Goal: Task Accomplishment & Management: Manage account settings

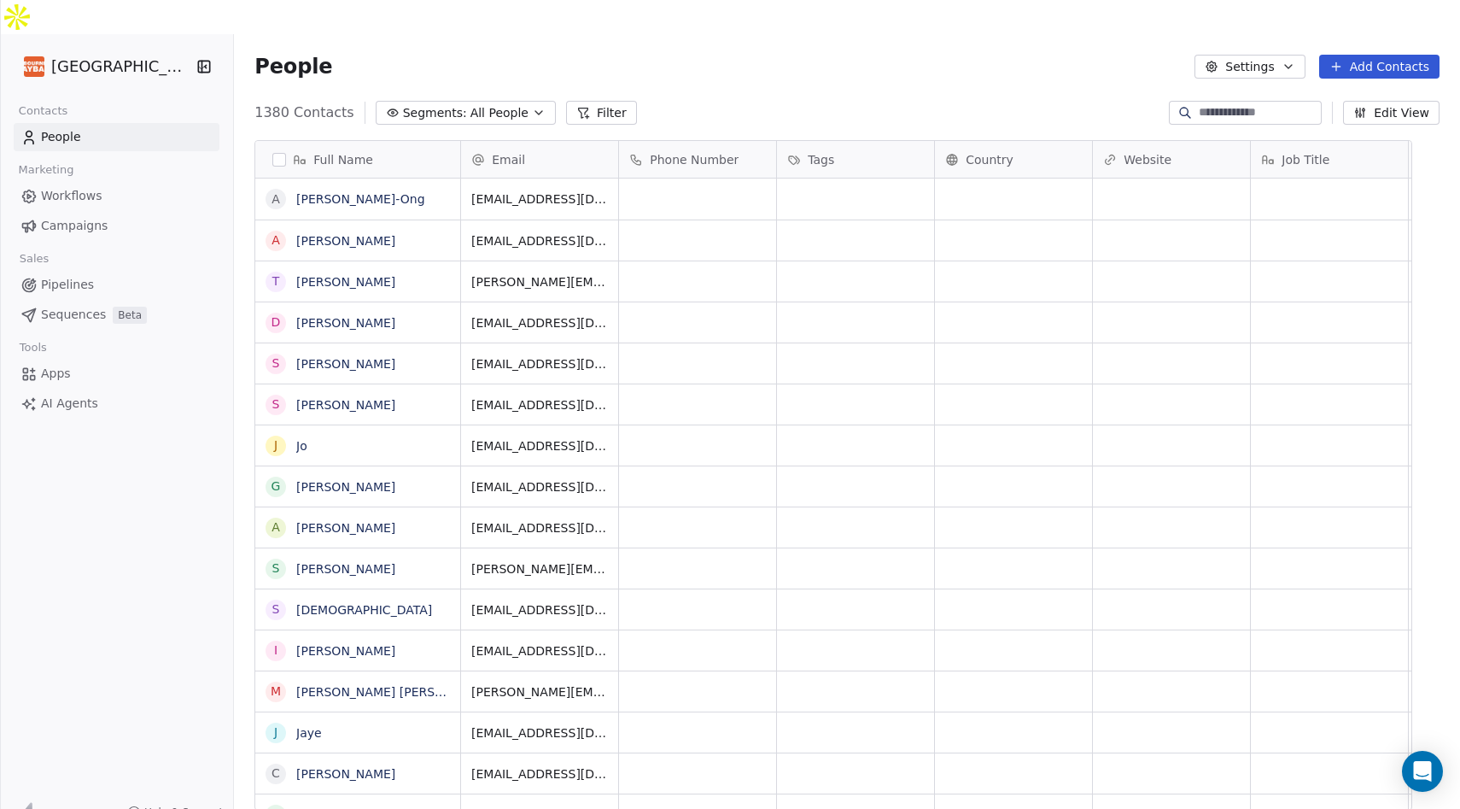
click at [79, 187] on span "Workflows" at bounding box center [71, 196] width 61 height 18
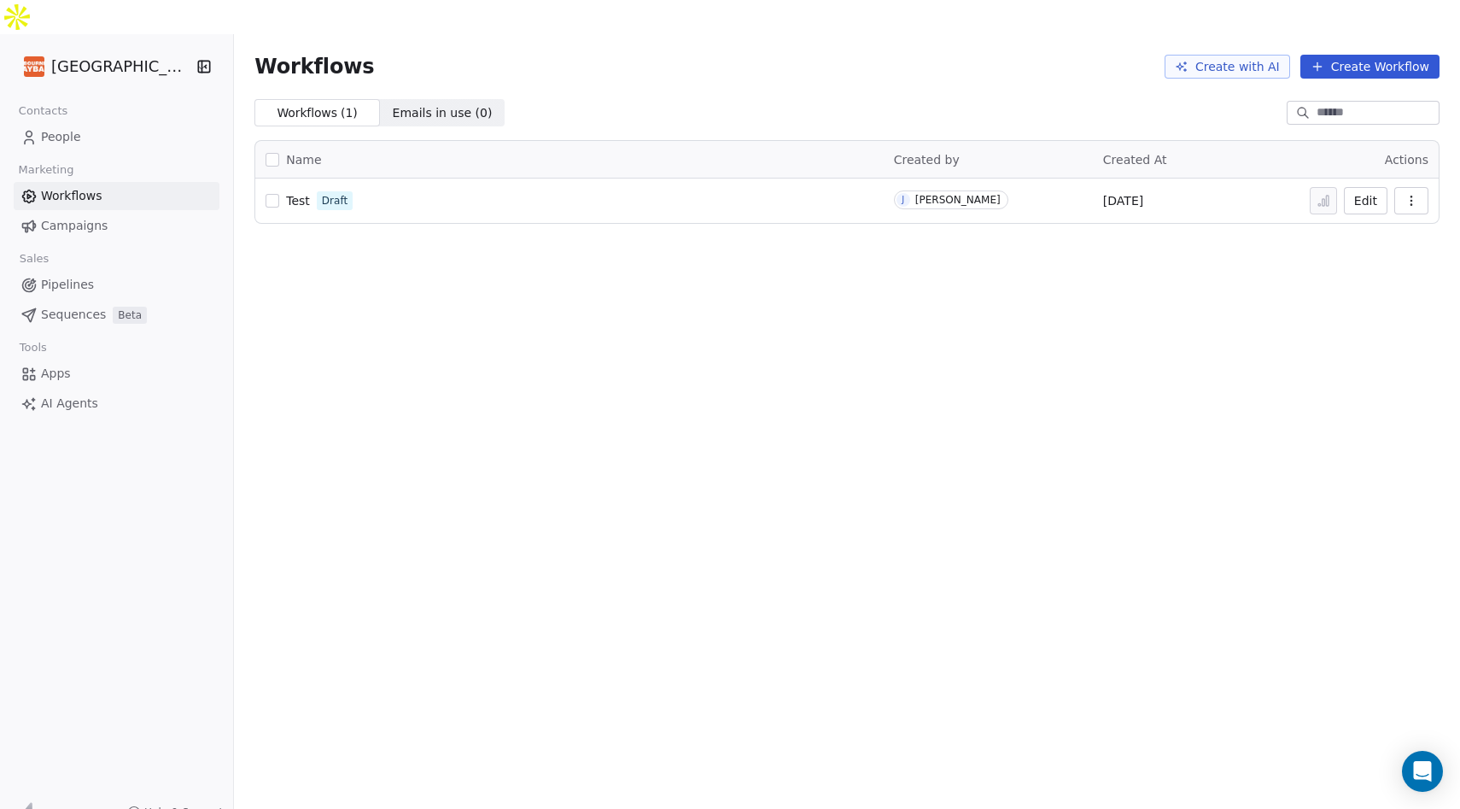
click at [71, 217] on span "Campaigns" at bounding box center [74, 226] width 67 height 18
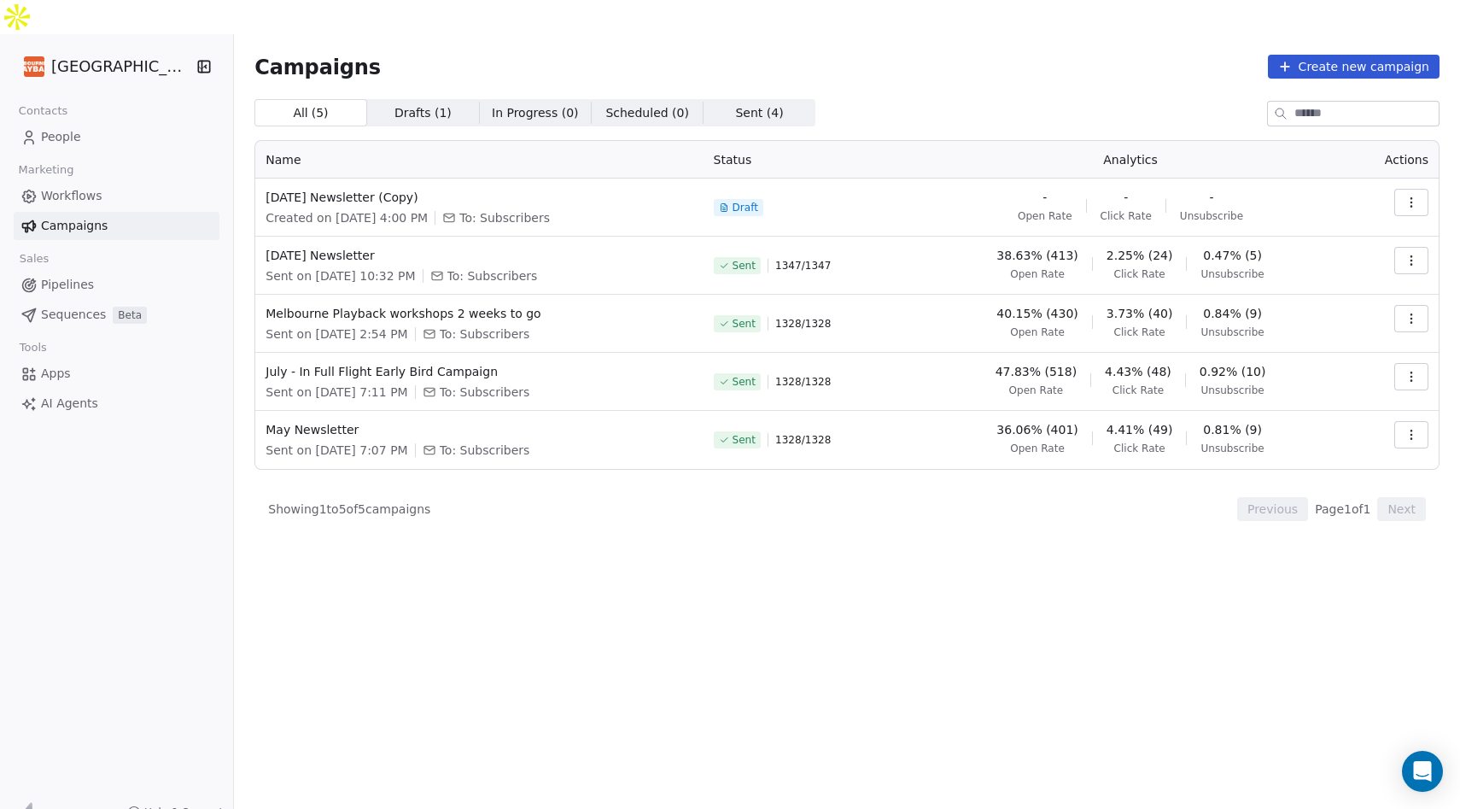
click at [78, 276] on span "Pipelines" at bounding box center [67, 285] width 53 height 18
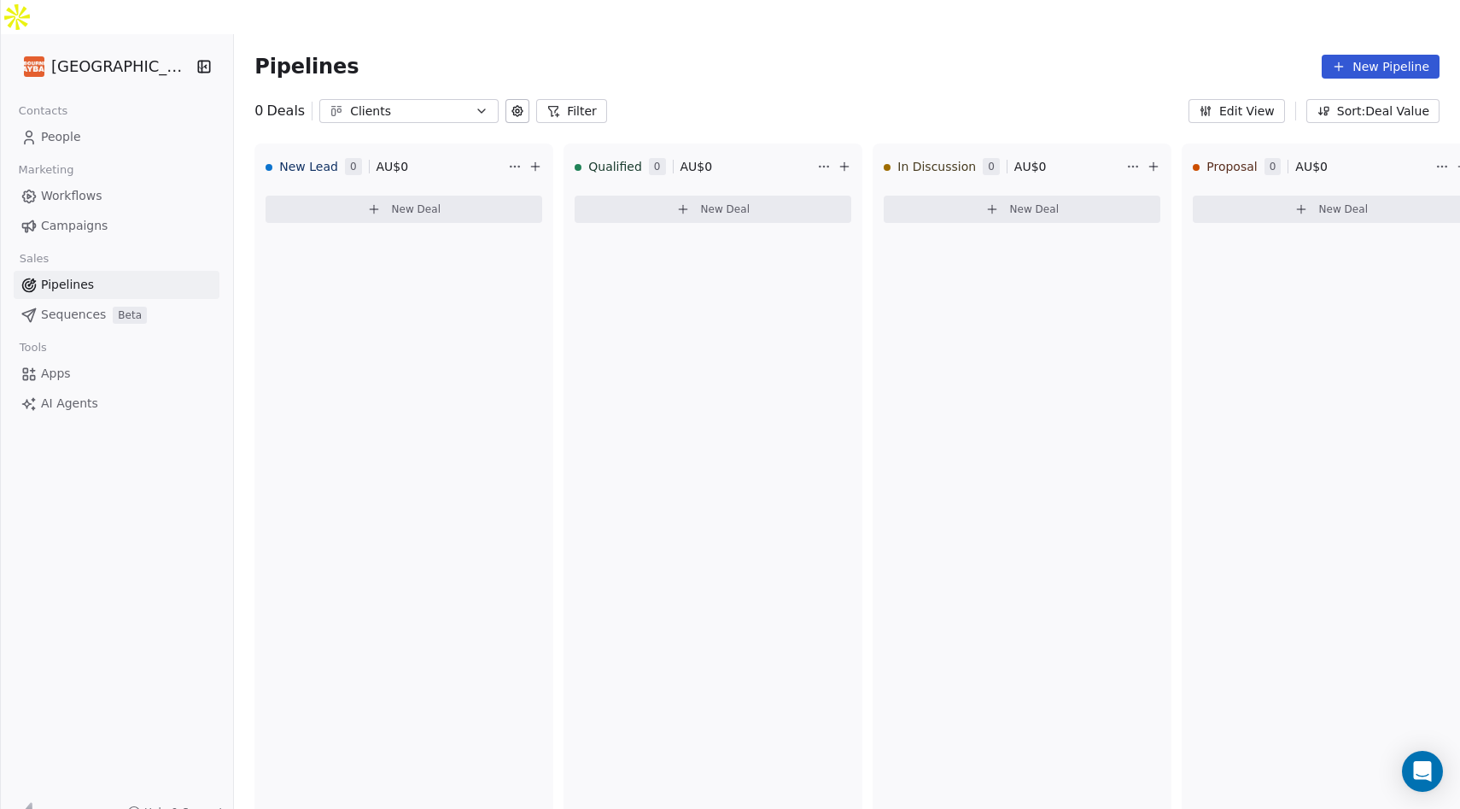
click at [77, 306] on span "Sequences" at bounding box center [73, 315] width 65 height 18
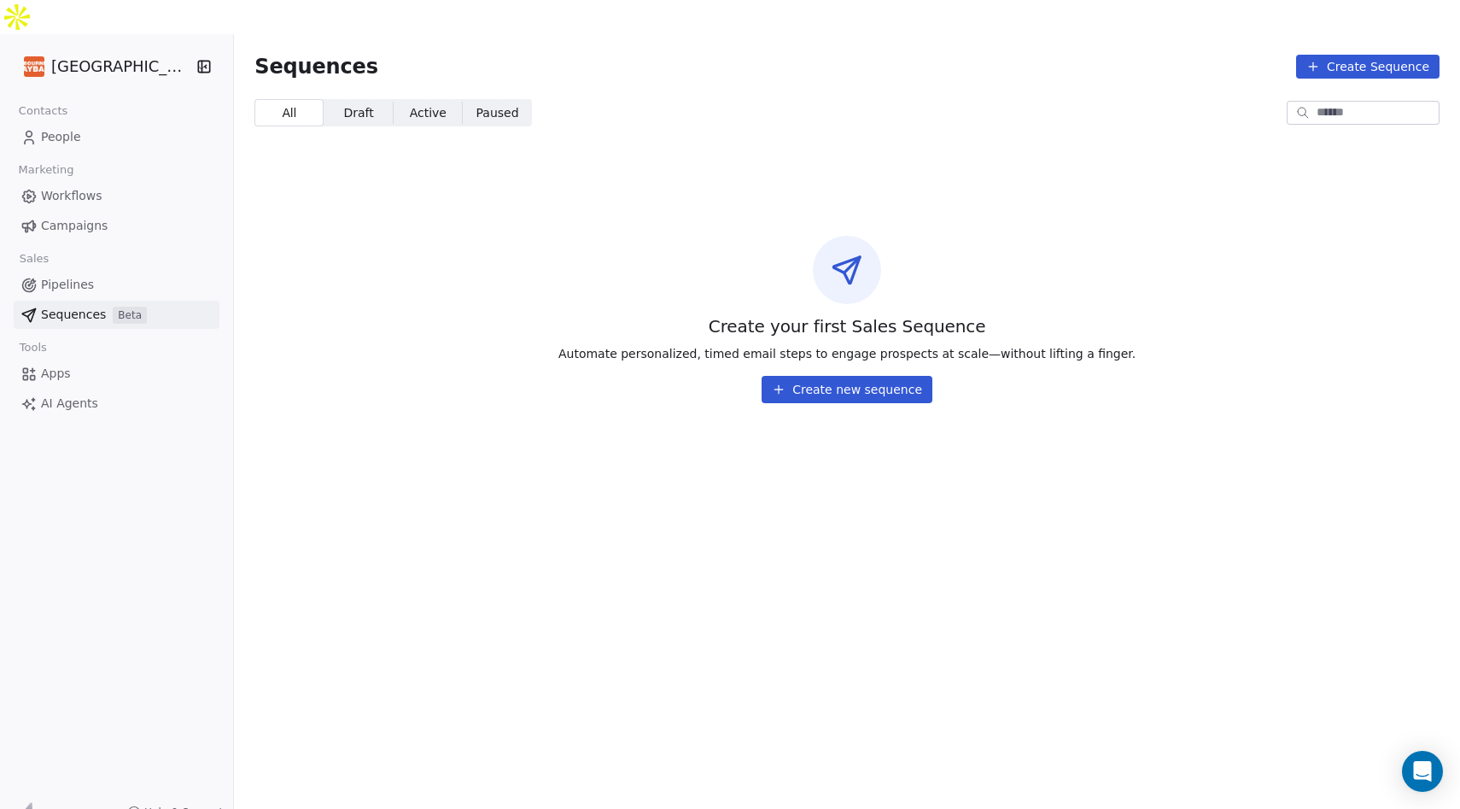
click at [105, 123] on link "People" at bounding box center [117, 137] width 206 height 28
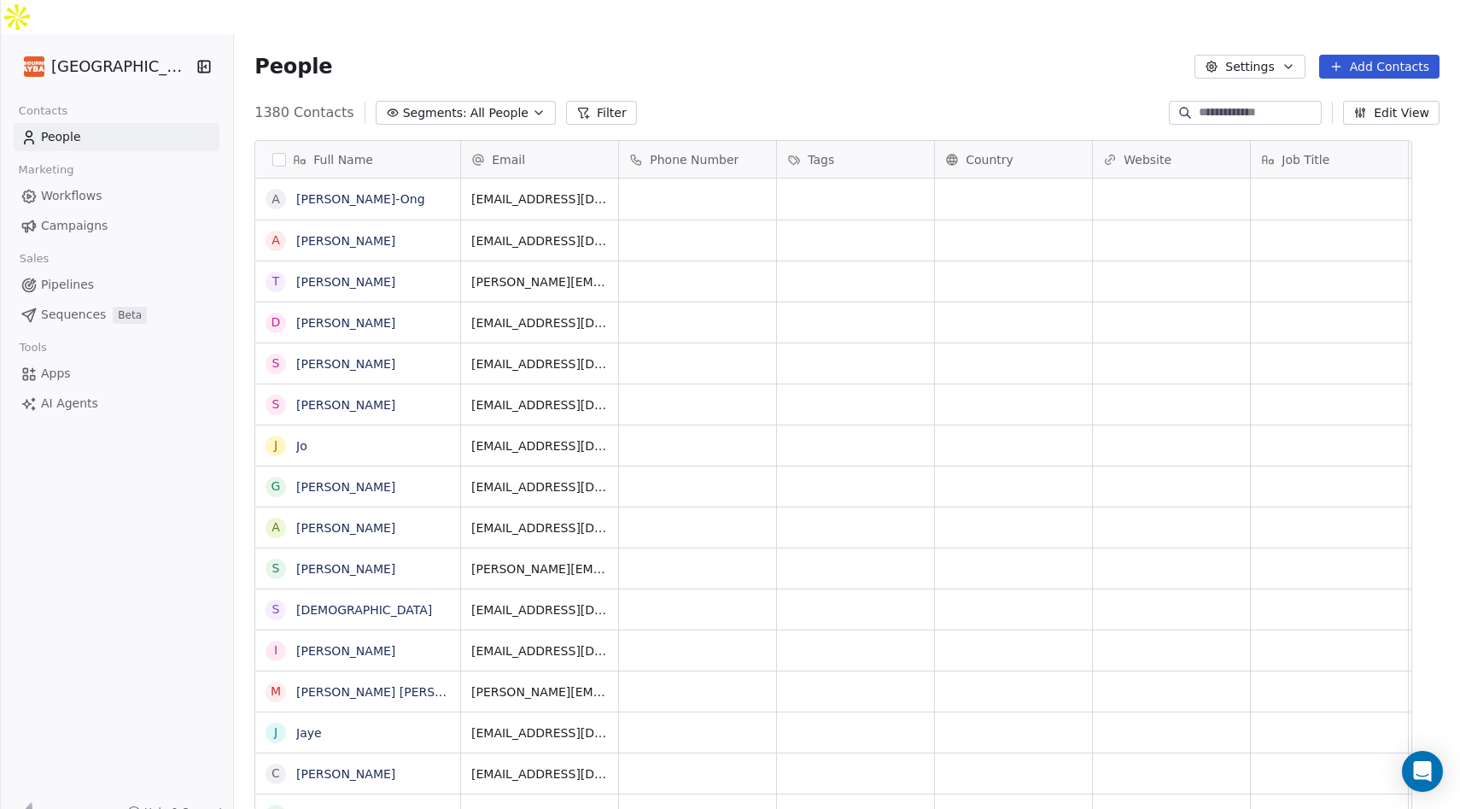
scroll to position [711, 1199]
click at [1219, 104] on input at bounding box center [1259, 112] width 120 height 17
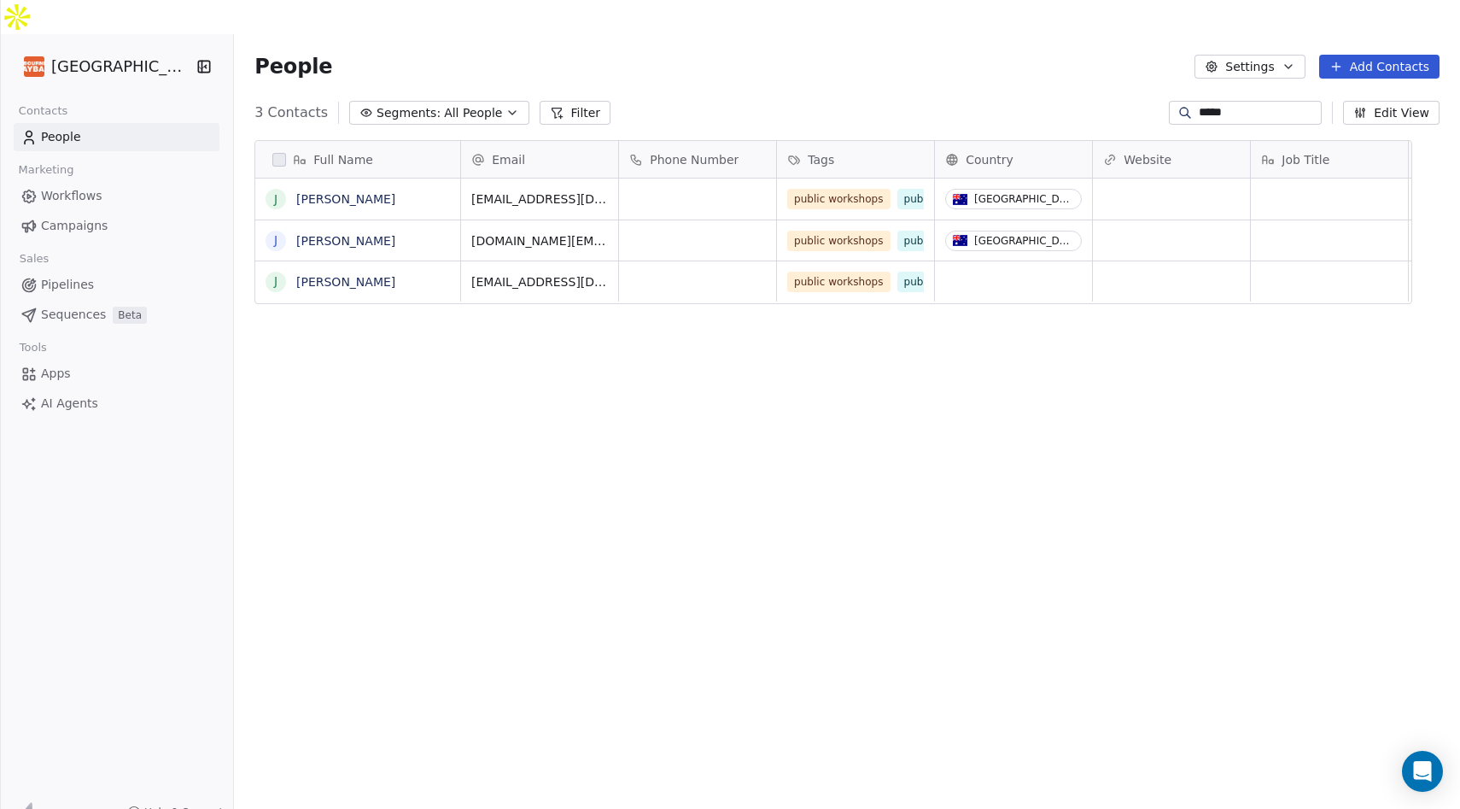
type input "*****"
click at [1071, 34] on div "People Settings Add Contacts" at bounding box center [847, 66] width 1226 height 65
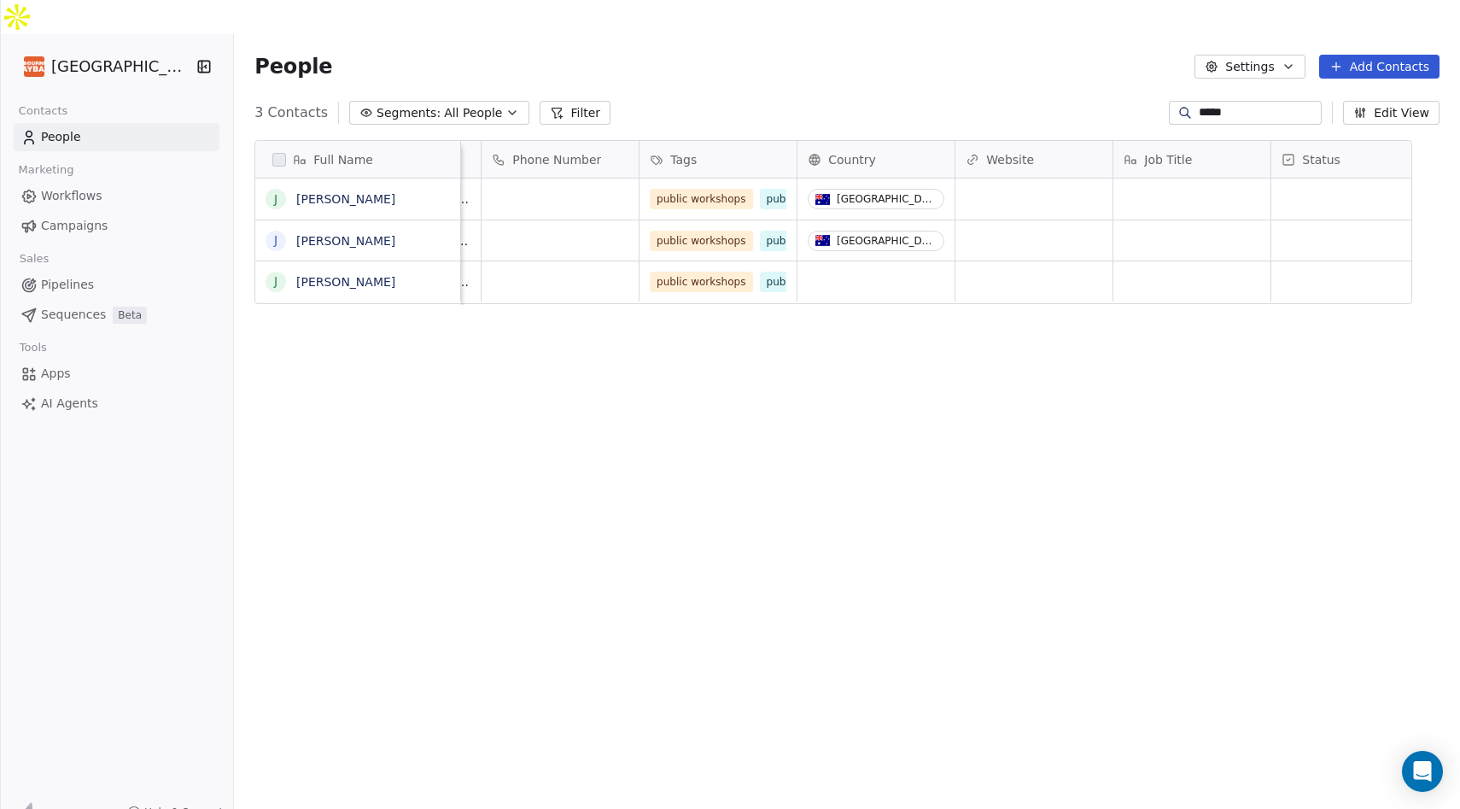
scroll to position [0, 70]
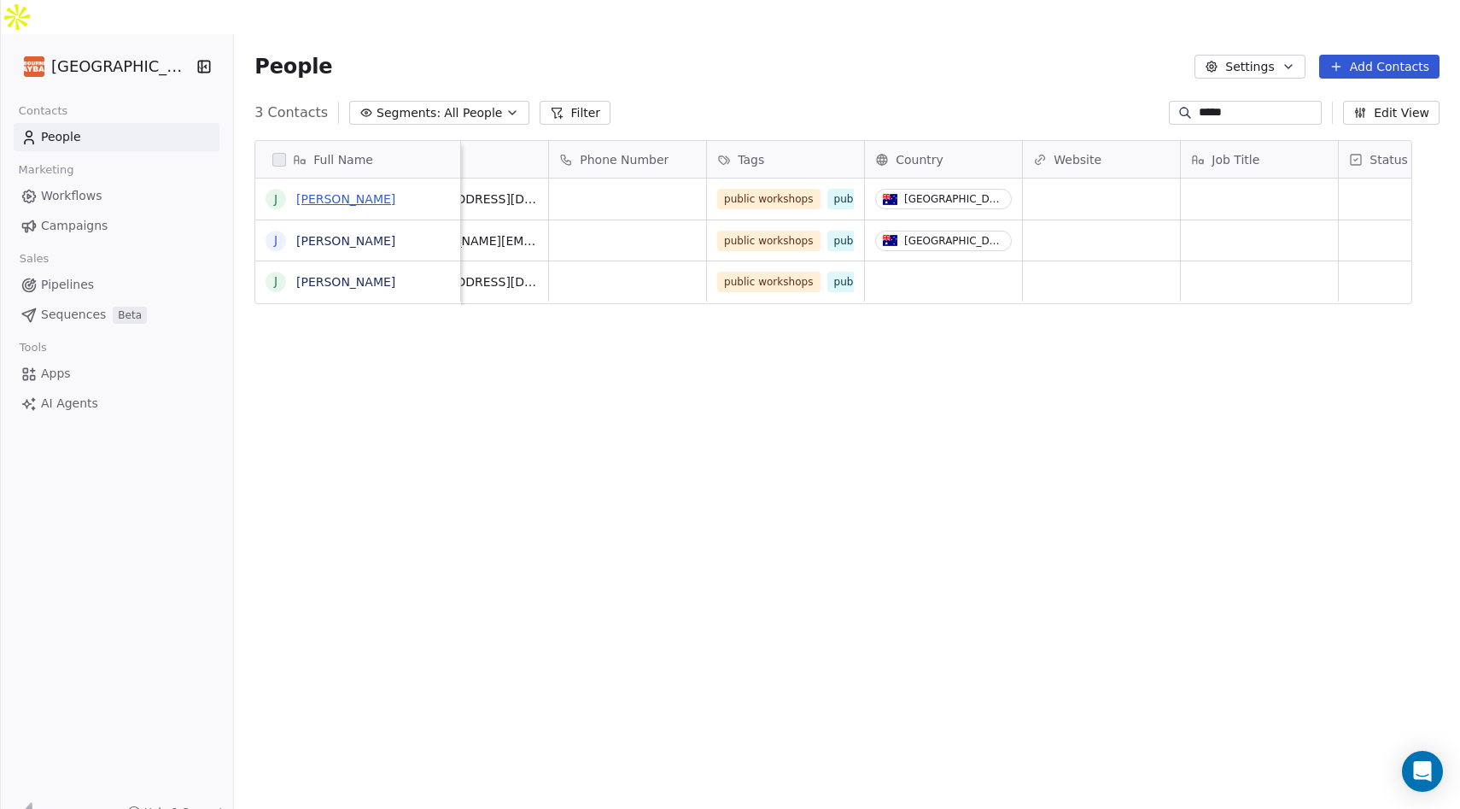
click at [358, 192] on link "[PERSON_NAME]" at bounding box center [345, 199] width 99 height 14
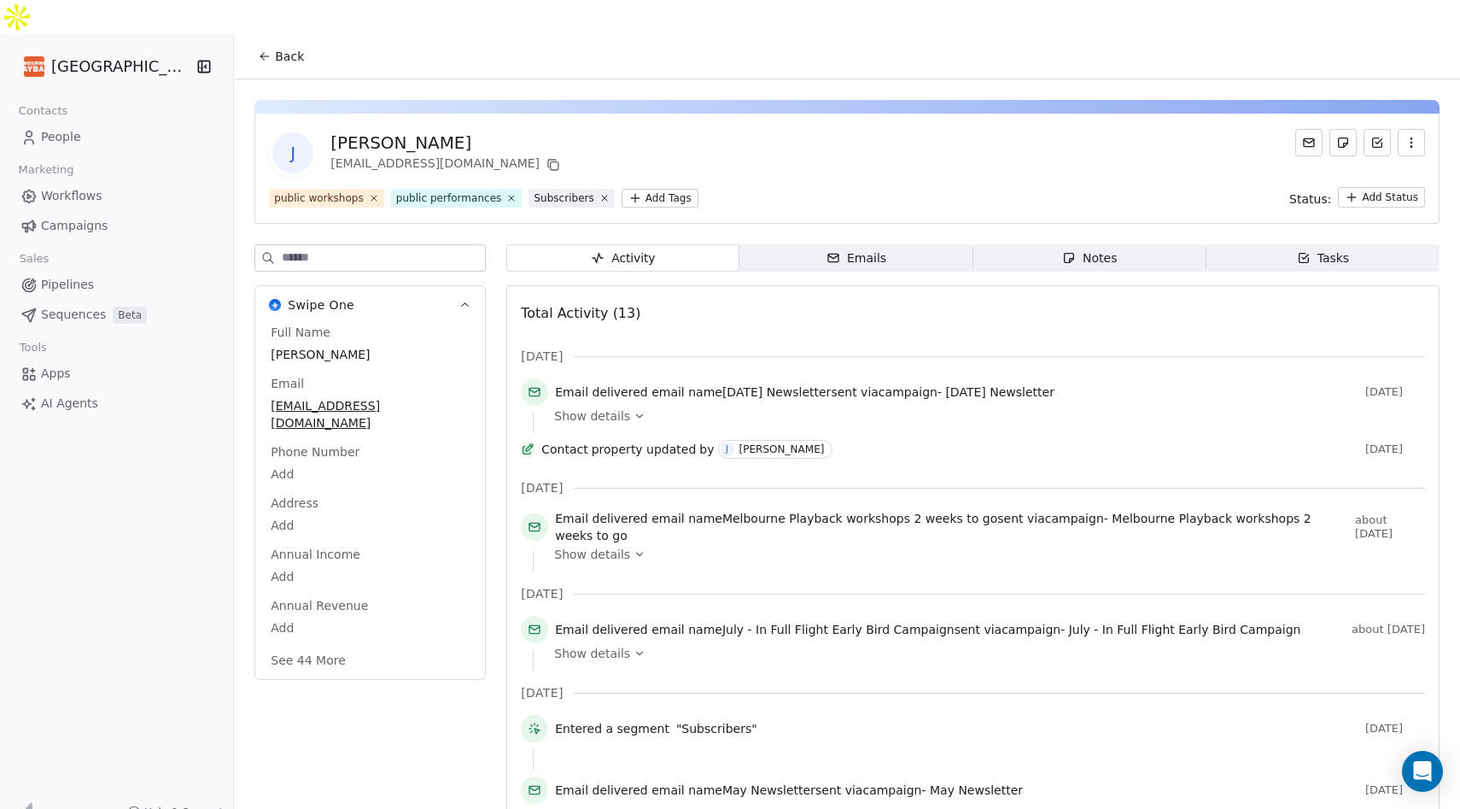
click at [1414, 136] on icon "button" at bounding box center [1411, 143] width 14 height 14
click at [1388, 150] on div "Delete" at bounding box center [1387, 145] width 114 height 27
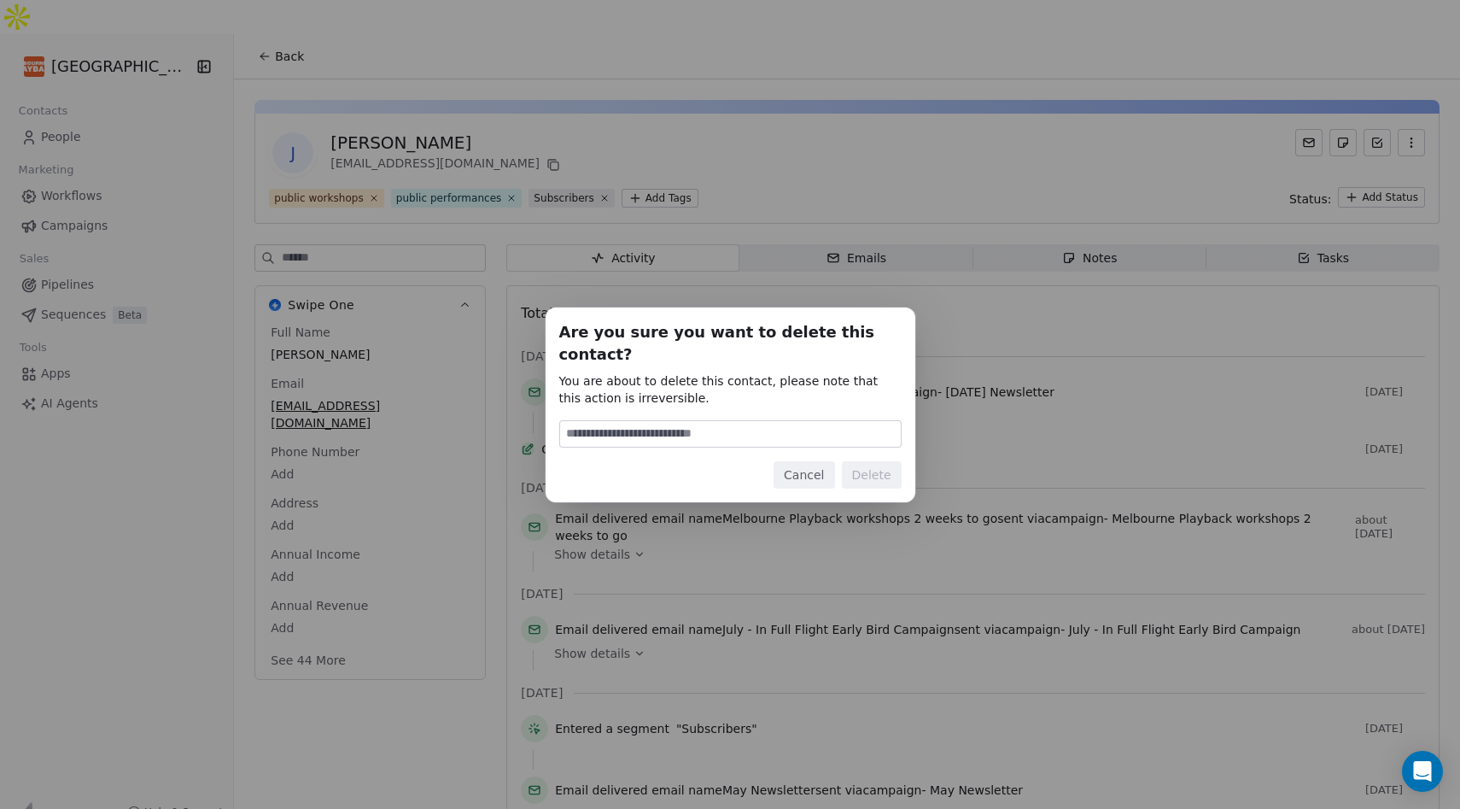
click at [761, 421] on input at bounding box center [730, 434] width 341 height 26
type input "*"
type input "******"
click at [882, 461] on button "Delete" at bounding box center [872, 474] width 60 height 27
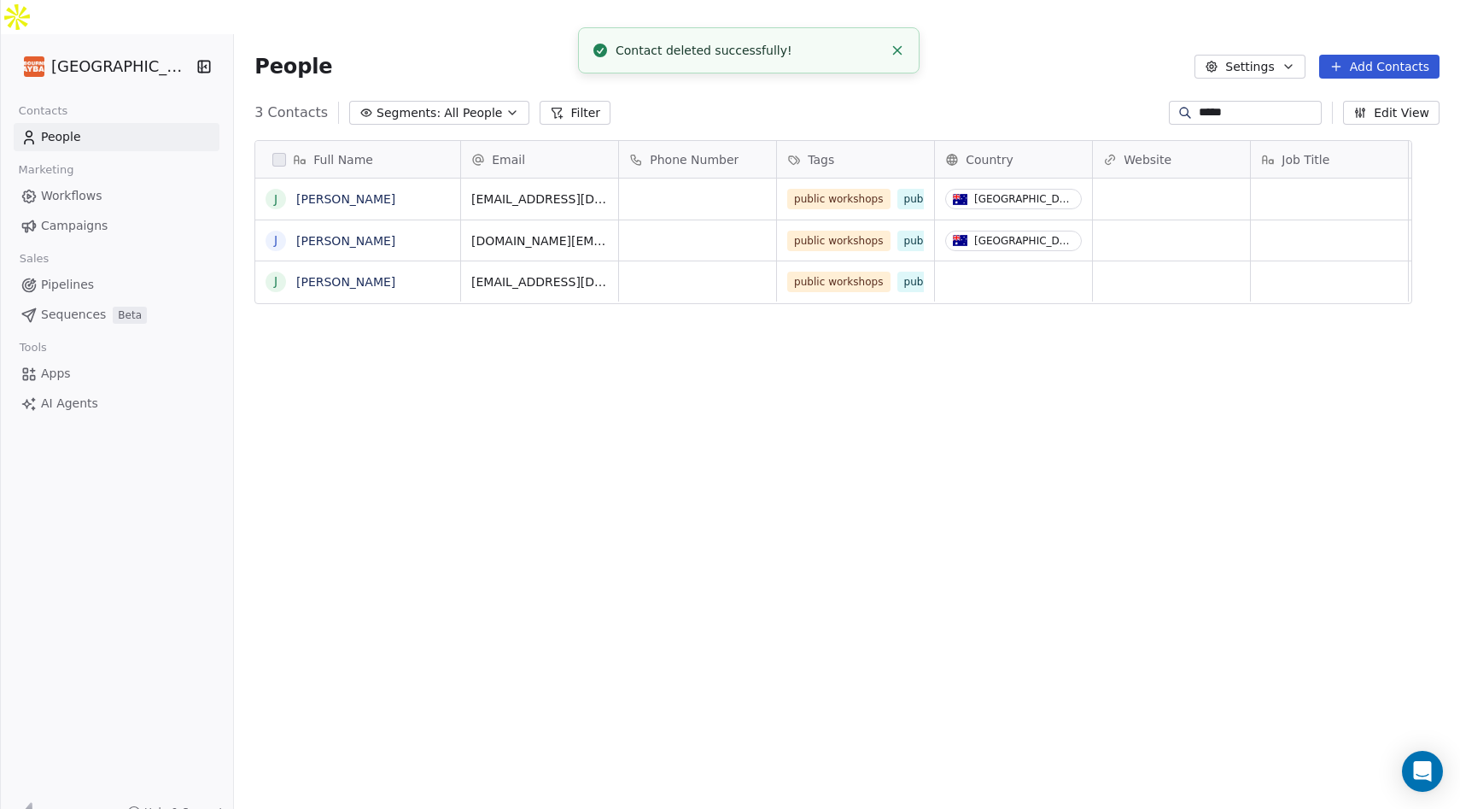
scroll to position [711, 1199]
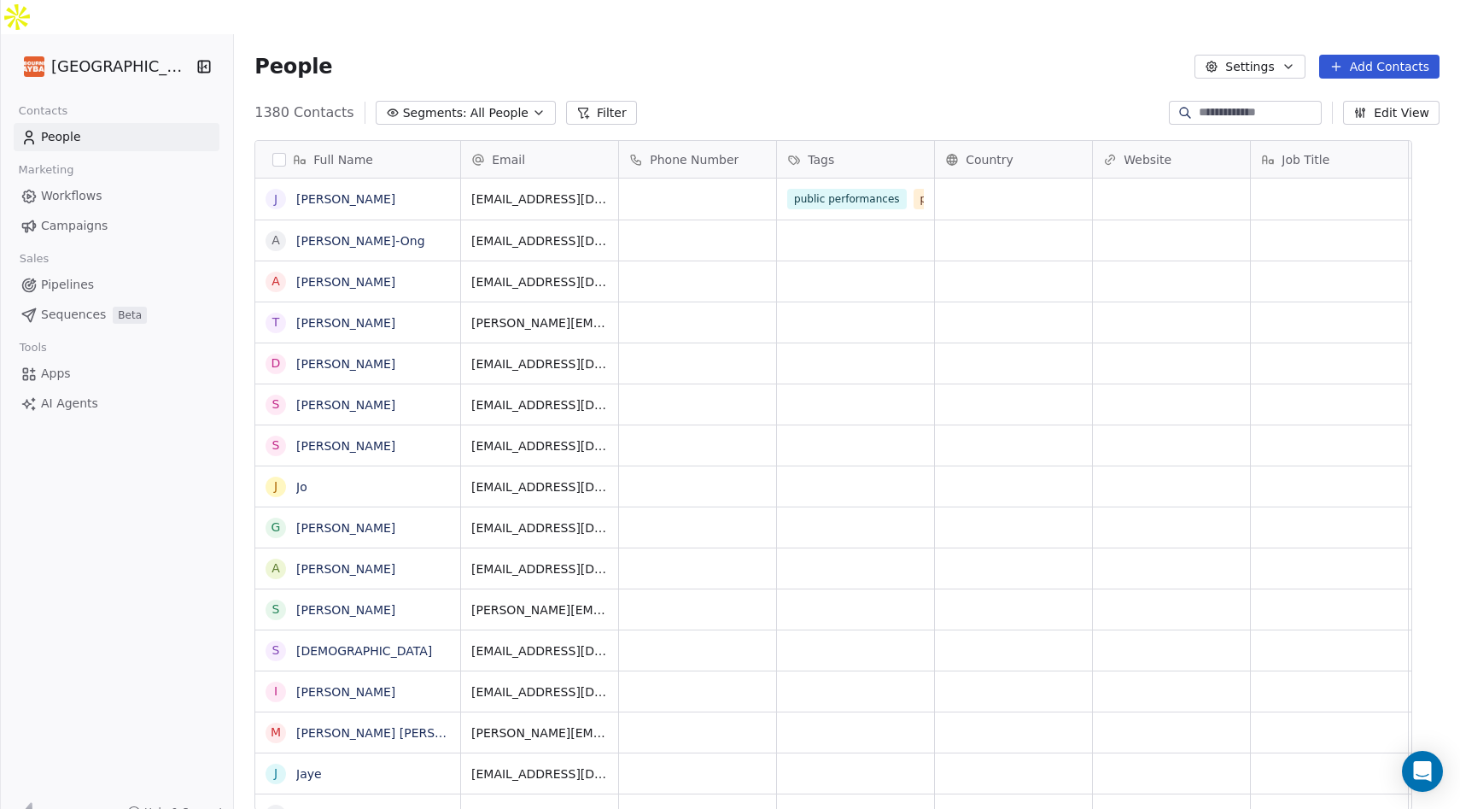
scroll to position [711, 1199]
click at [368, 192] on link "[PERSON_NAME]" at bounding box center [345, 199] width 99 height 14
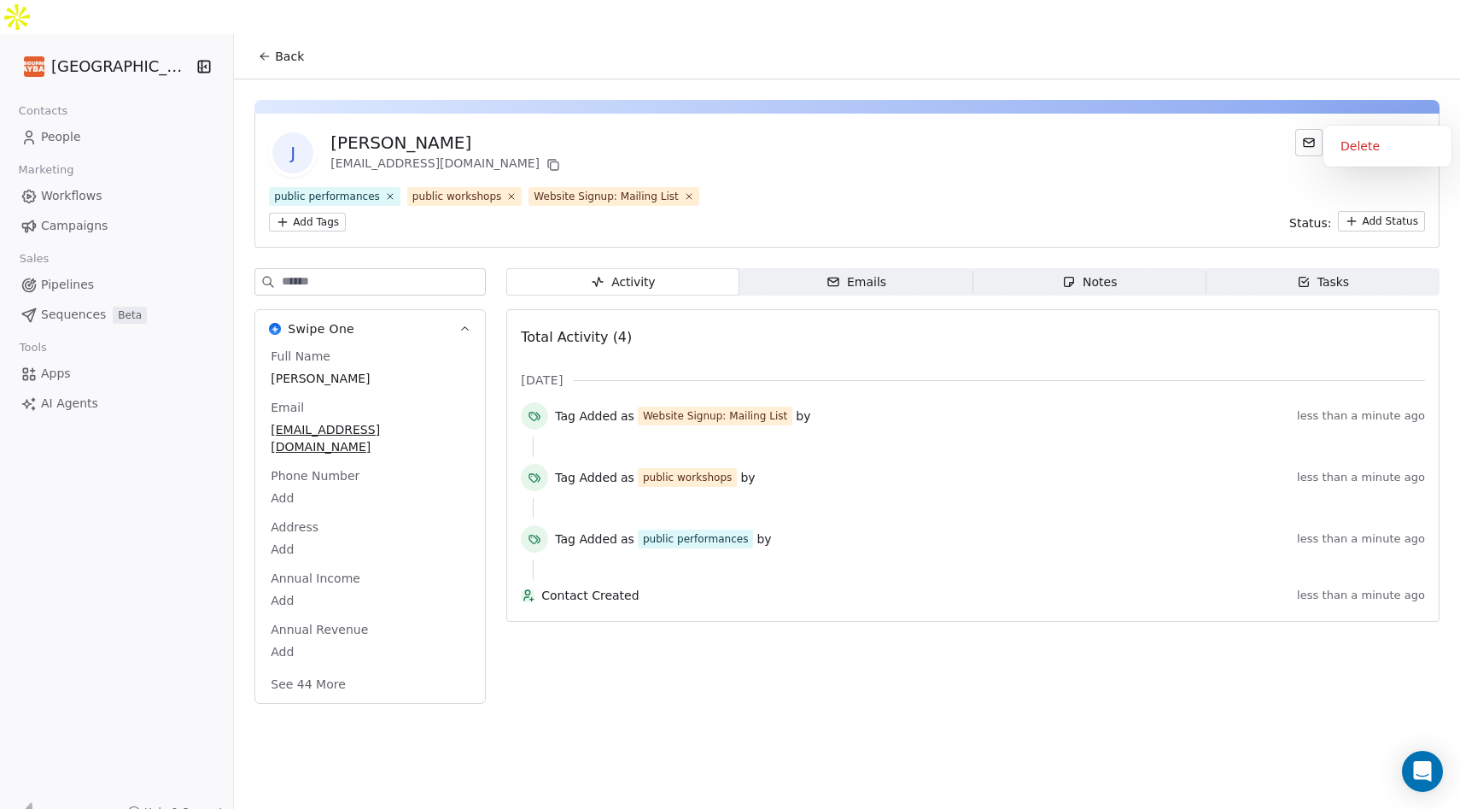
click at [1415, 136] on icon "button" at bounding box center [1411, 143] width 14 height 14
click at [1381, 142] on div "Delete" at bounding box center [1387, 145] width 114 height 27
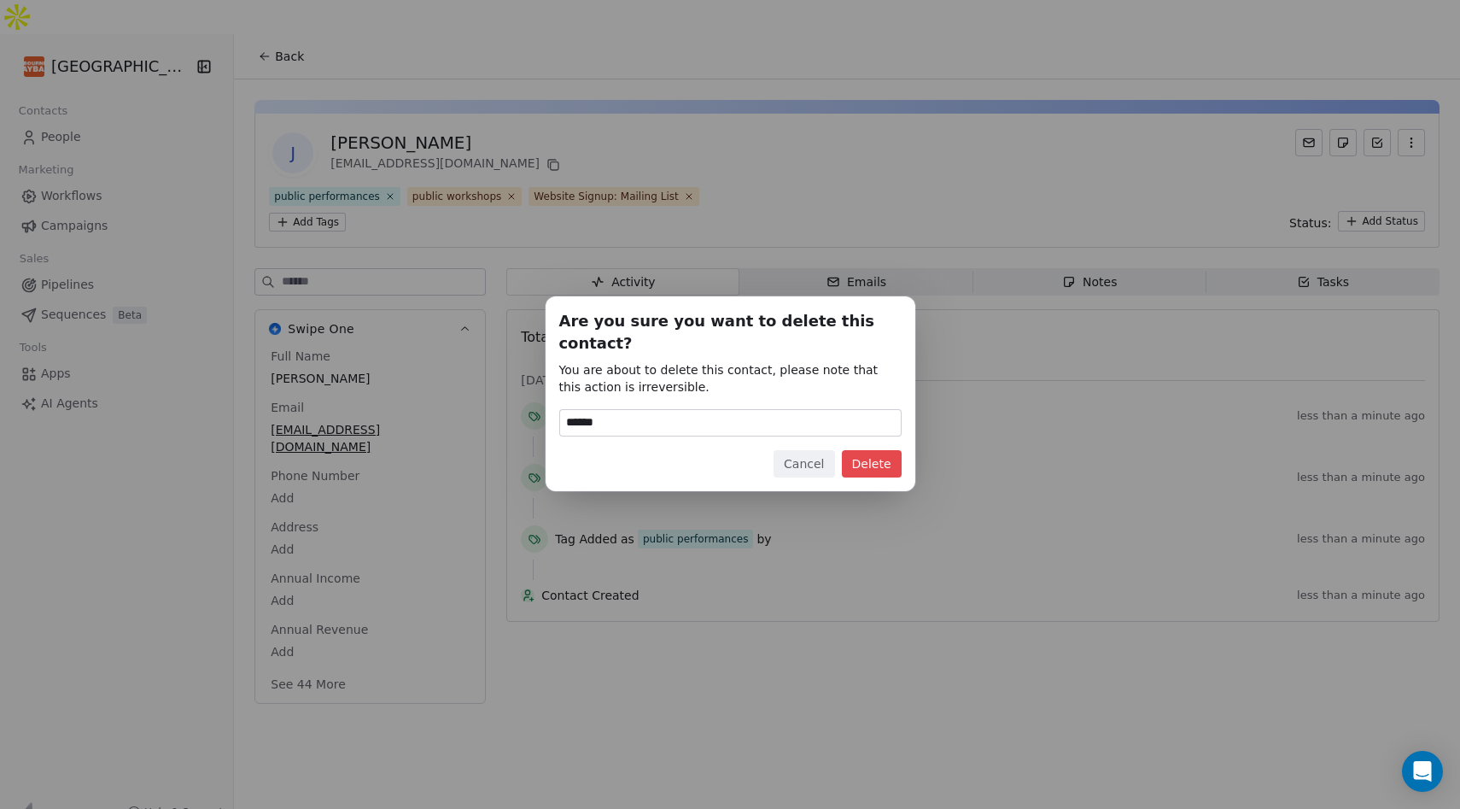
type input "******"
click at [870, 450] on button "Delete" at bounding box center [872, 463] width 60 height 27
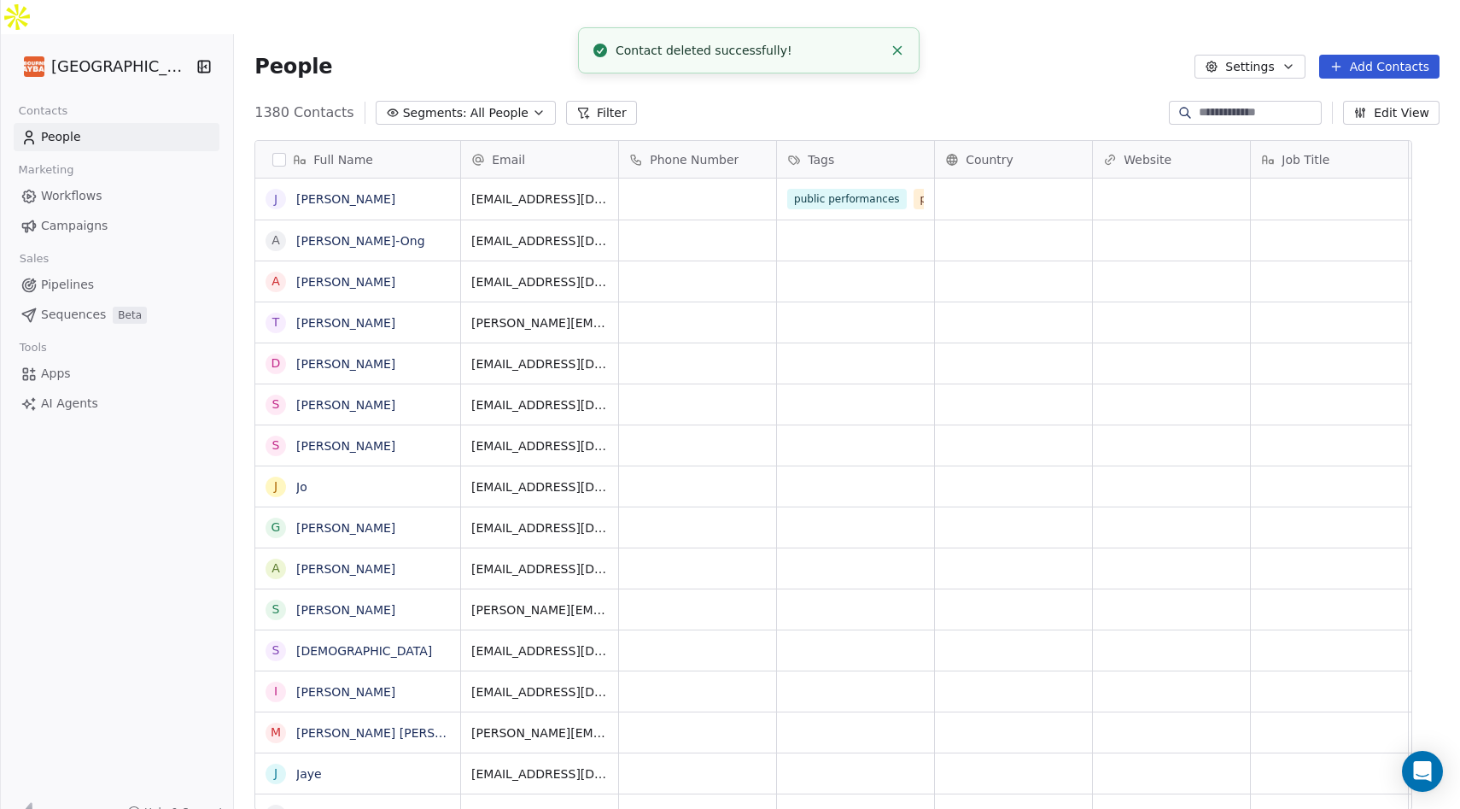
scroll to position [711, 1199]
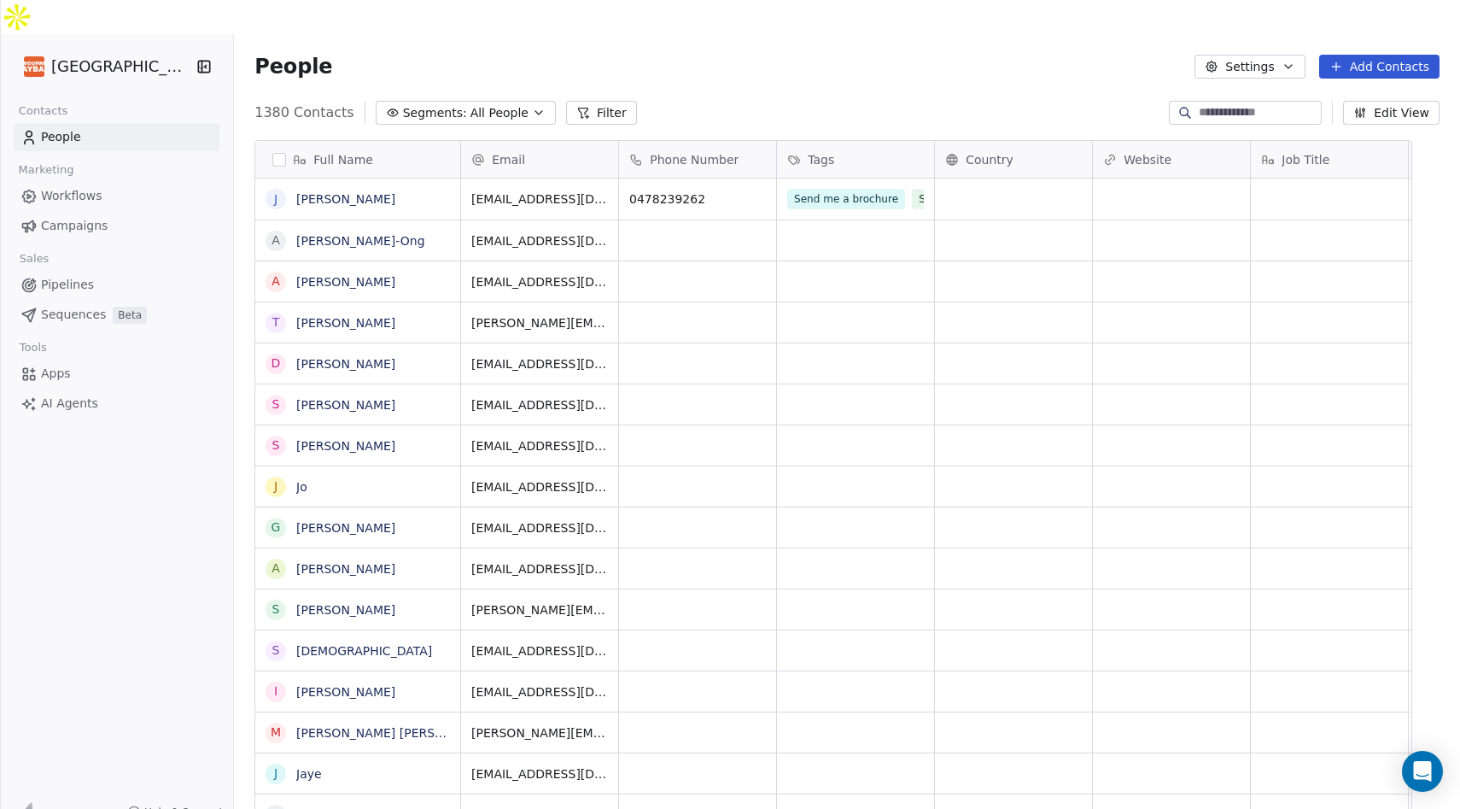
scroll to position [711, 1199]
click at [362, 192] on link "[PERSON_NAME]" at bounding box center [345, 199] width 99 height 14
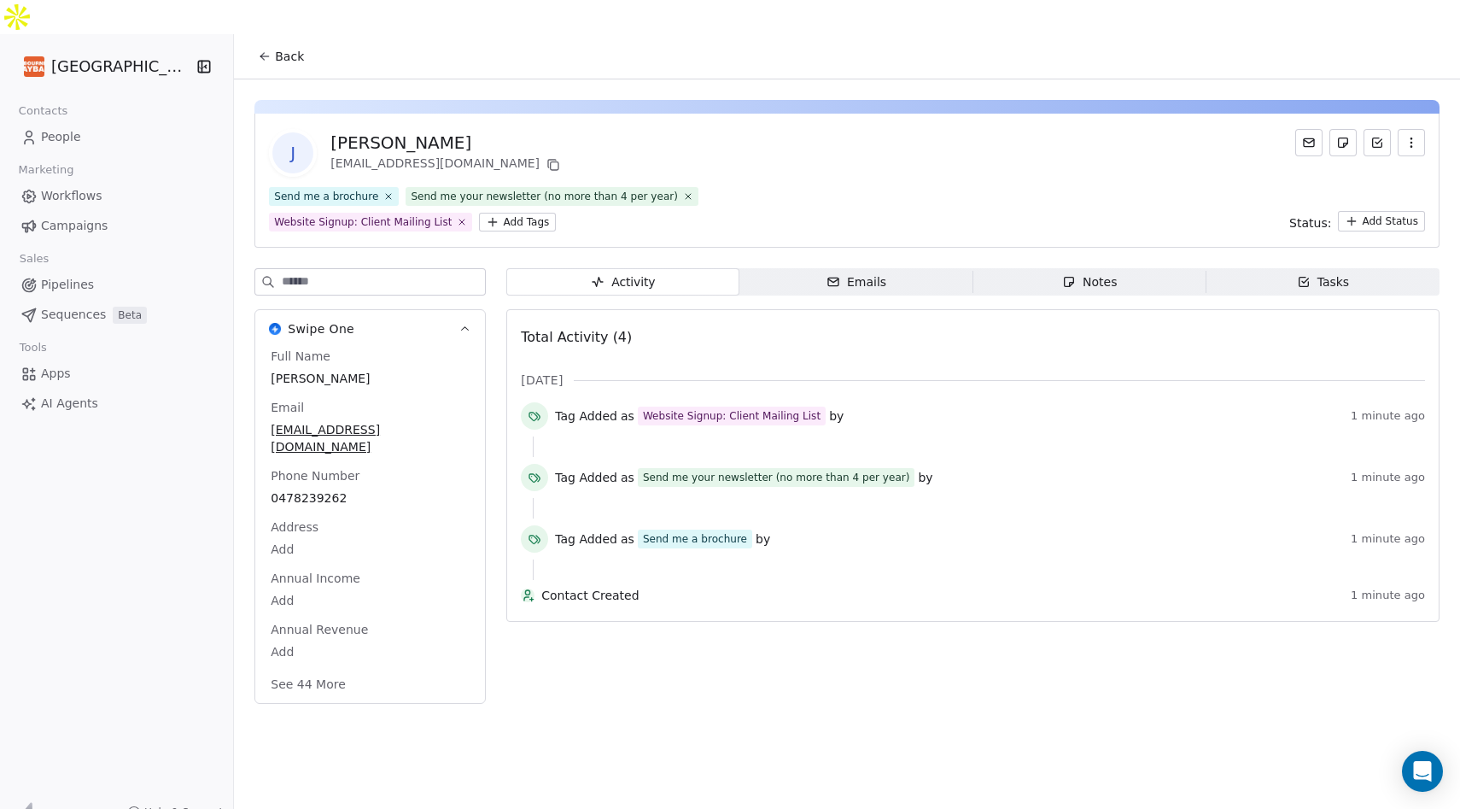
click at [1416, 136] on icon "button" at bounding box center [1411, 143] width 14 height 14
click at [1399, 138] on div "Delete" at bounding box center [1387, 145] width 114 height 27
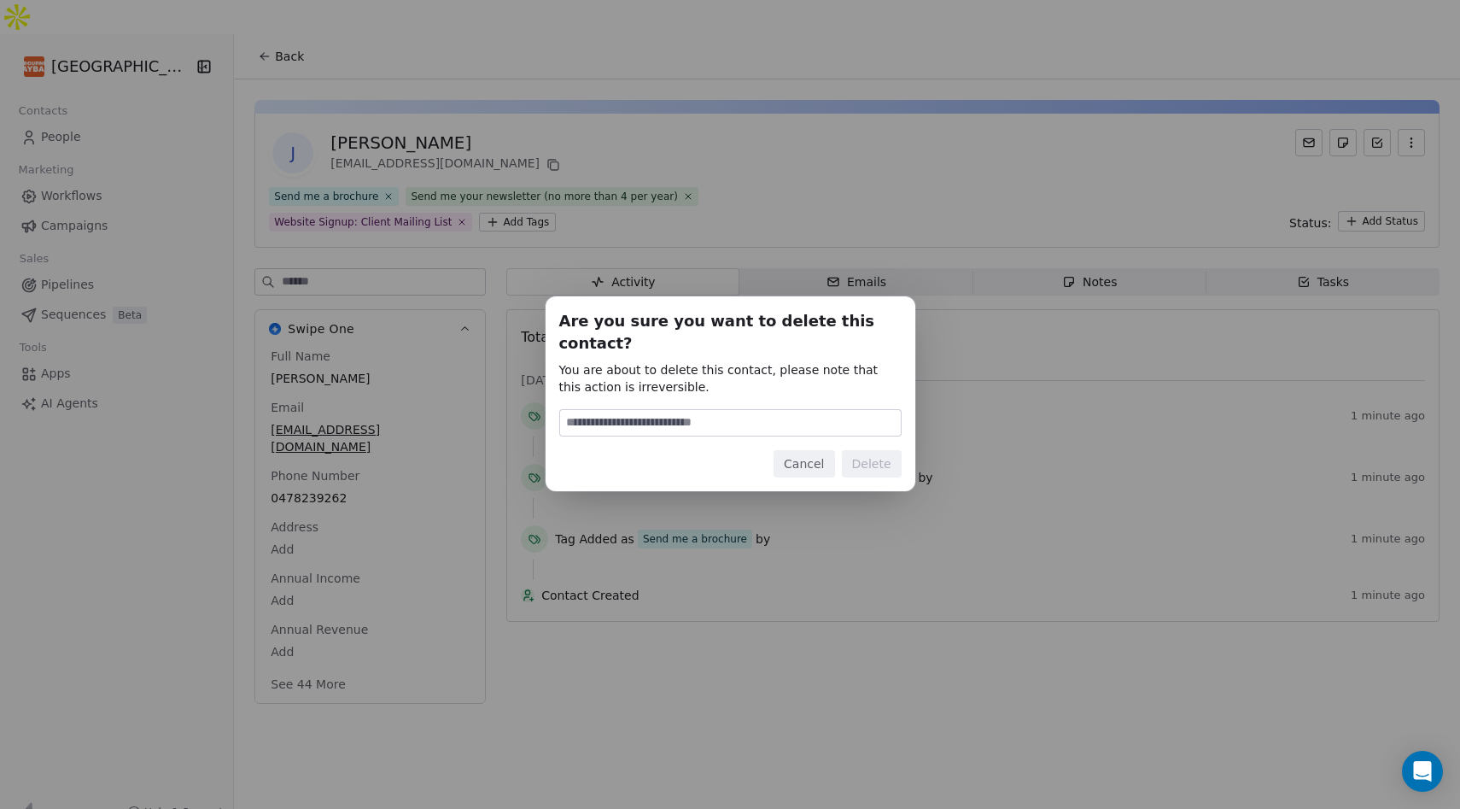
click at [733, 412] on input at bounding box center [730, 423] width 341 height 26
type input "******"
click at [866, 450] on button "Delete" at bounding box center [872, 463] width 60 height 27
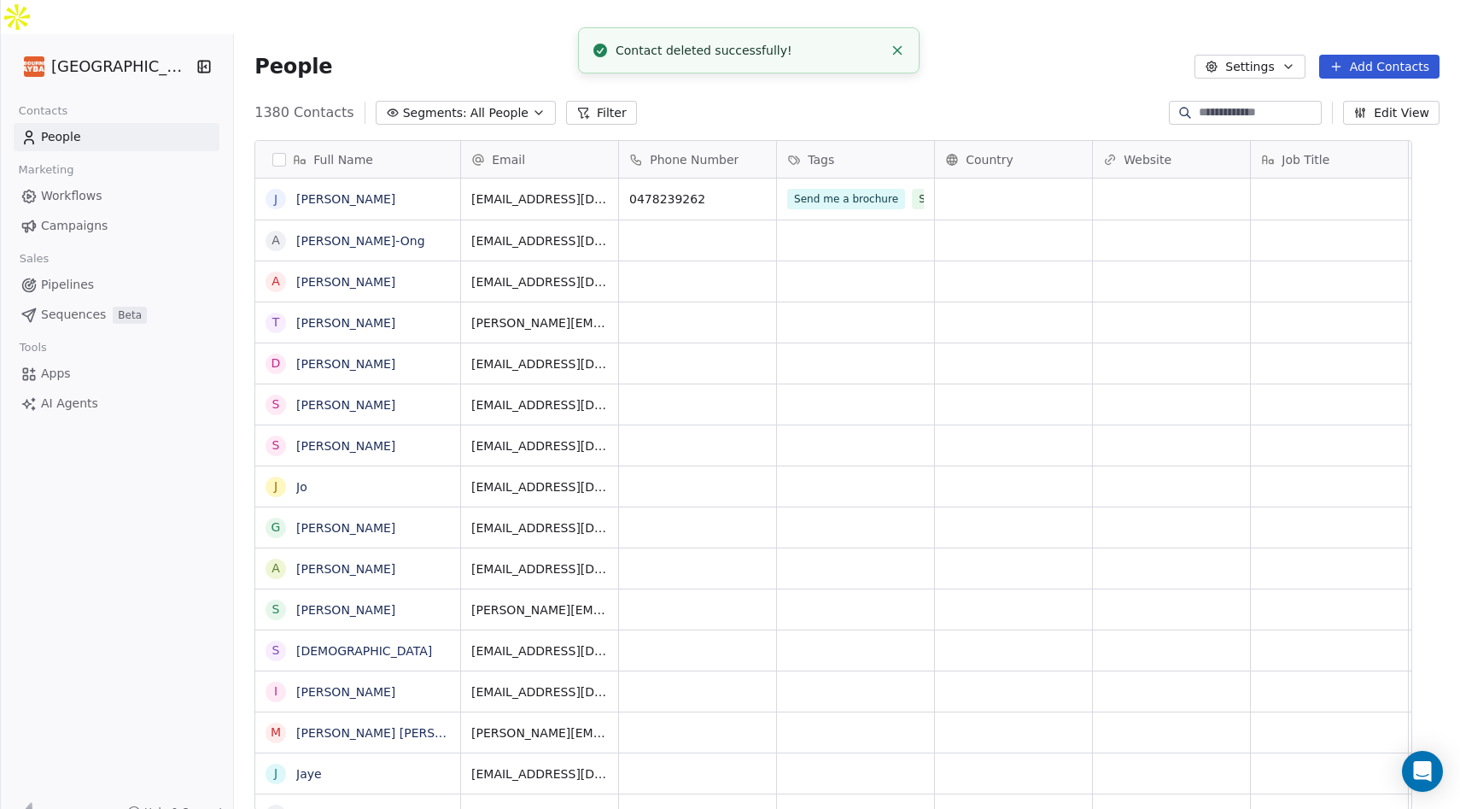
scroll to position [711, 1199]
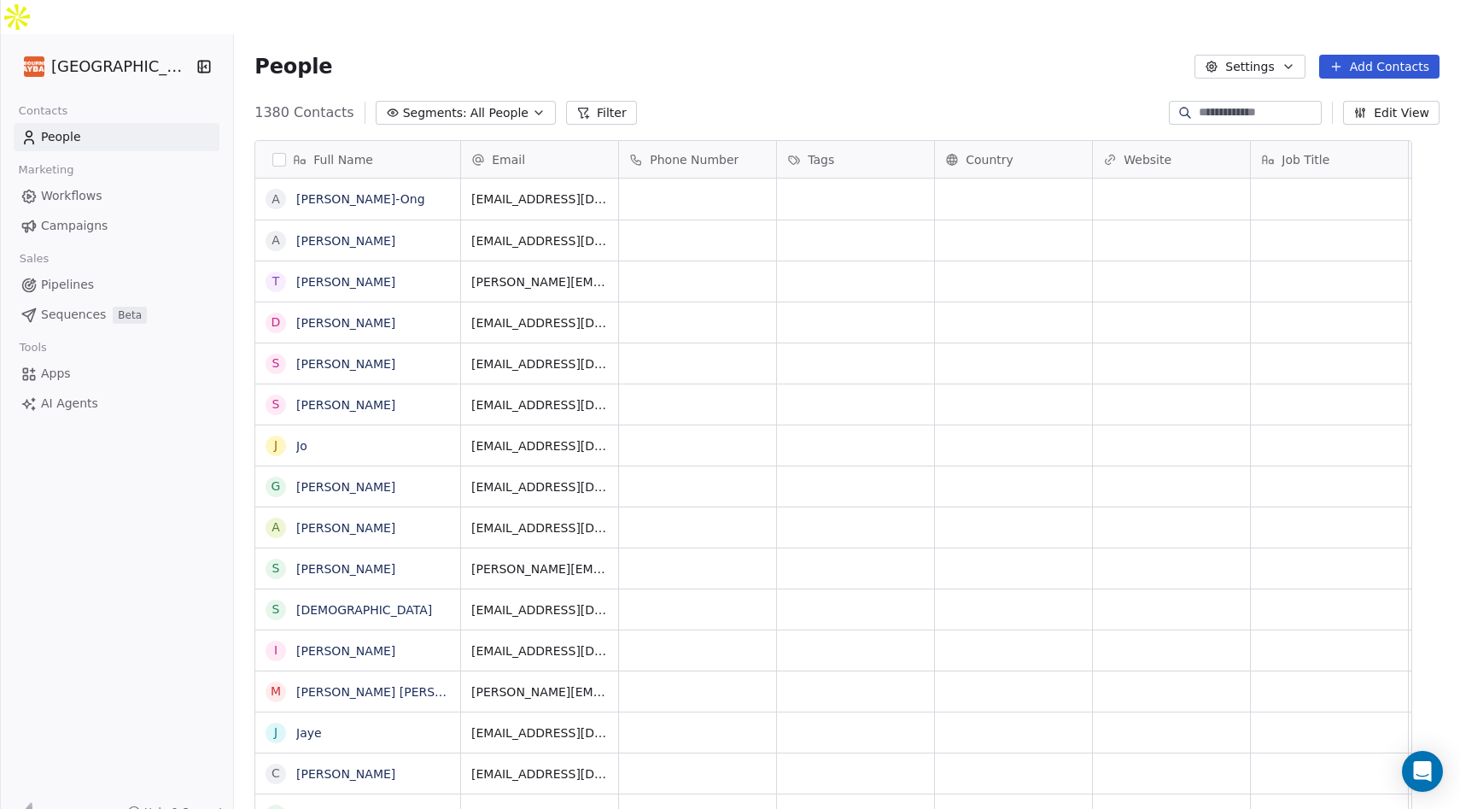
click at [546, 106] on icon "button" at bounding box center [539, 113] width 14 height 14
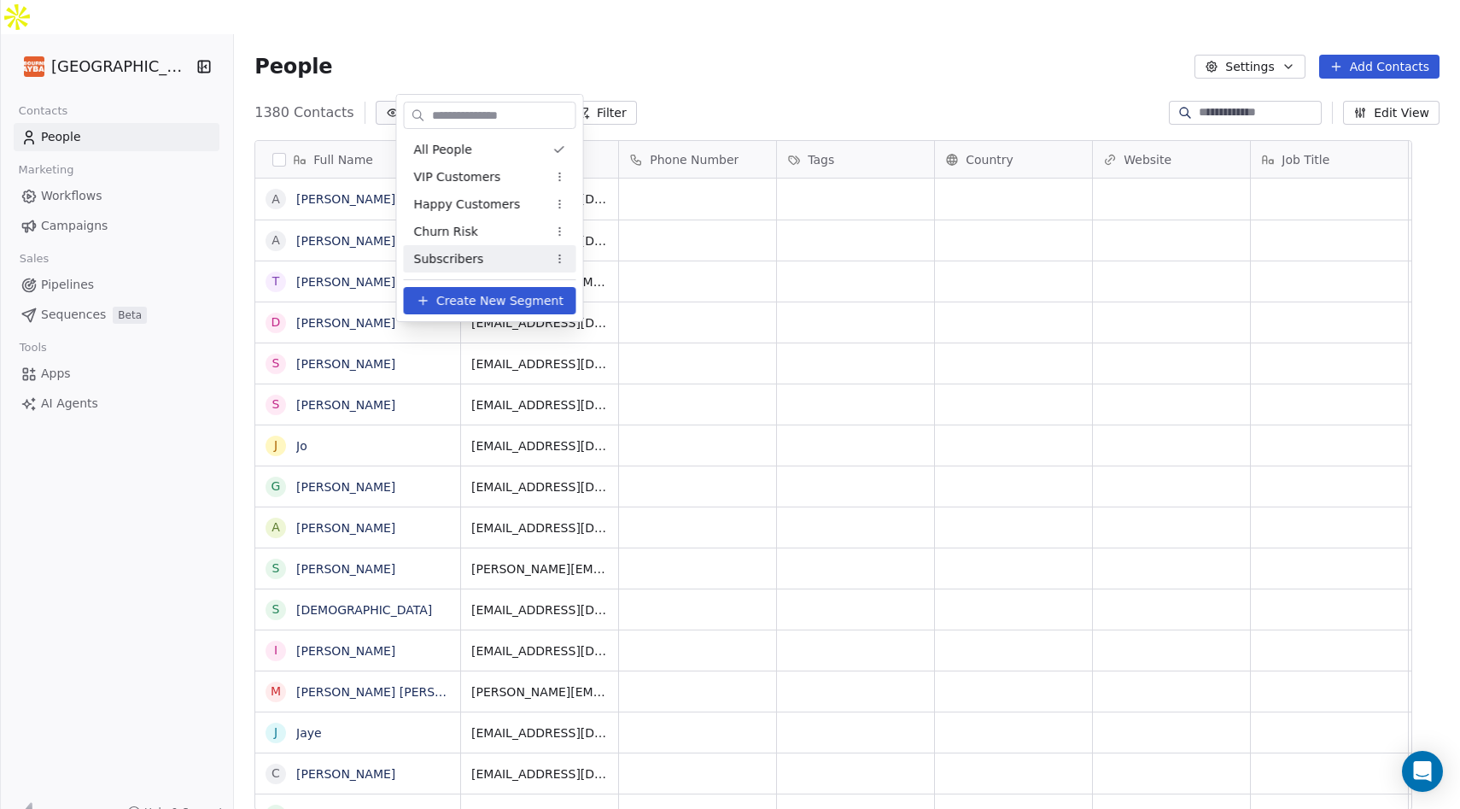
click at [541, 260] on div "Subscribers" at bounding box center [490, 258] width 172 height 27
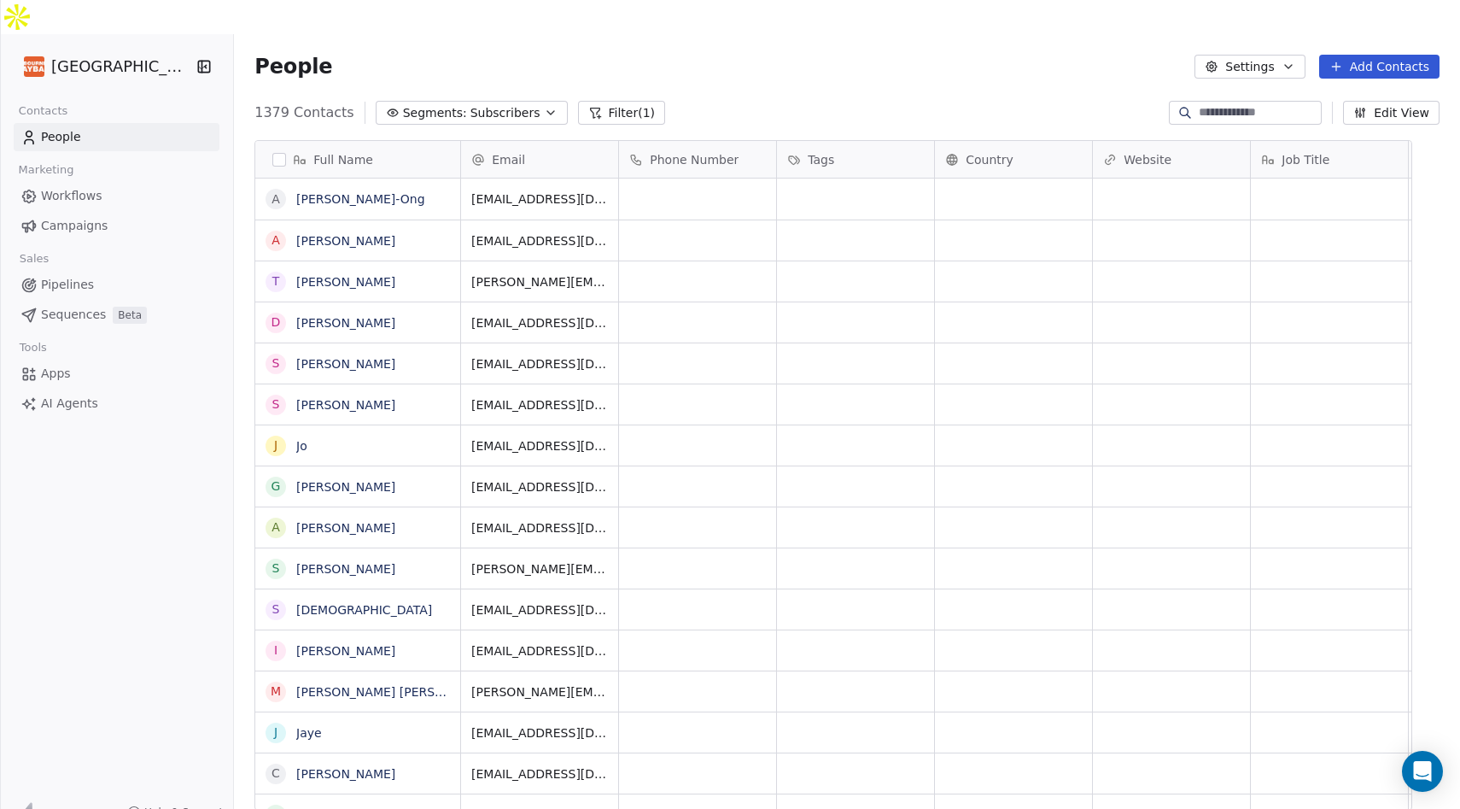
click at [557, 106] on icon "button" at bounding box center [551, 113] width 14 height 14
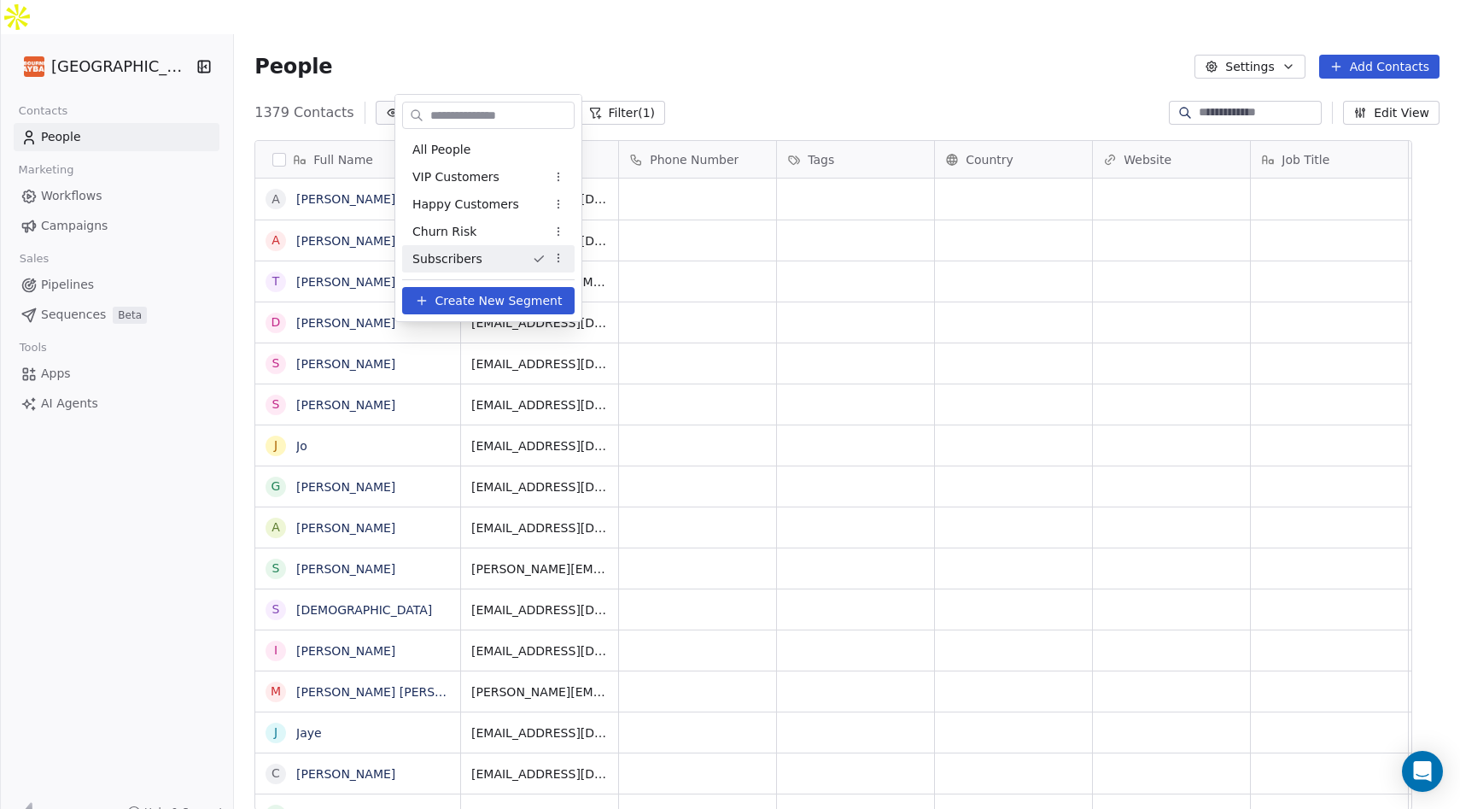
click at [732, 67] on html "Melbourne Playback Theatre Contacts People Marketing Workflows Campaigns Sales …" at bounding box center [730, 421] width 1460 height 843
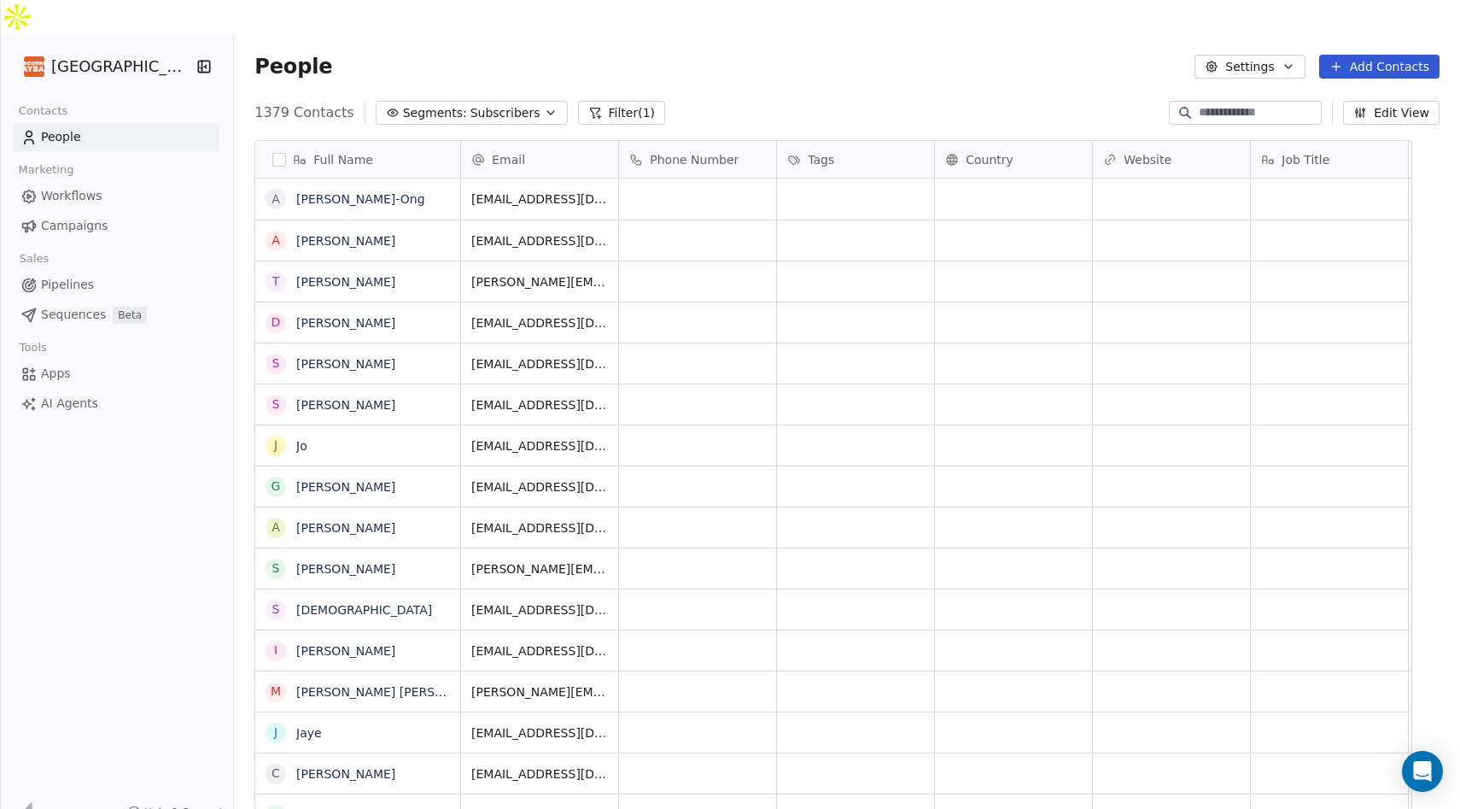
click at [1281, 55] on button "Settings" at bounding box center [1249, 67] width 110 height 24
click at [1017, 45] on html "Melbourne Playback Theatre Contacts People Marketing Workflows Campaigns Sales …" at bounding box center [730, 421] width 1460 height 843
click at [1296, 55] on button "Settings" at bounding box center [1249, 67] width 110 height 24
click at [1276, 93] on div "Tags" at bounding box center [1284, 96] width 152 height 27
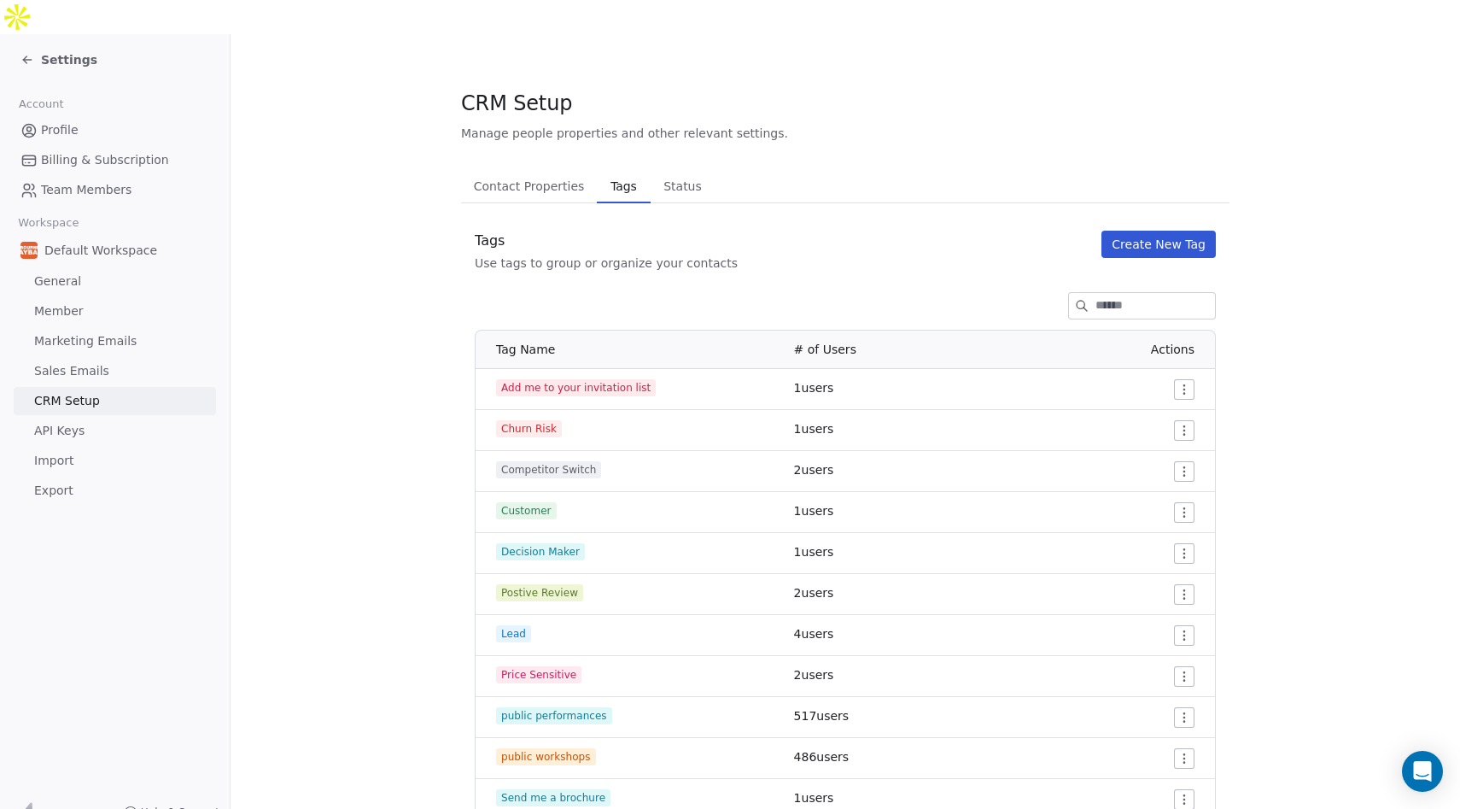
click at [28, 53] on icon at bounding box center [27, 60] width 14 height 14
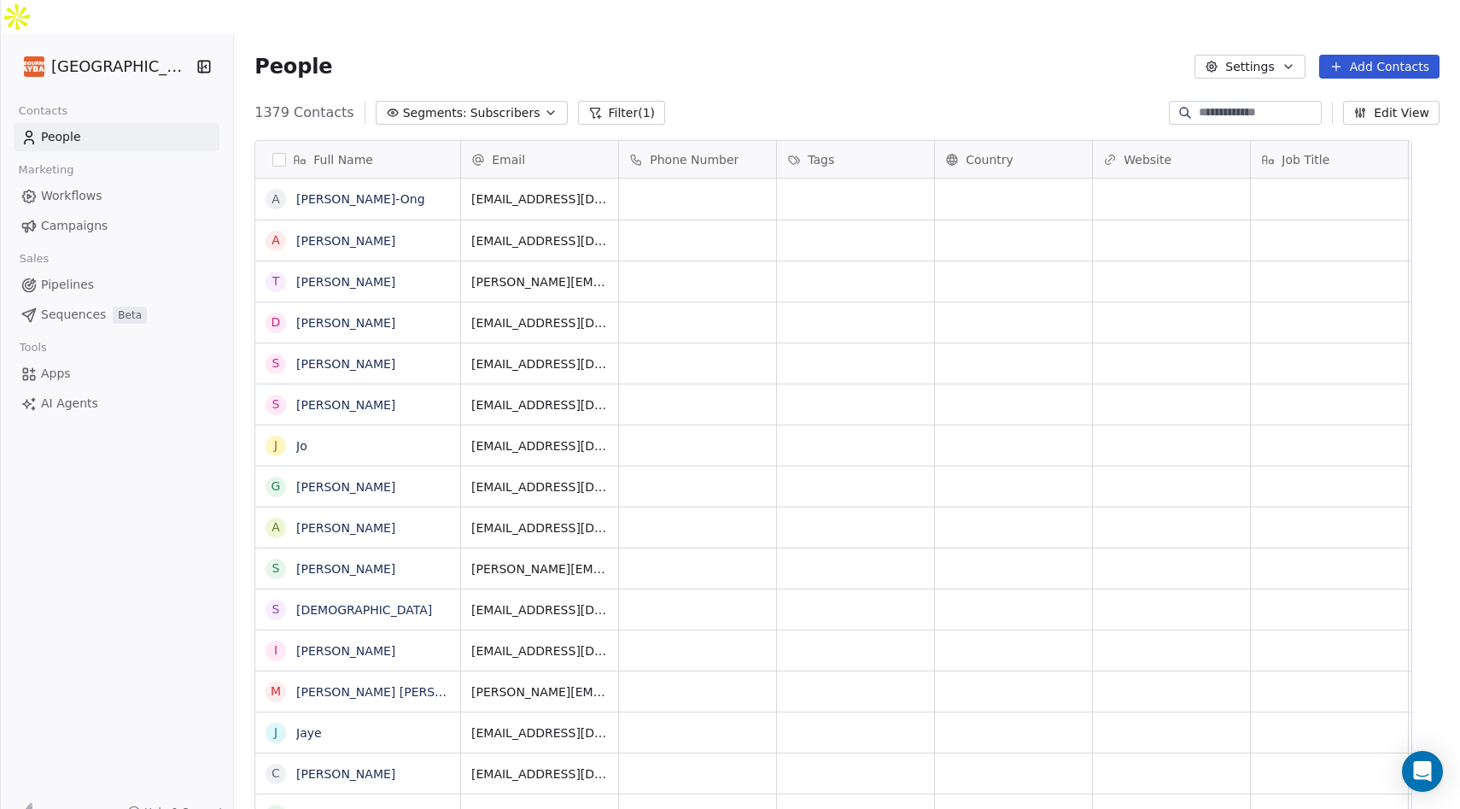
scroll to position [711, 1199]
click at [91, 187] on span "Workflows" at bounding box center [71, 196] width 61 height 18
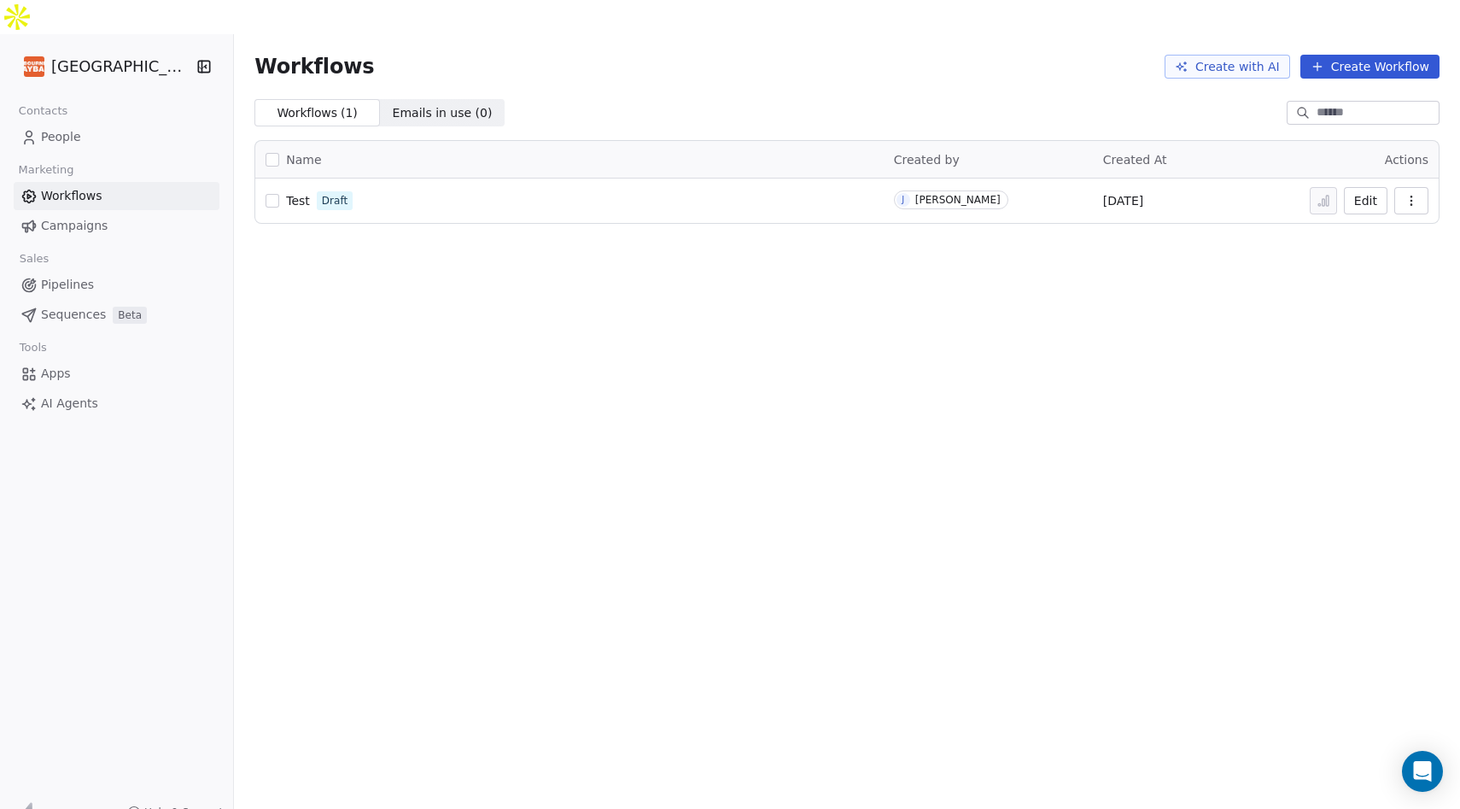
click at [1340, 55] on button "Create Workflow" at bounding box center [1369, 67] width 139 height 24
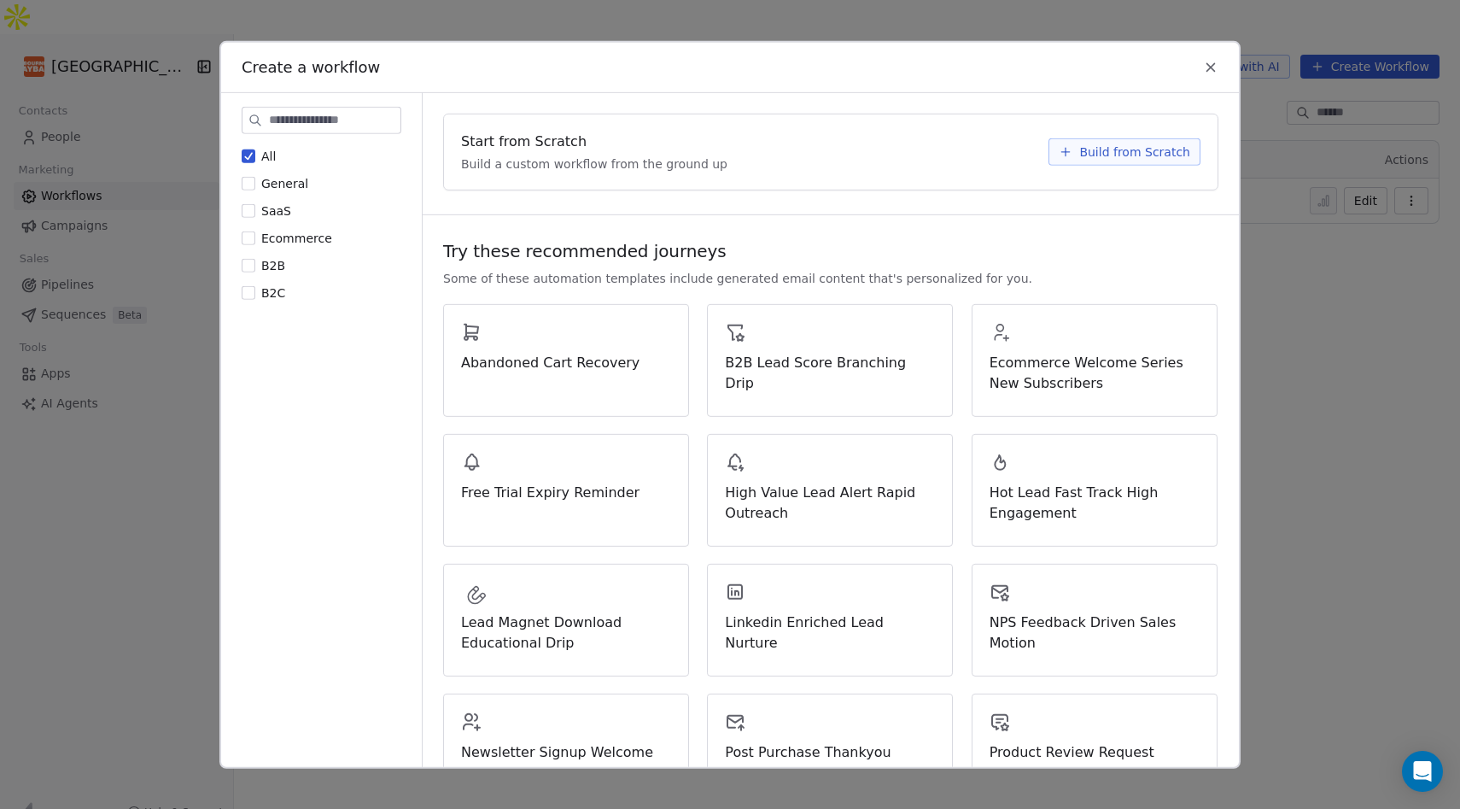
click at [1128, 148] on span "Build from Scratch" at bounding box center [1134, 151] width 111 height 17
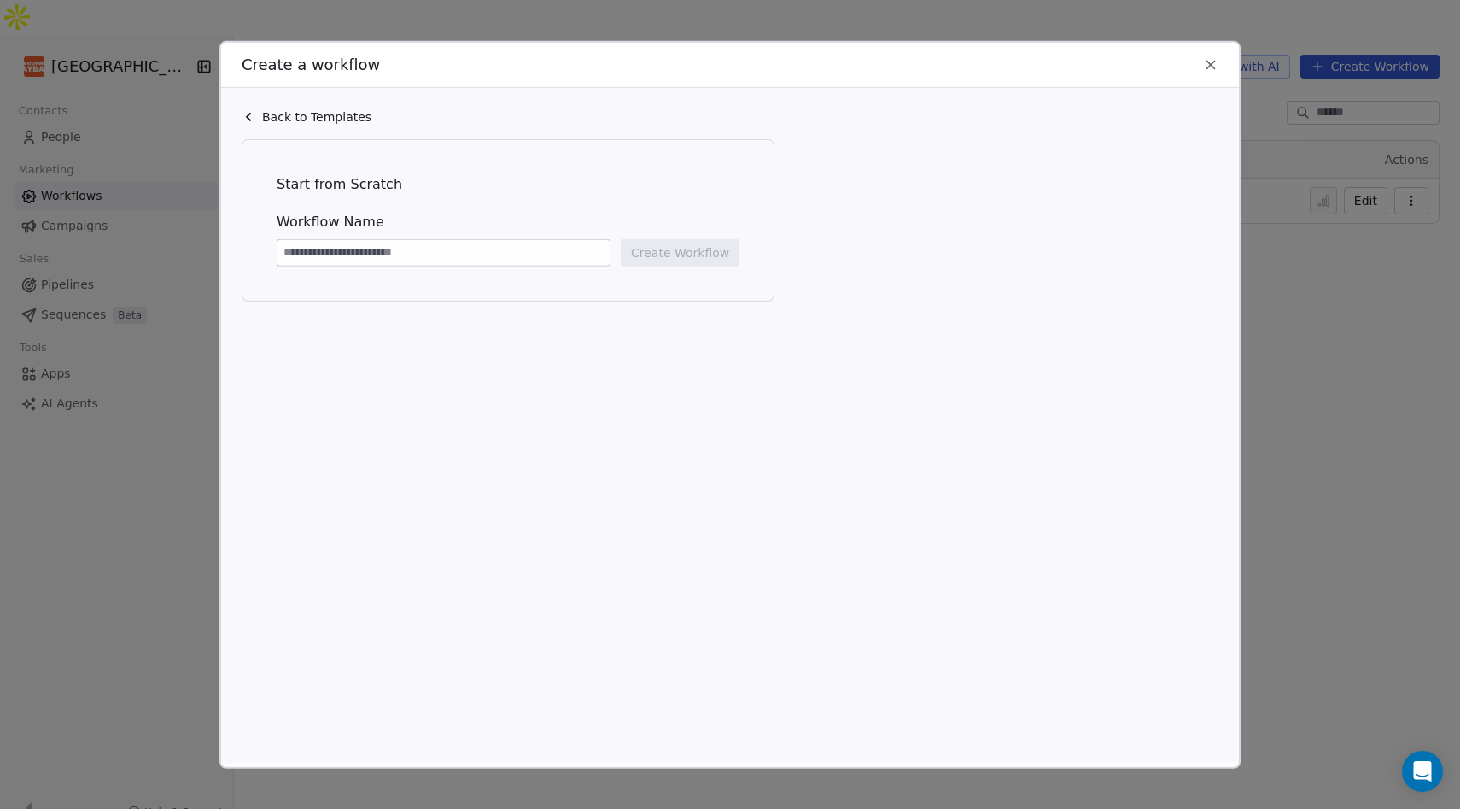
click at [534, 249] on input at bounding box center [443, 252] width 332 height 26
type input "**********"
click at [703, 254] on button "Create Workflow" at bounding box center [680, 251] width 119 height 27
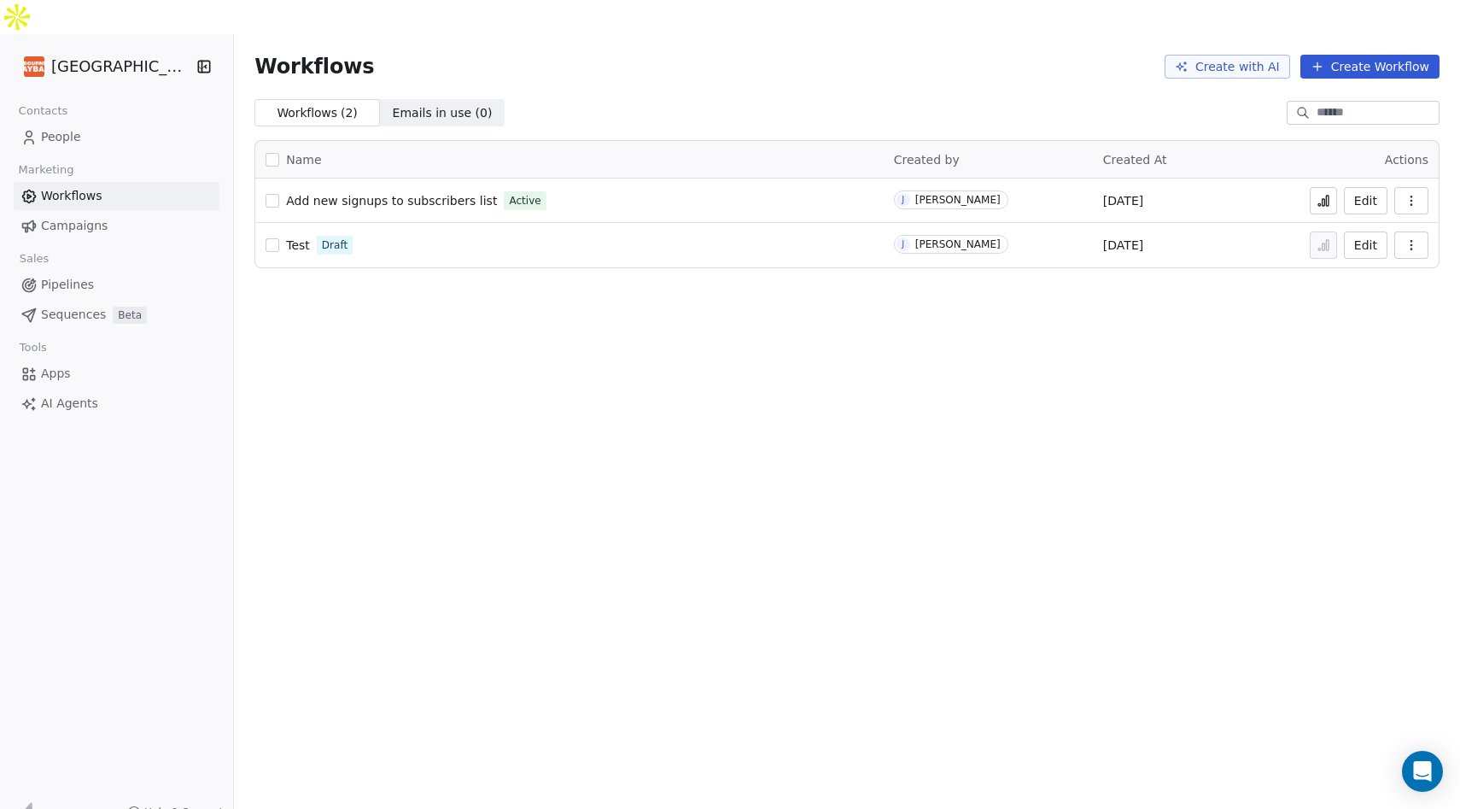
click at [102, 123] on link "People" at bounding box center [117, 137] width 206 height 28
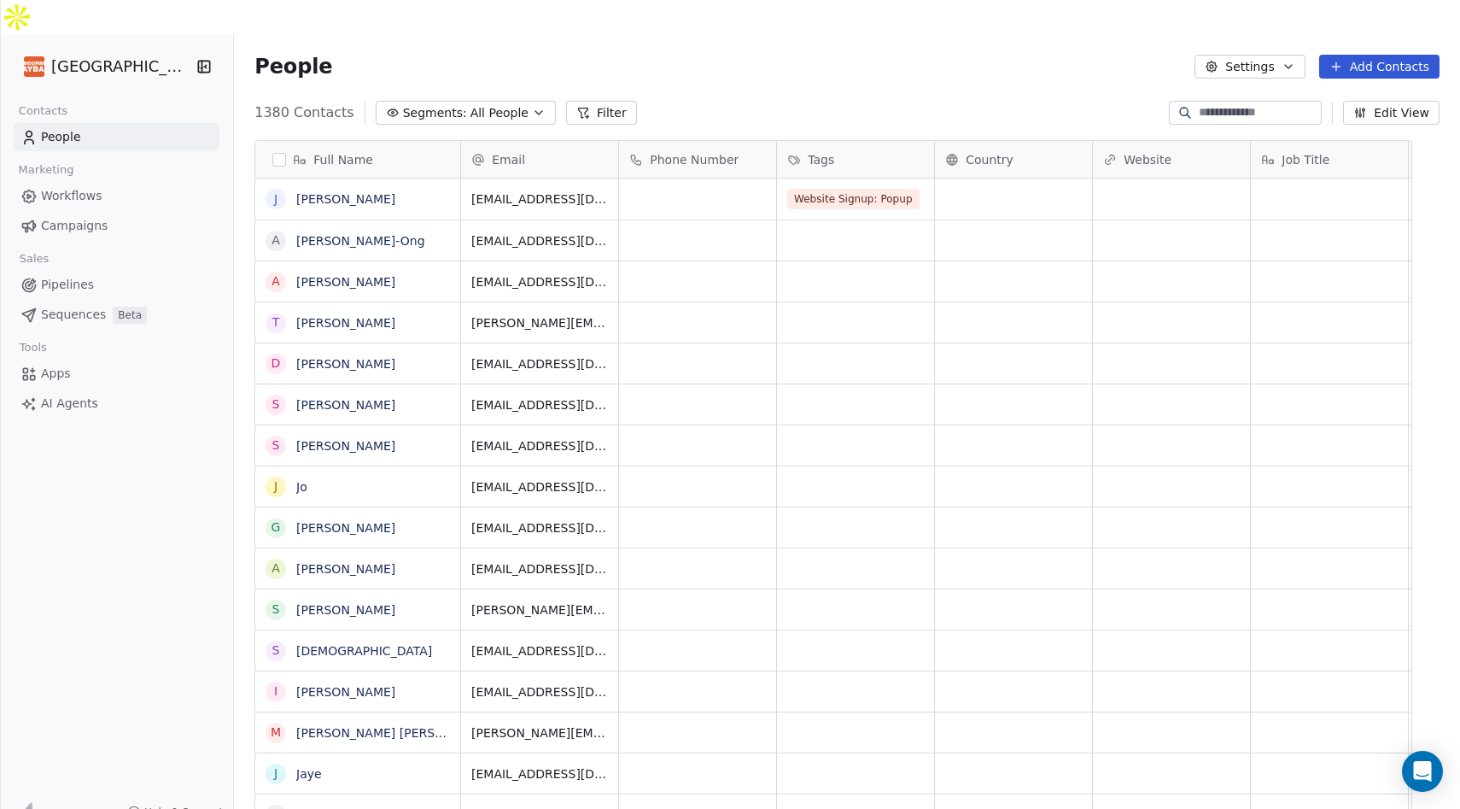
scroll to position [711, 1199]
click at [368, 192] on link "[PERSON_NAME]" at bounding box center [345, 199] width 99 height 14
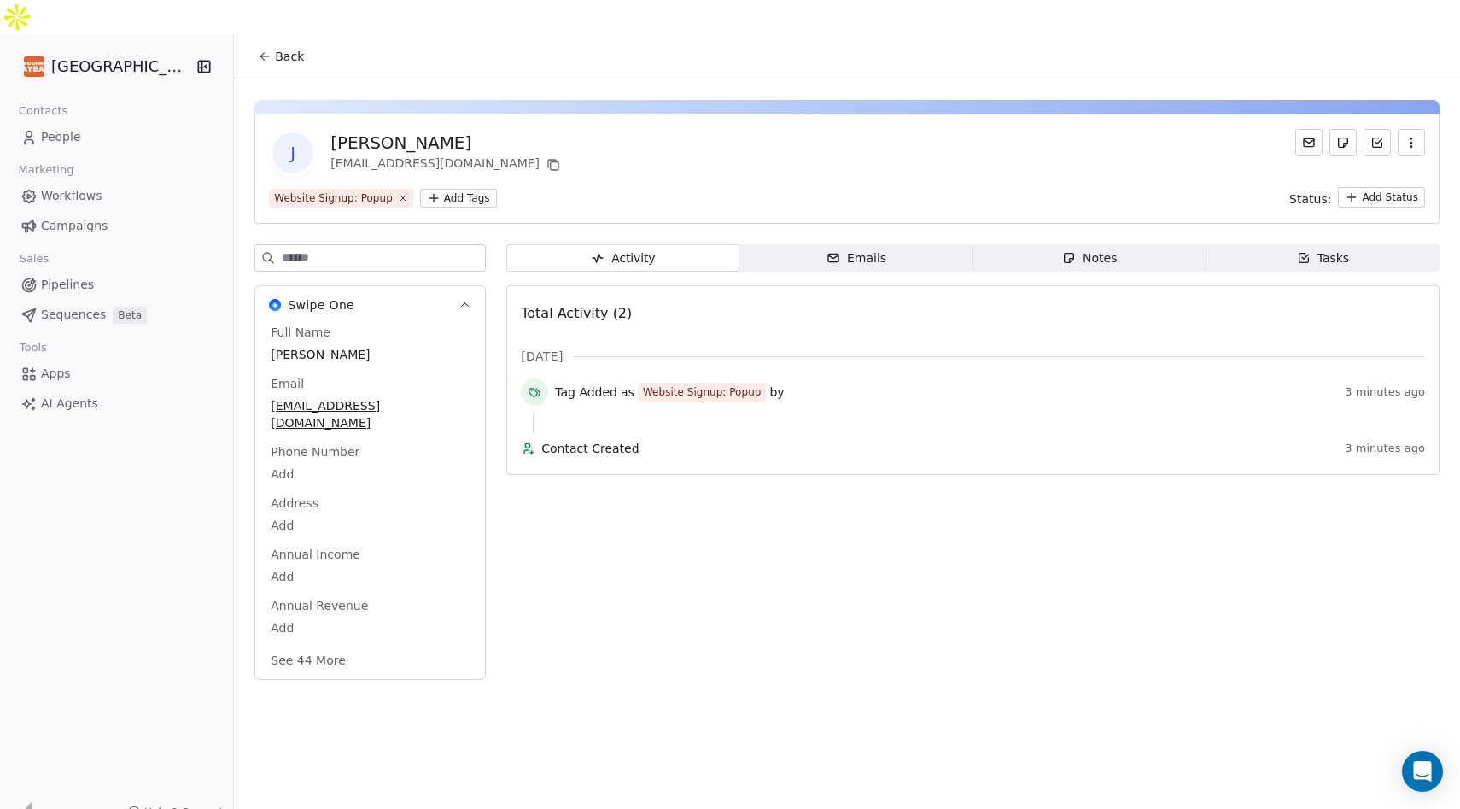
click at [1416, 136] on icon "button" at bounding box center [1411, 143] width 14 height 14
click at [1377, 147] on div "Delete" at bounding box center [1387, 145] width 114 height 27
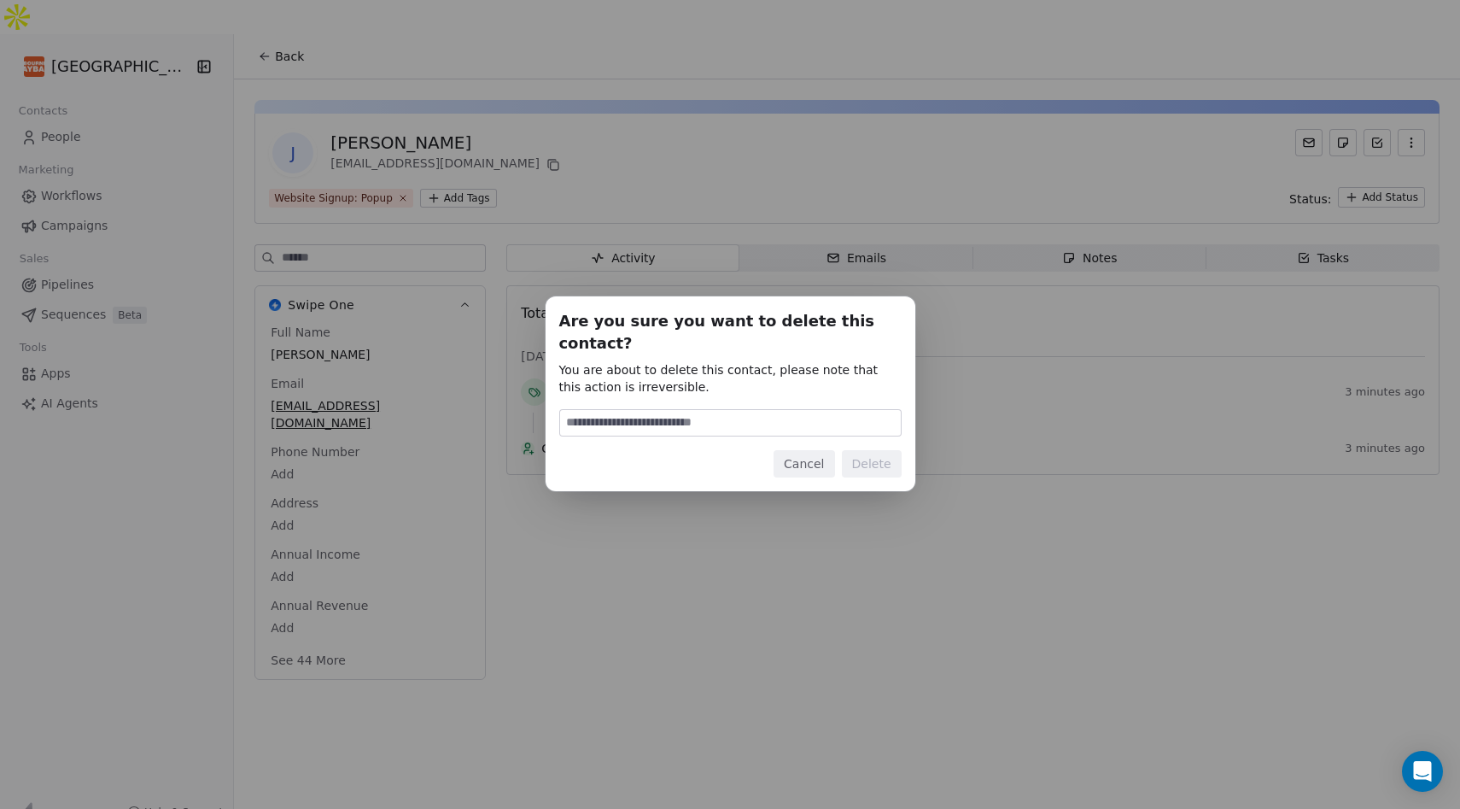
click at [819, 410] on input at bounding box center [730, 423] width 341 height 26
type input "******"
click at [861, 455] on button "Delete" at bounding box center [872, 463] width 60 height 27
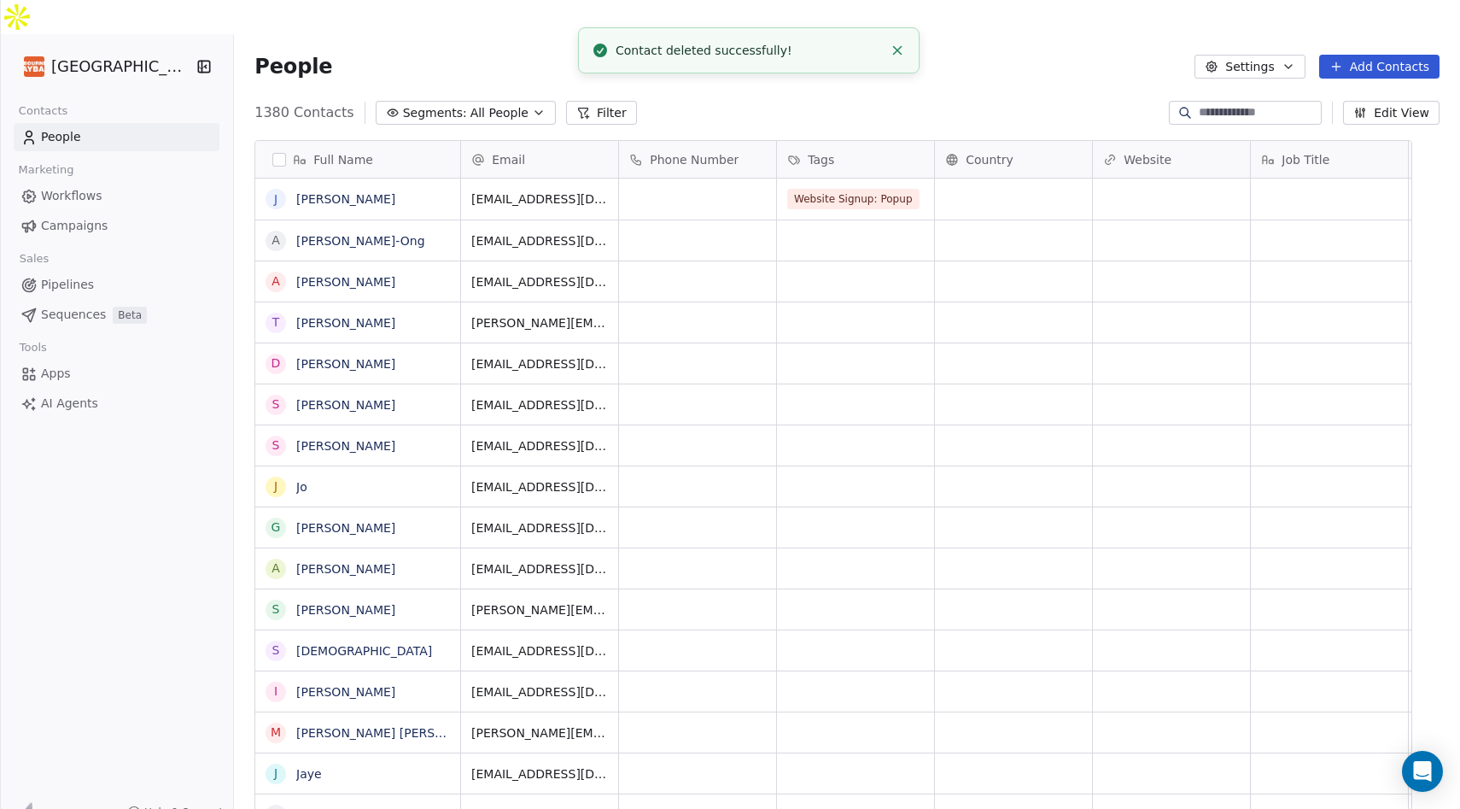
scroll to position [711, 1199]
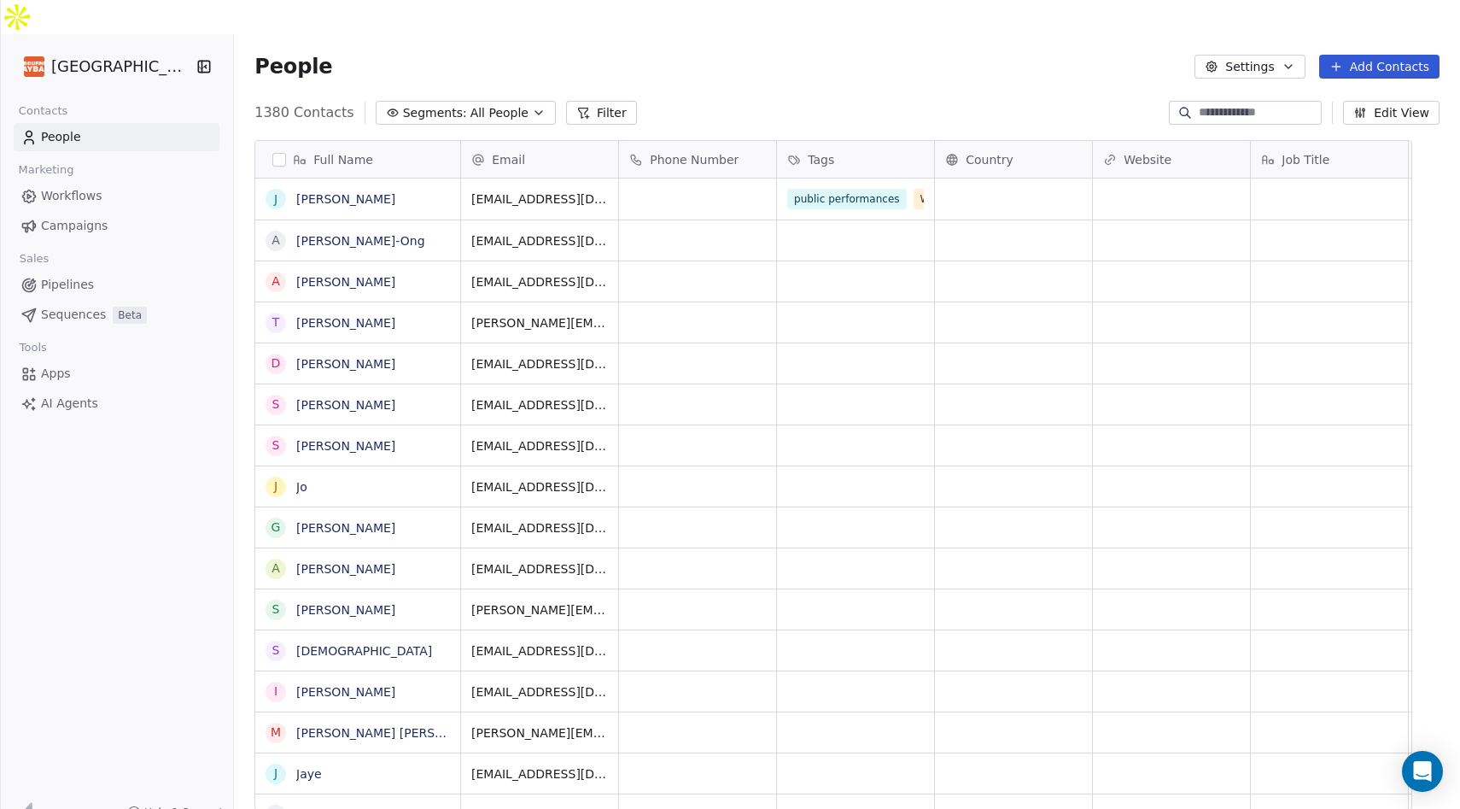
scroll to position [711, 1199]
click at [360, 192] on link "[PERSON_NAME]" at bounding box center [345, 199] width 99 height 14
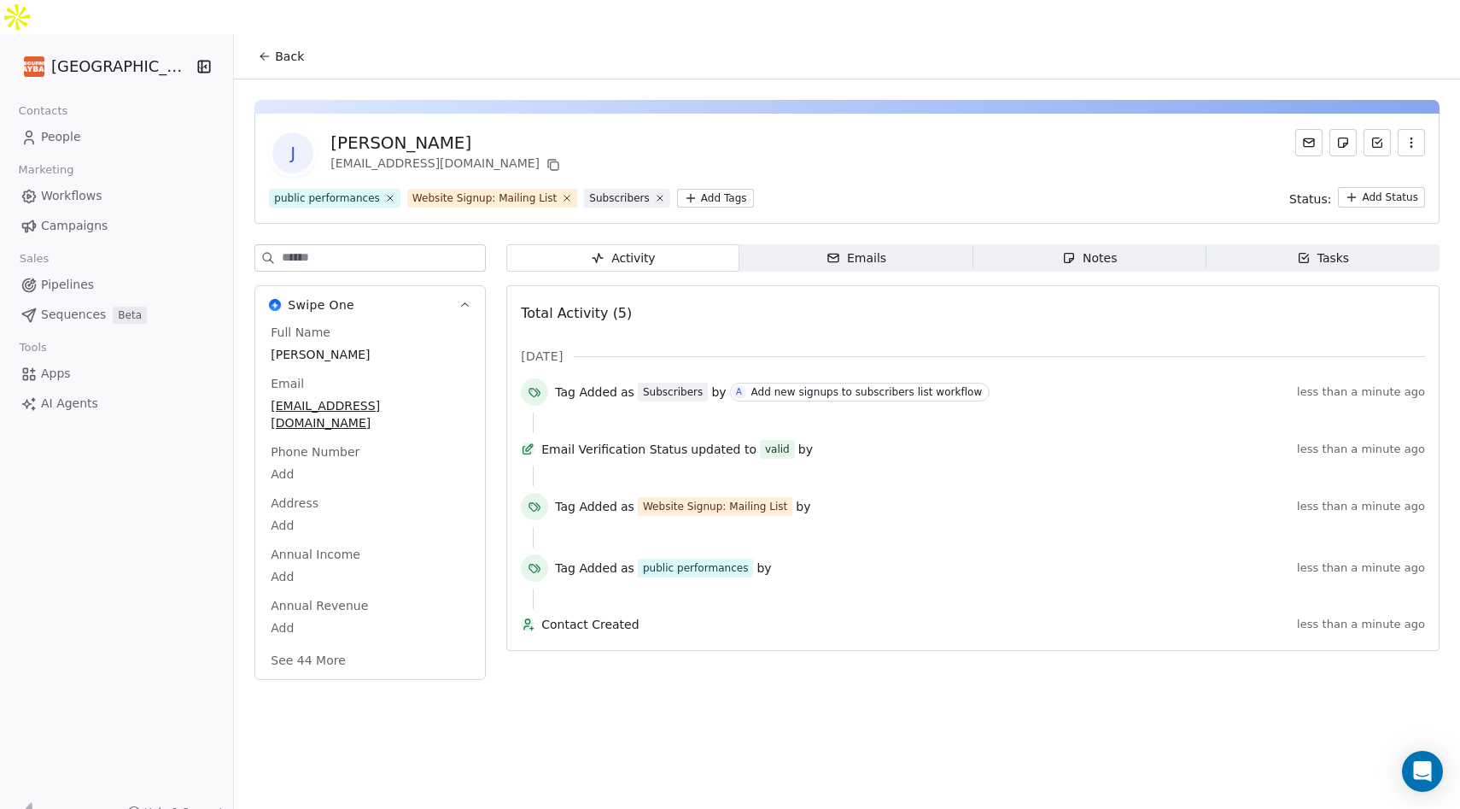
click at [107, 123] on link "People" at bounding box center [117, 137] width 206 height 28
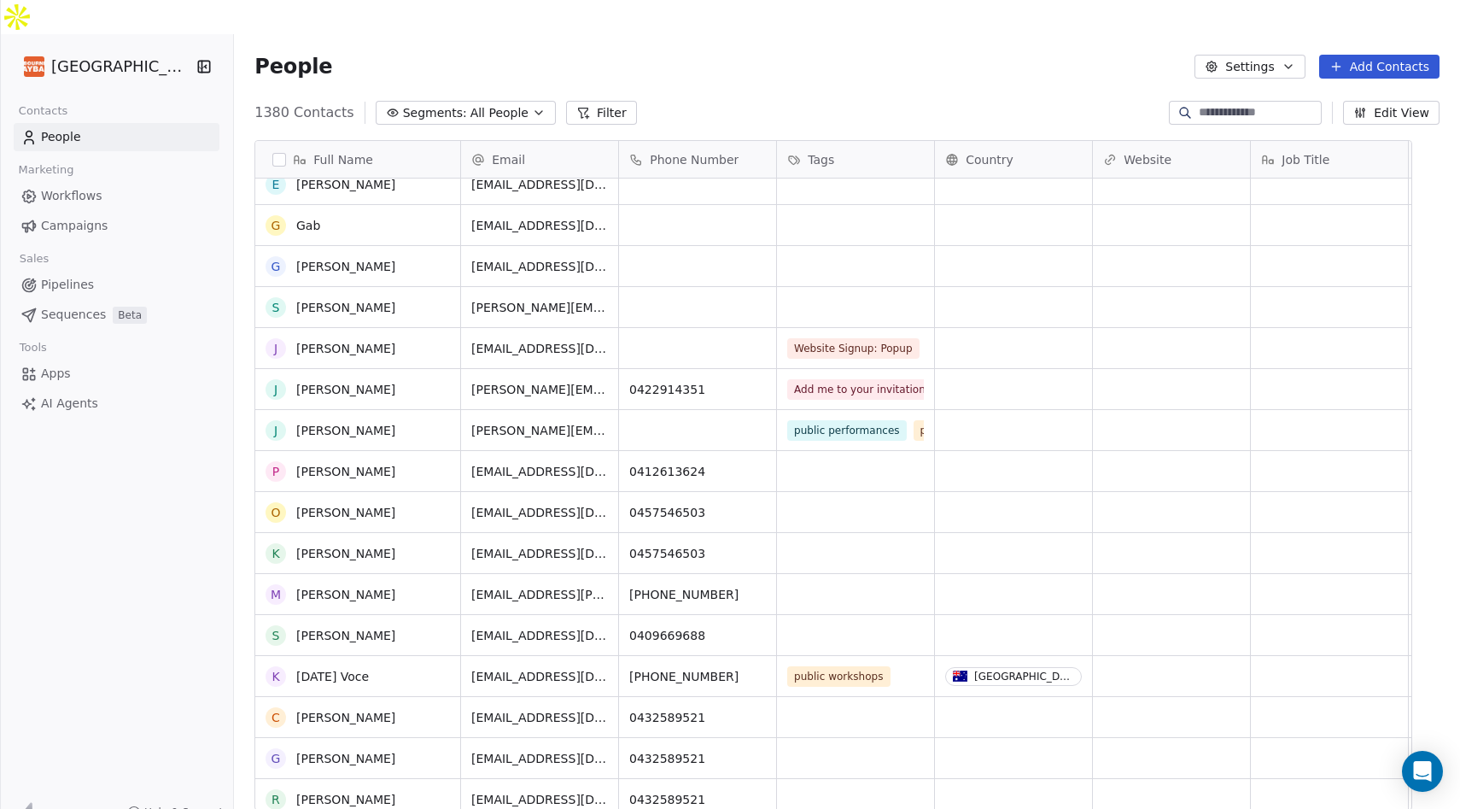
scroll to position [1014, 0]
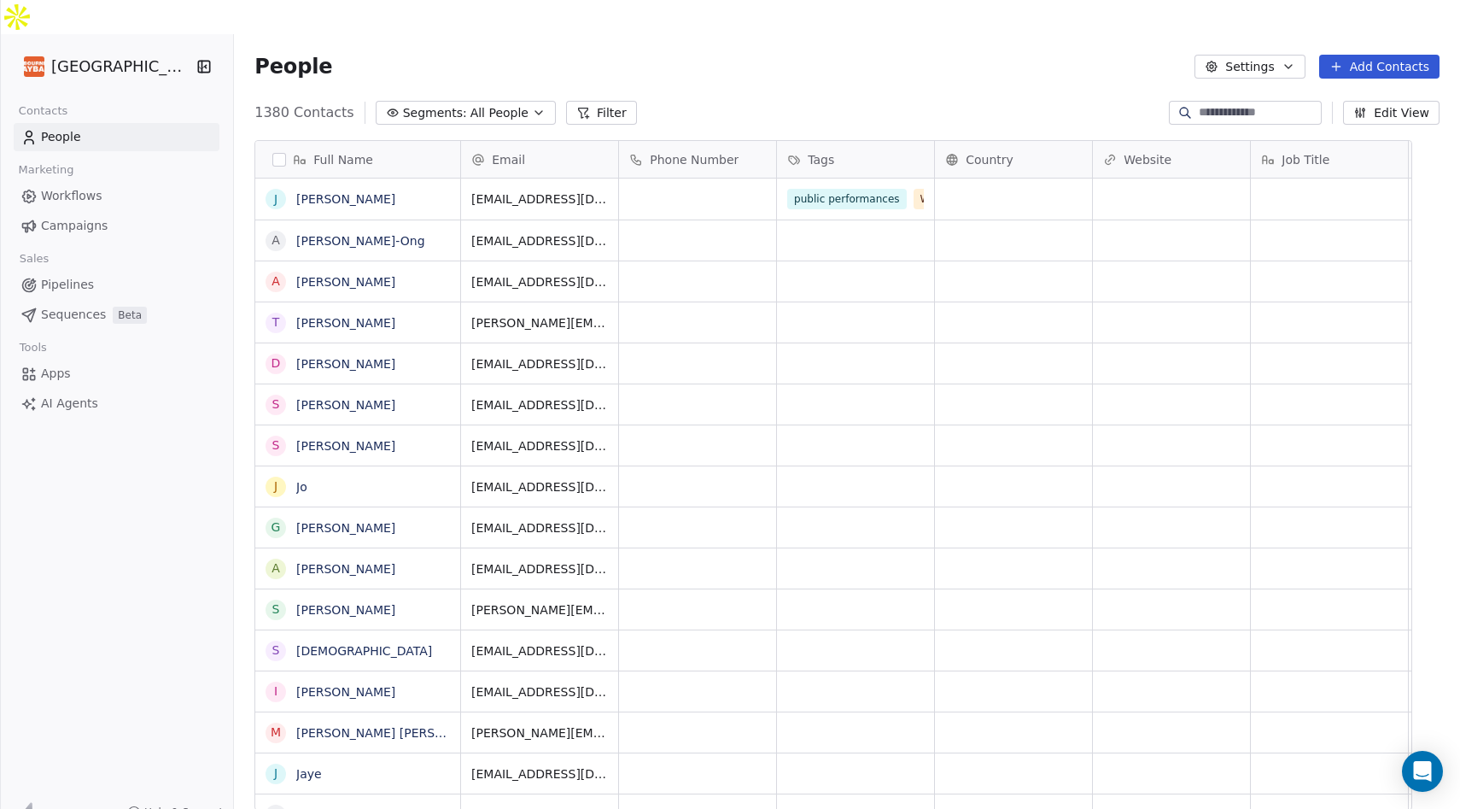
click at [556, 101] on button "Segments: All People" at bounding box center [466, 113] width 180 height 24
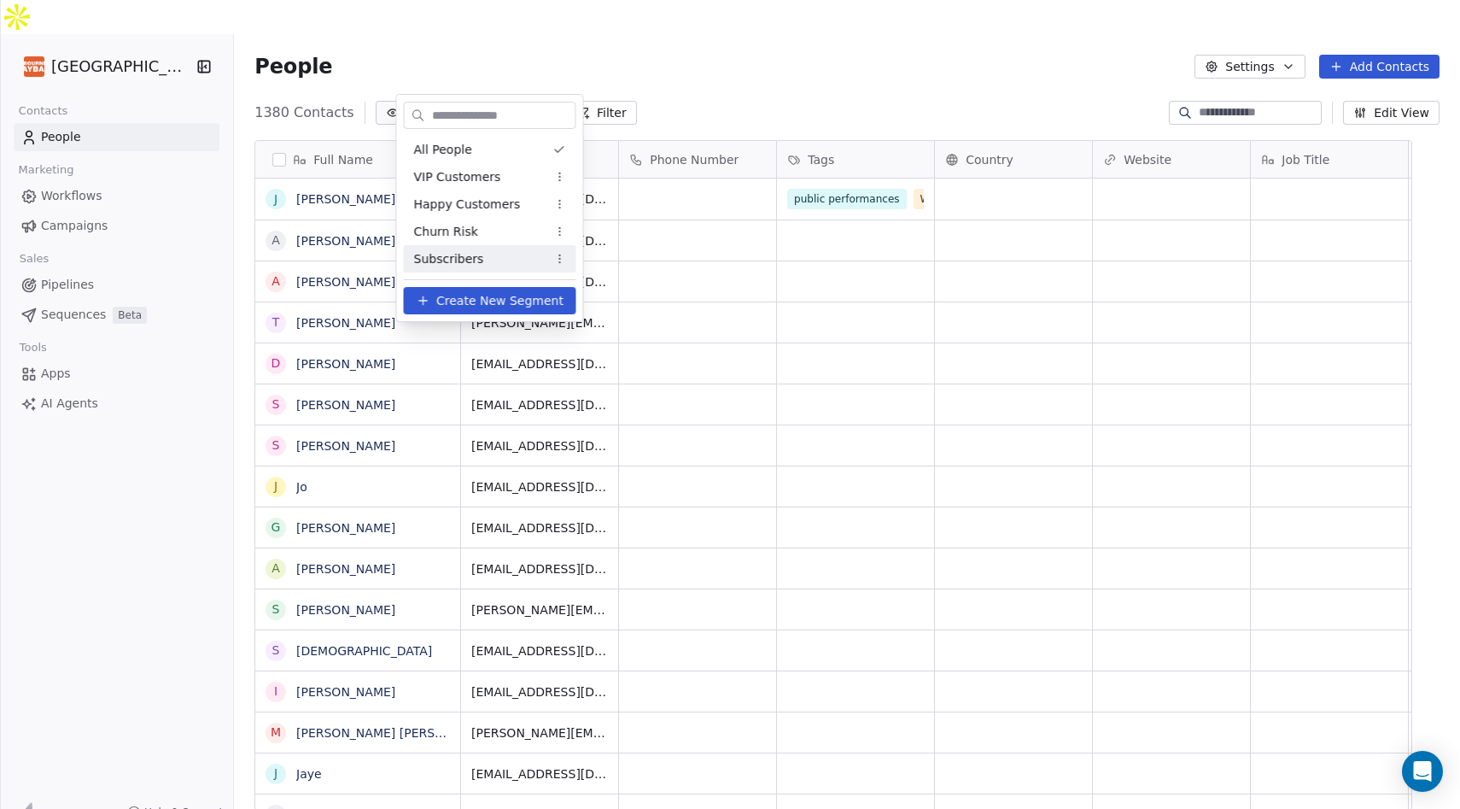
click at [505, 257] on div "Subscribers" at bounding box center [490, 258] width 172 height 27
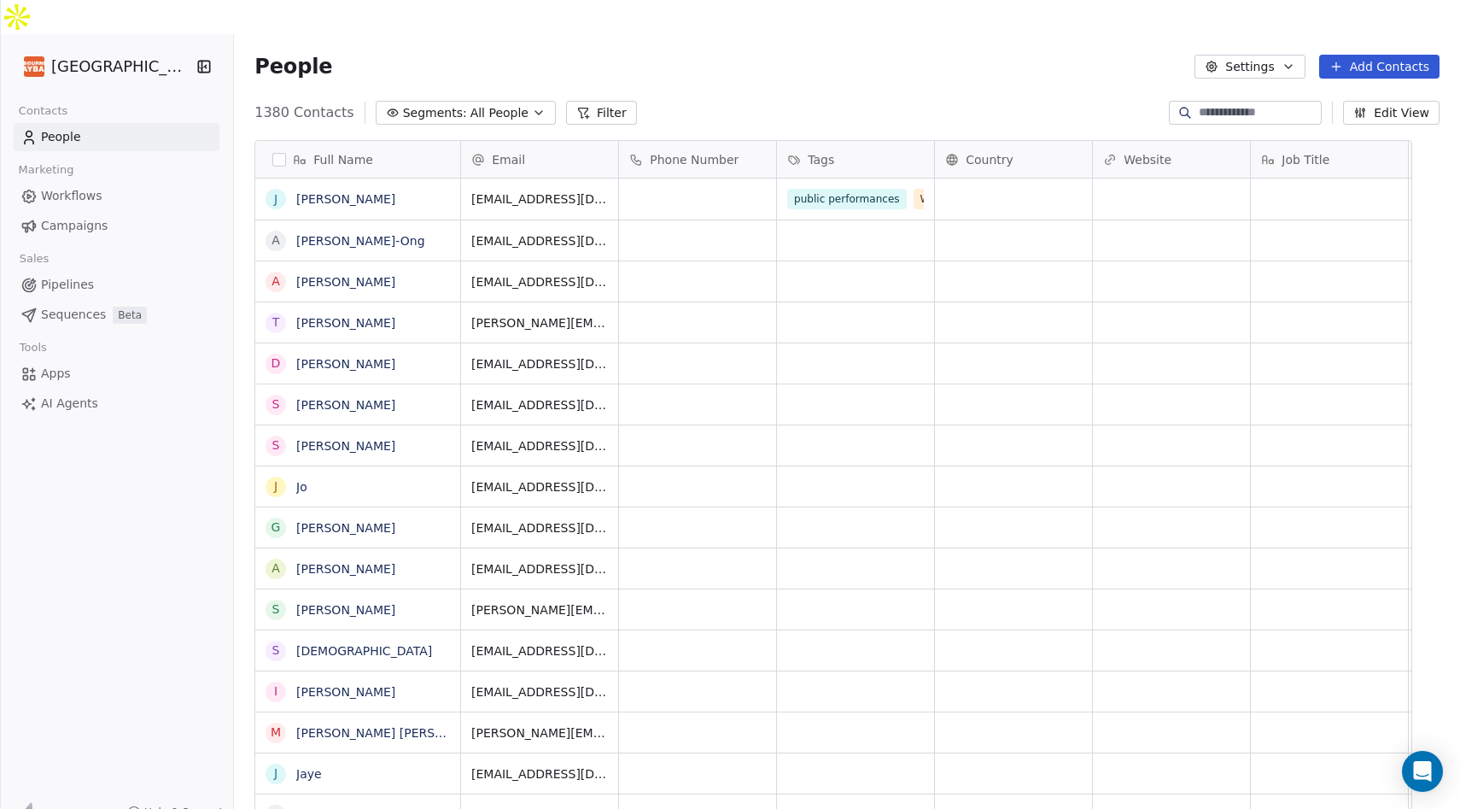
scroll to position [711, 1199]
click at [528, 104] on span "All People" at bounding box center [499, 113] width 58 height 18
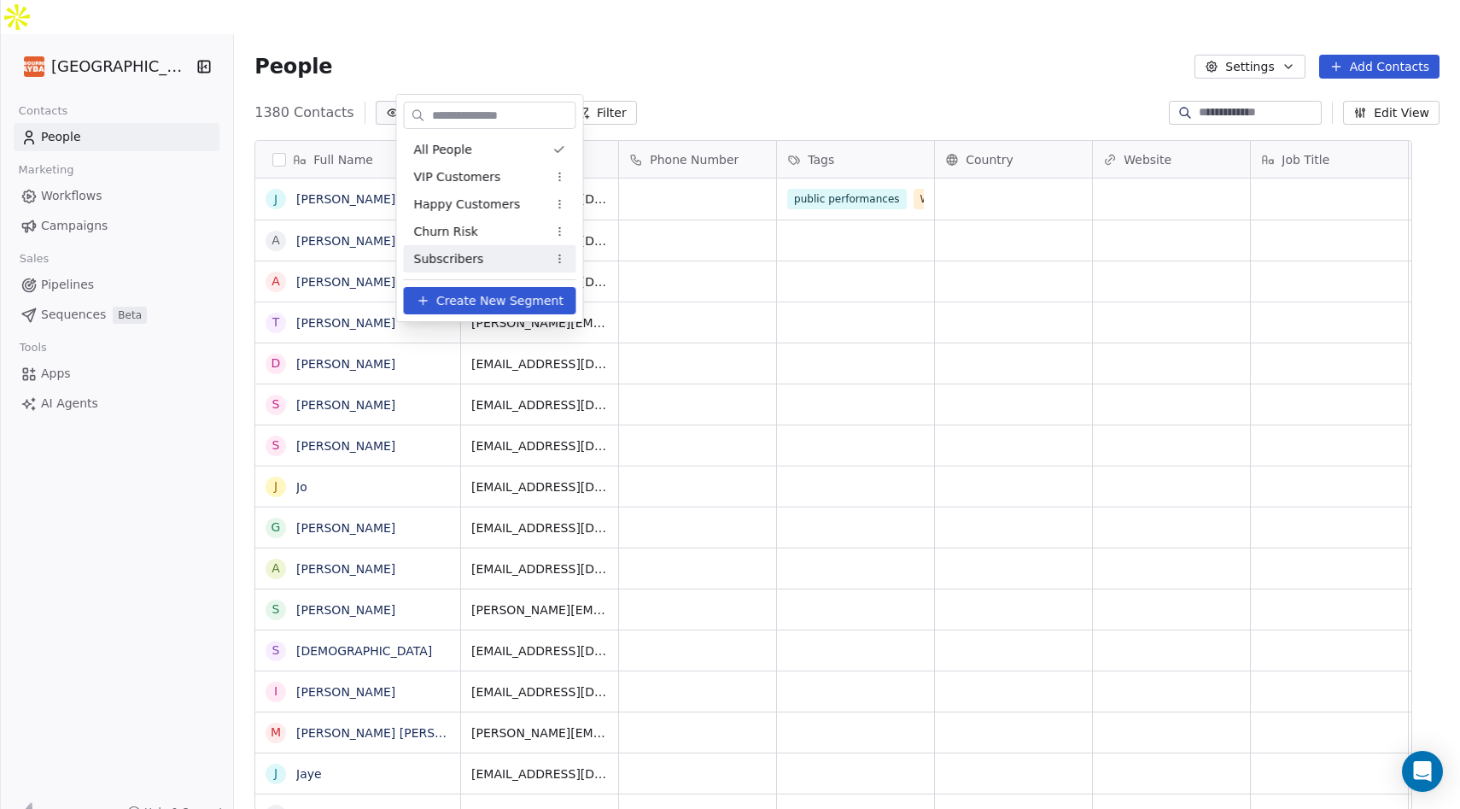
click at [502, 259] on div "Subscribers" at bounding box center [490, 258] width 172 height 27
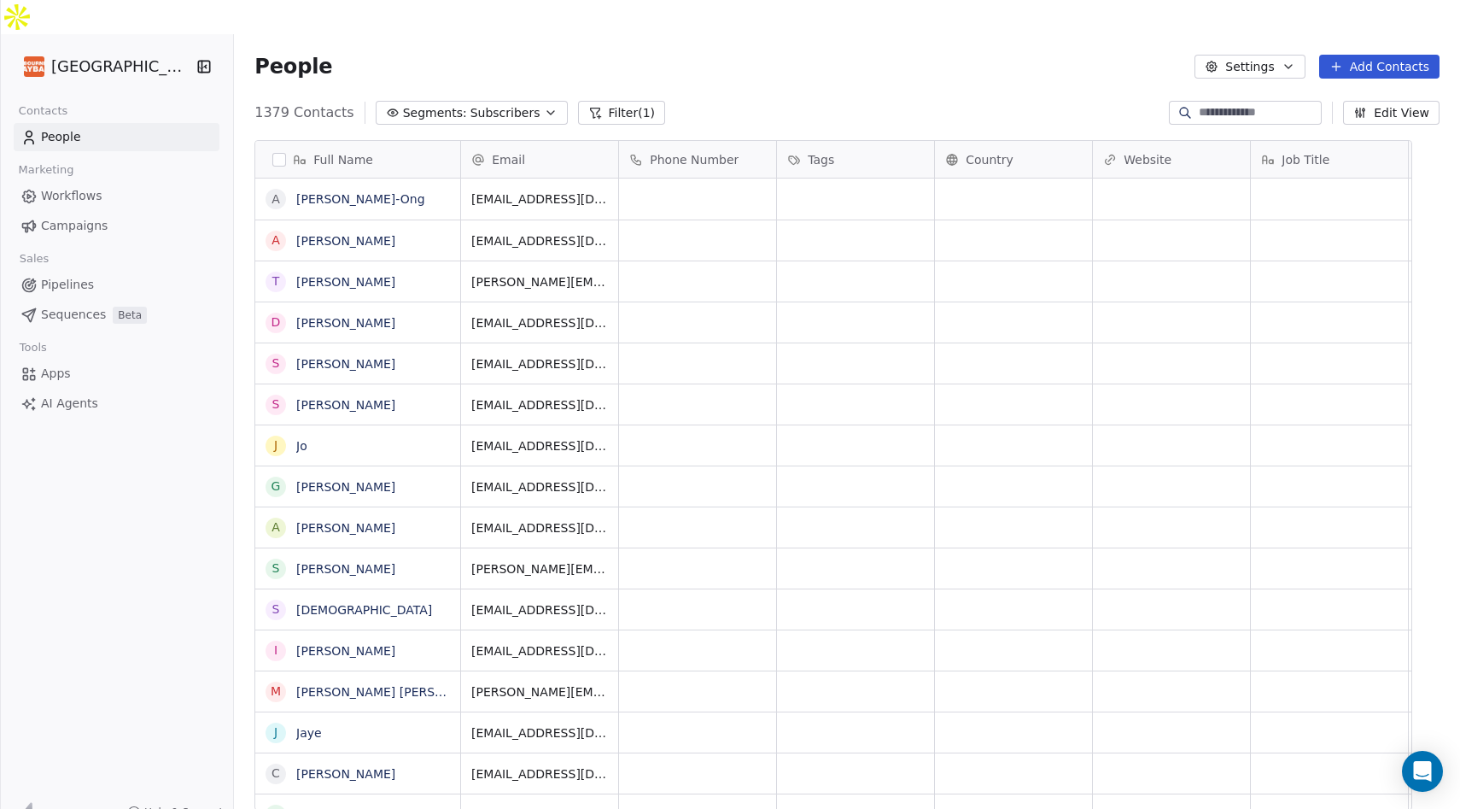
click at [1247, 55] on button "Settings" at bounding box center [1249, 67] width 110 height 24
click at [1262, 71] on span "Contact Properties" at bounding box center [1294, 70] width 111 height 18
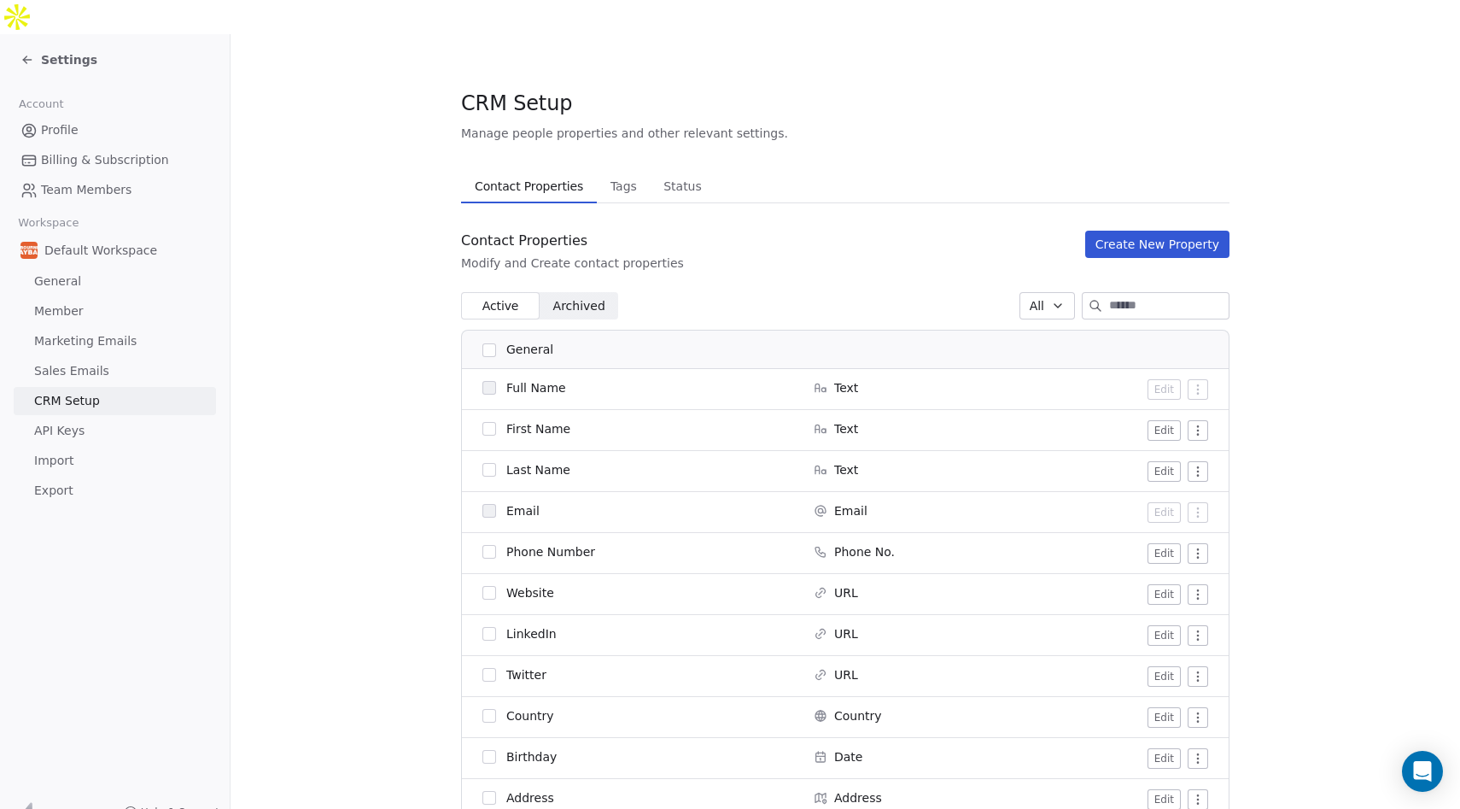
click at [30, 53] on icon at bounding box center [27, 60] width 14 height 14
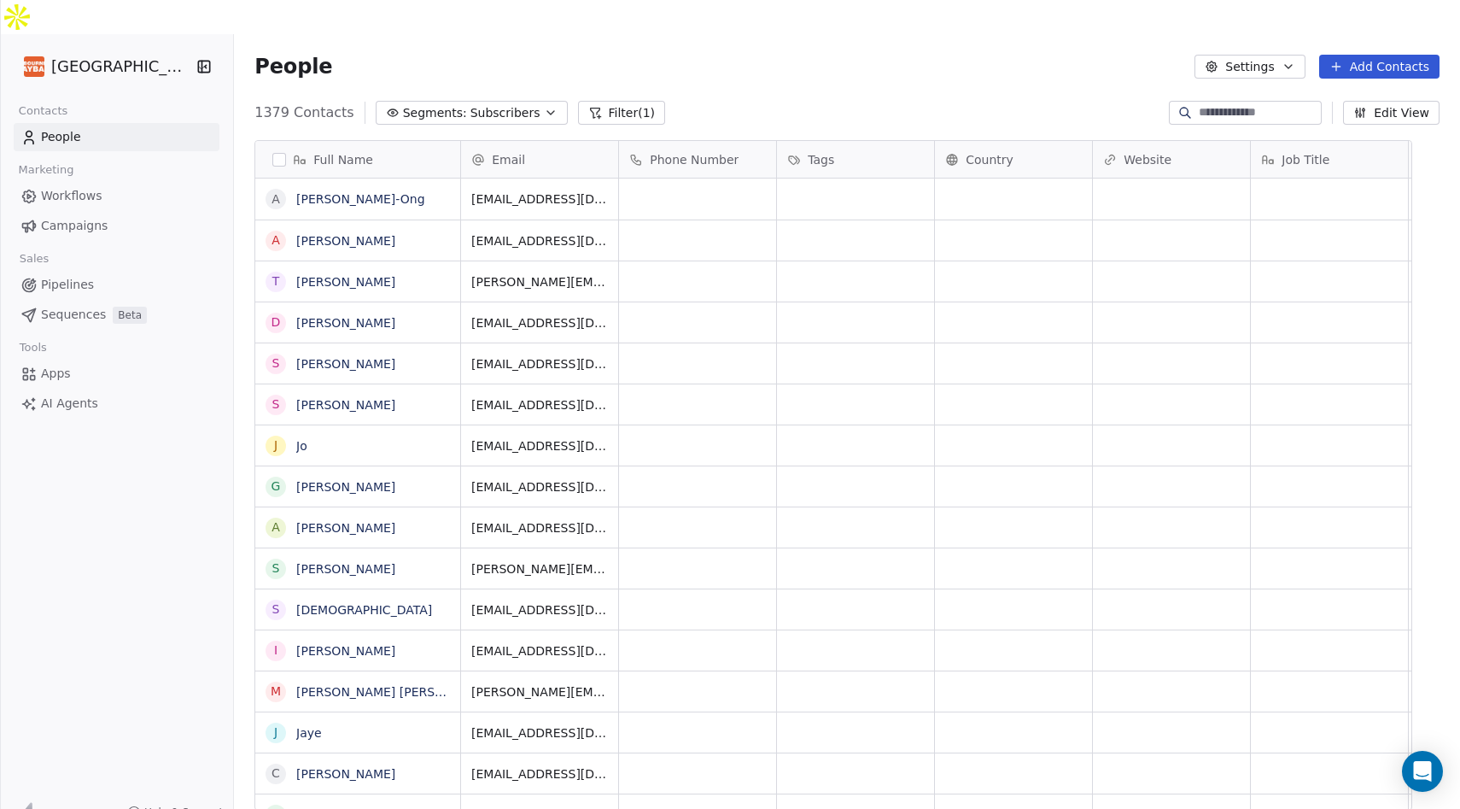
scroll to position [711, 1199]
click at [568, 101] on button "Segments: Subscribers" at bounding box center [472, 113] width 192 height 24
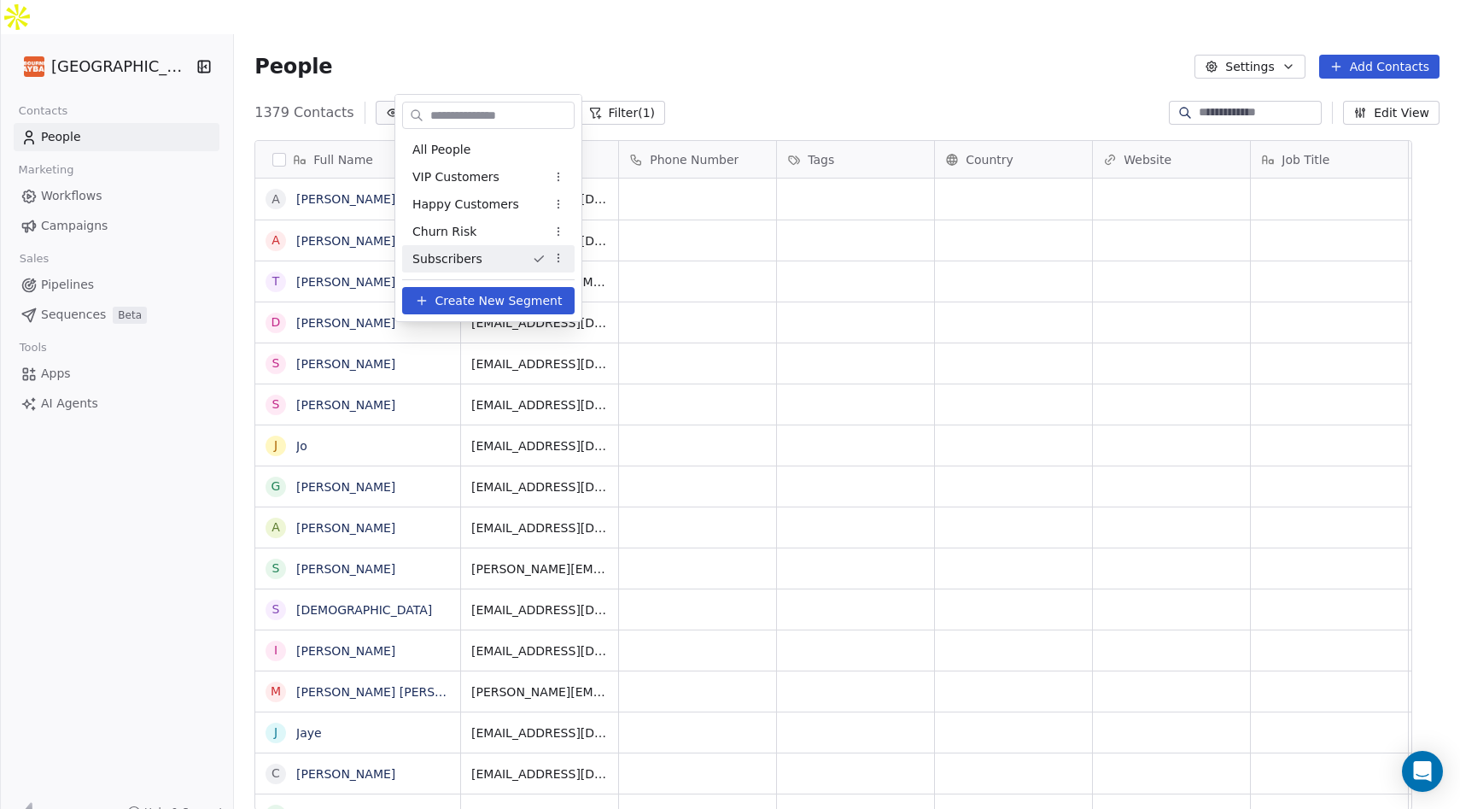
click at [557, 261] on html "Melbourne Playback Theatre Contacts People Marketing Workflows Campaigns Sales …" at bounding box center [730, 421] width 1460 height 843
click at [814, 30] on html "Melbourne Playback Theatre Contacts People Marketing Workflows Campaigns Sales …" at bounding box center [730, 421] width 1460 height 843
click at [973, 61] on html "Melbourne Playback Theatre Contacts People Marketing Workflows Campaigns Sales …" at bounding box center [730, 421] width 1460 height 843
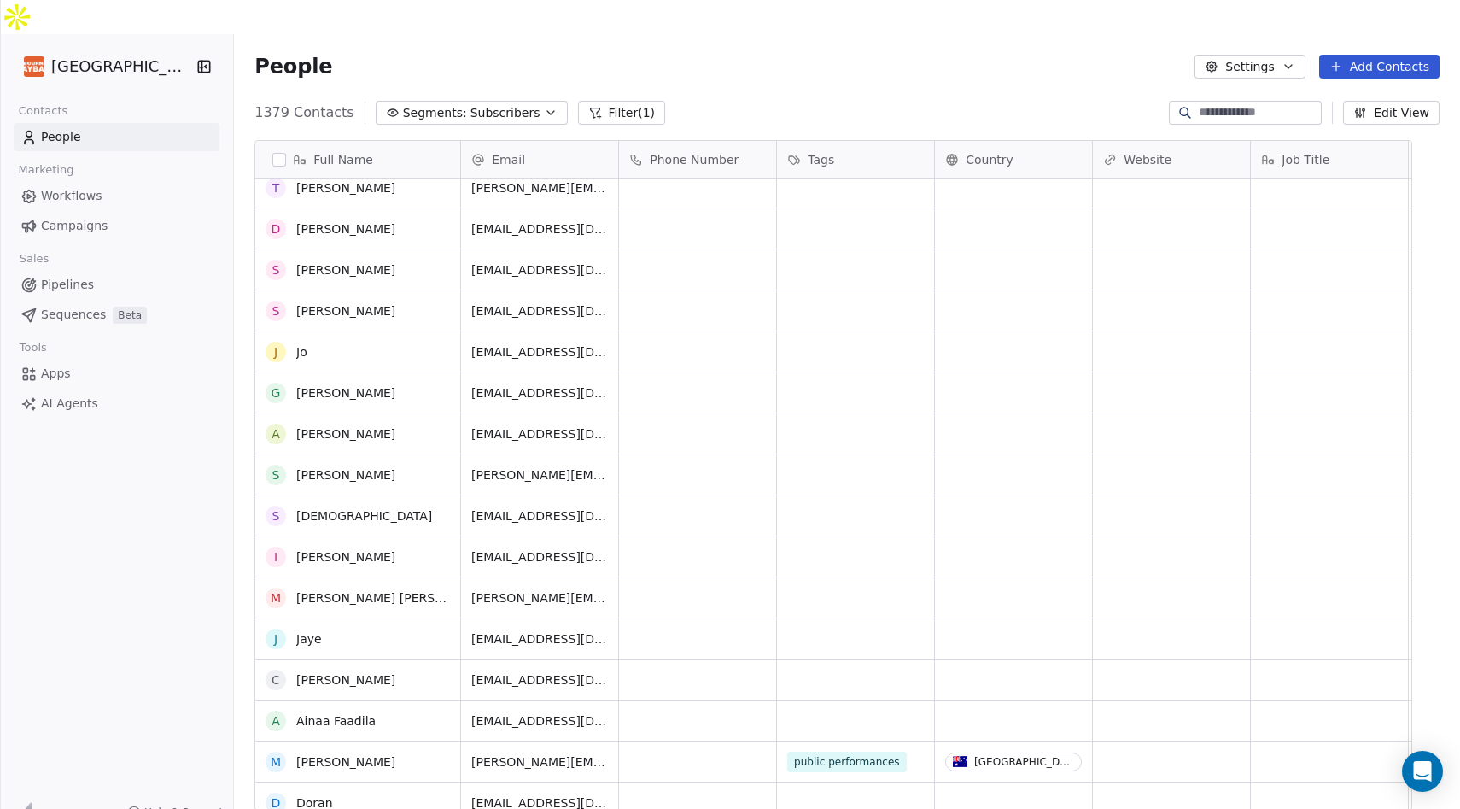
scroll to position [0, 0]
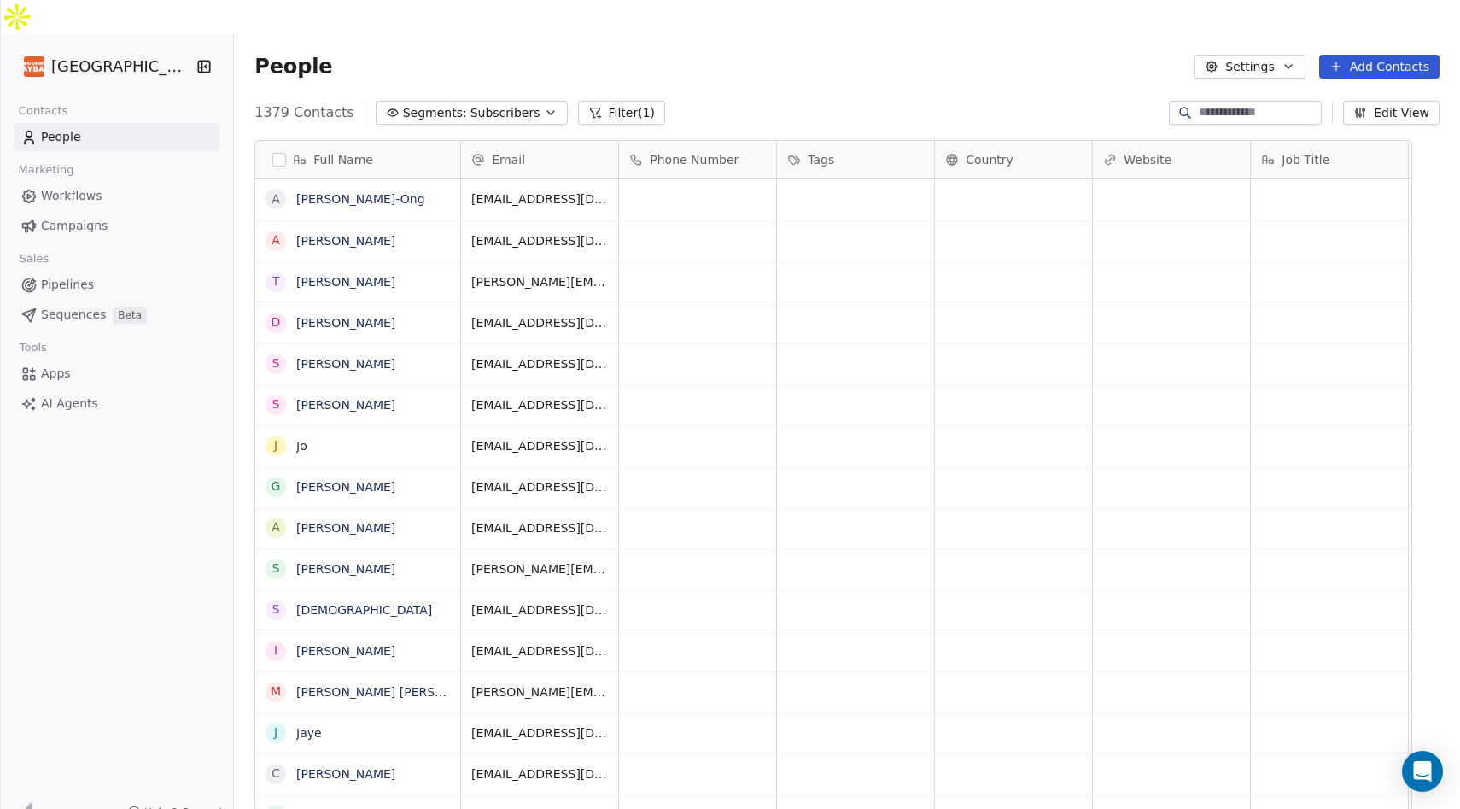
click at [1301, 55] on button "Settings" at bounding box center [1249, 67] width 110 height 24
click at [1298, 73] on span "Contact Properties" at bounding box center [1294, 70] width 111 height 18
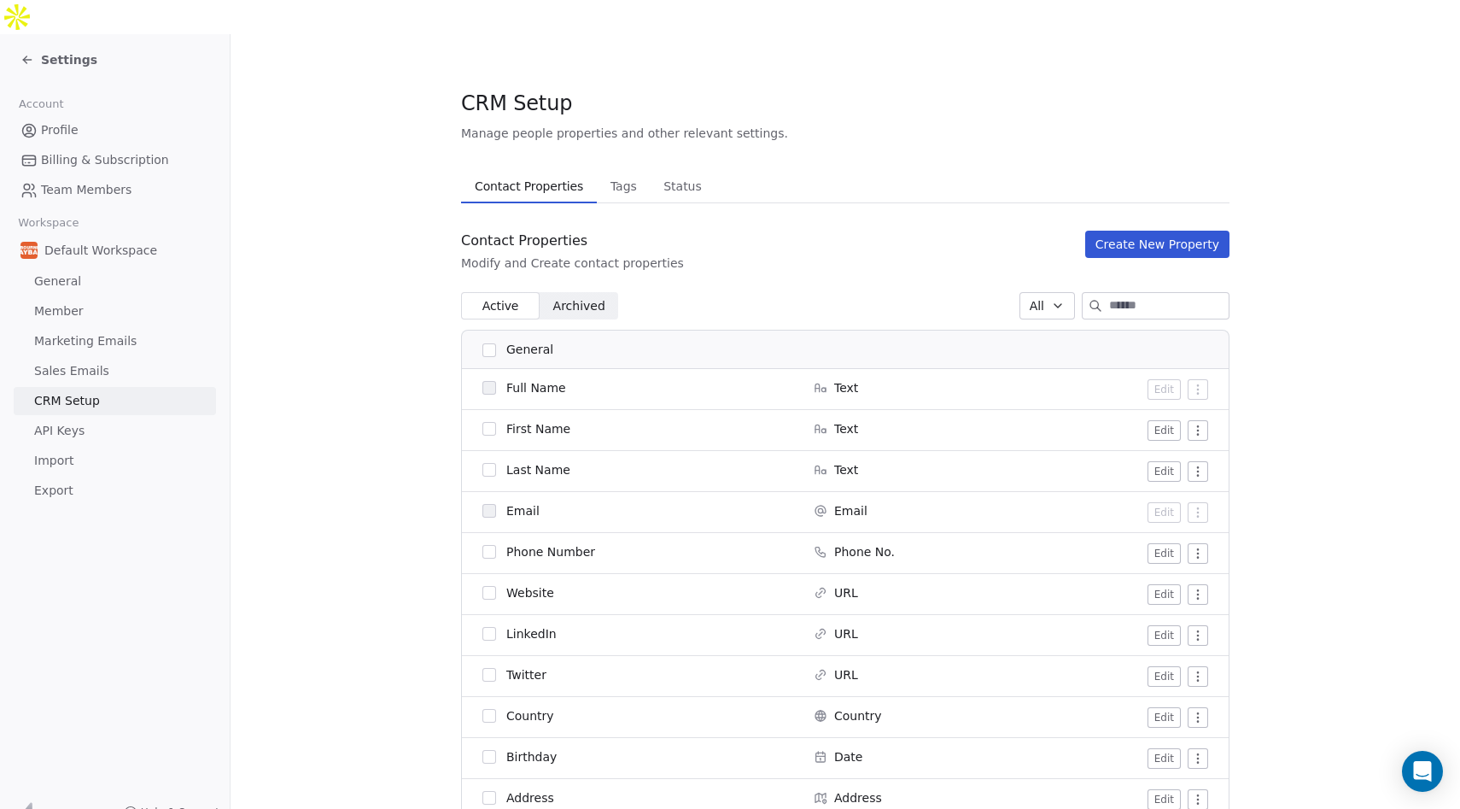
click at [54, 51] on span "Settings" at bounding box center [69, 59] width 56 height 17
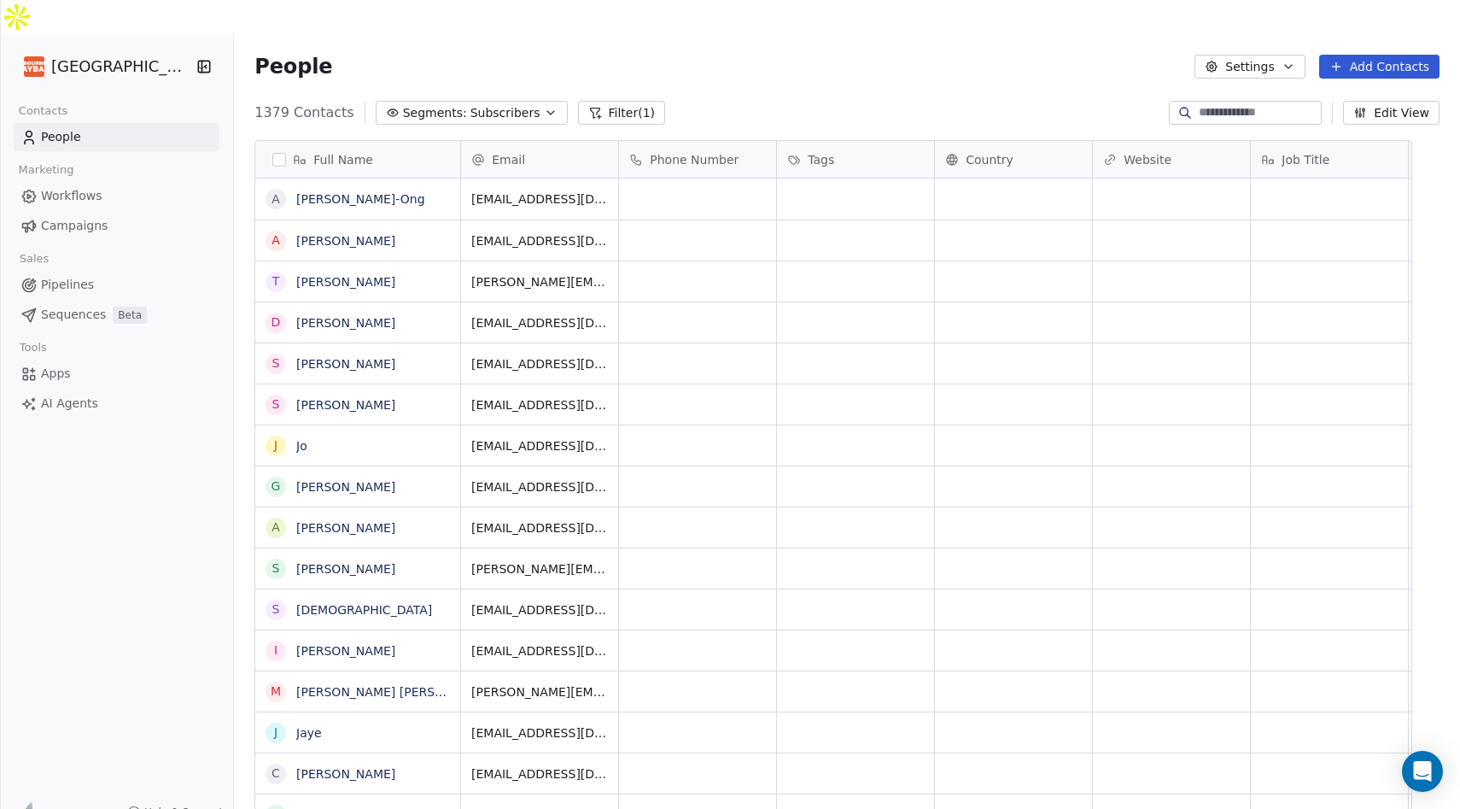
scroll to position [711, 1199]
click at [74, 359] on link "Apps" at bounding box center [117, 373] width 206 height 28
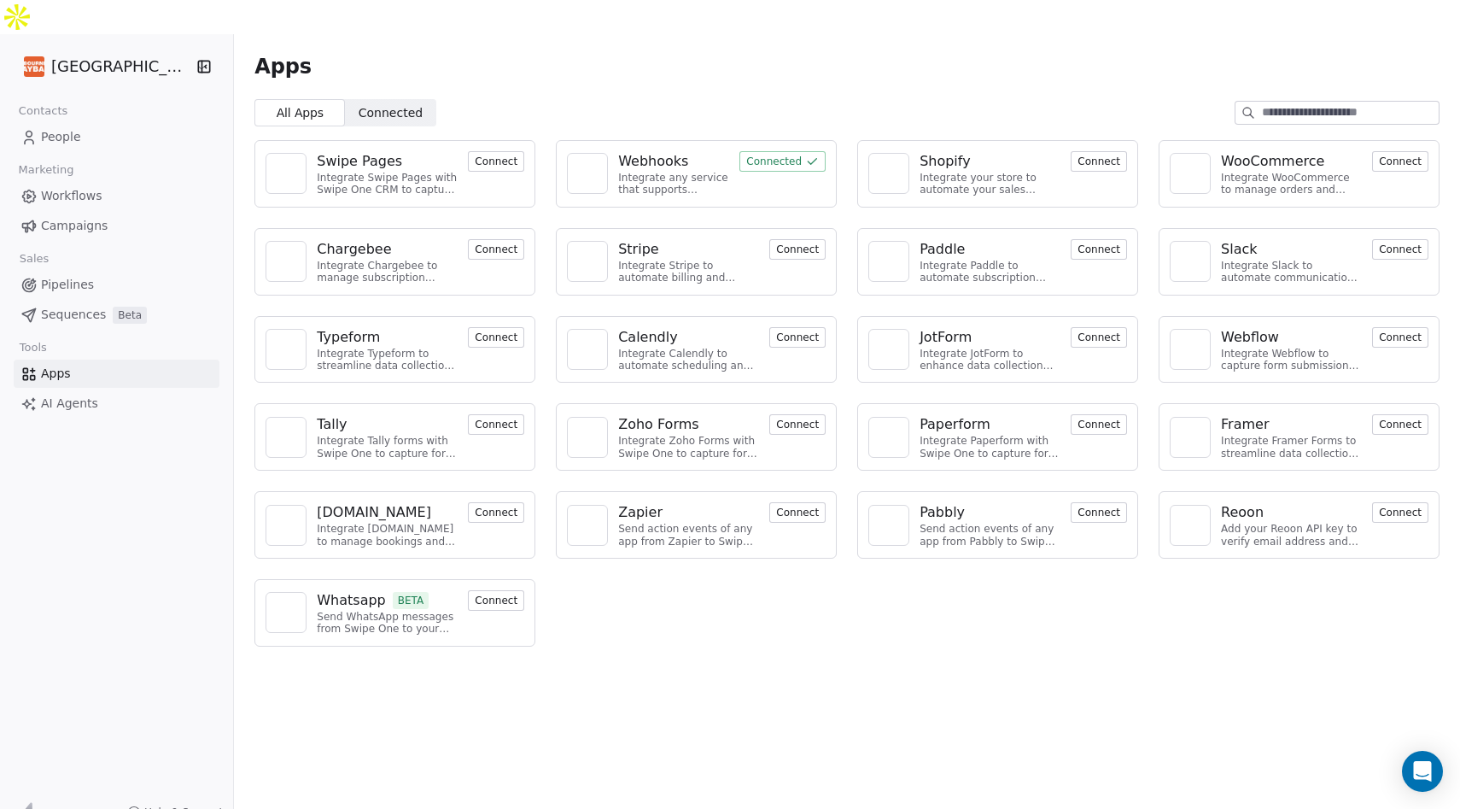
click at [62, 128] on span "People" at bounding box center [61, 137] width 40 height 18
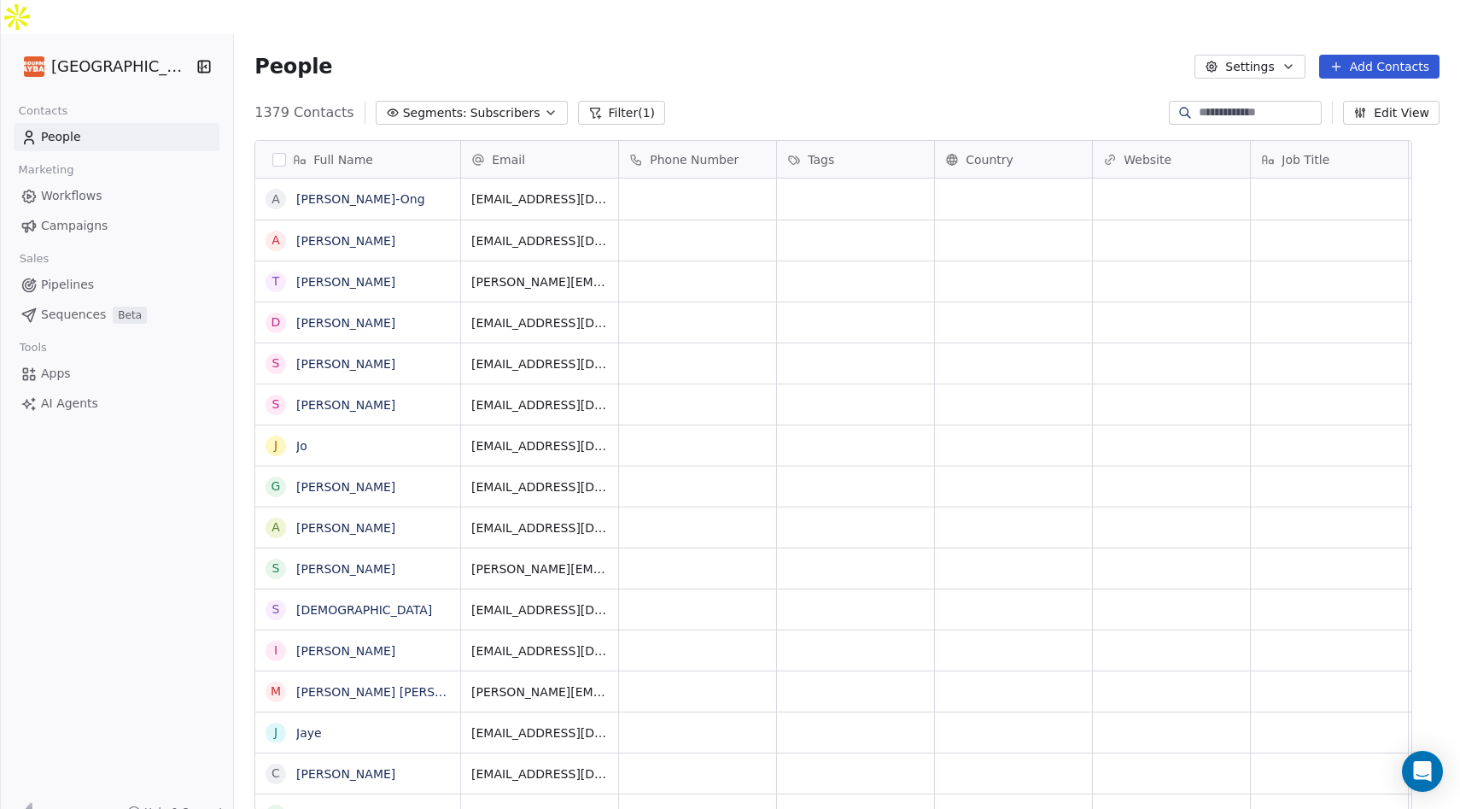
scroll to position [711, 1199]
click at [557, 106] on icon "button" at bounding box center [551, 113] width 14 height 14
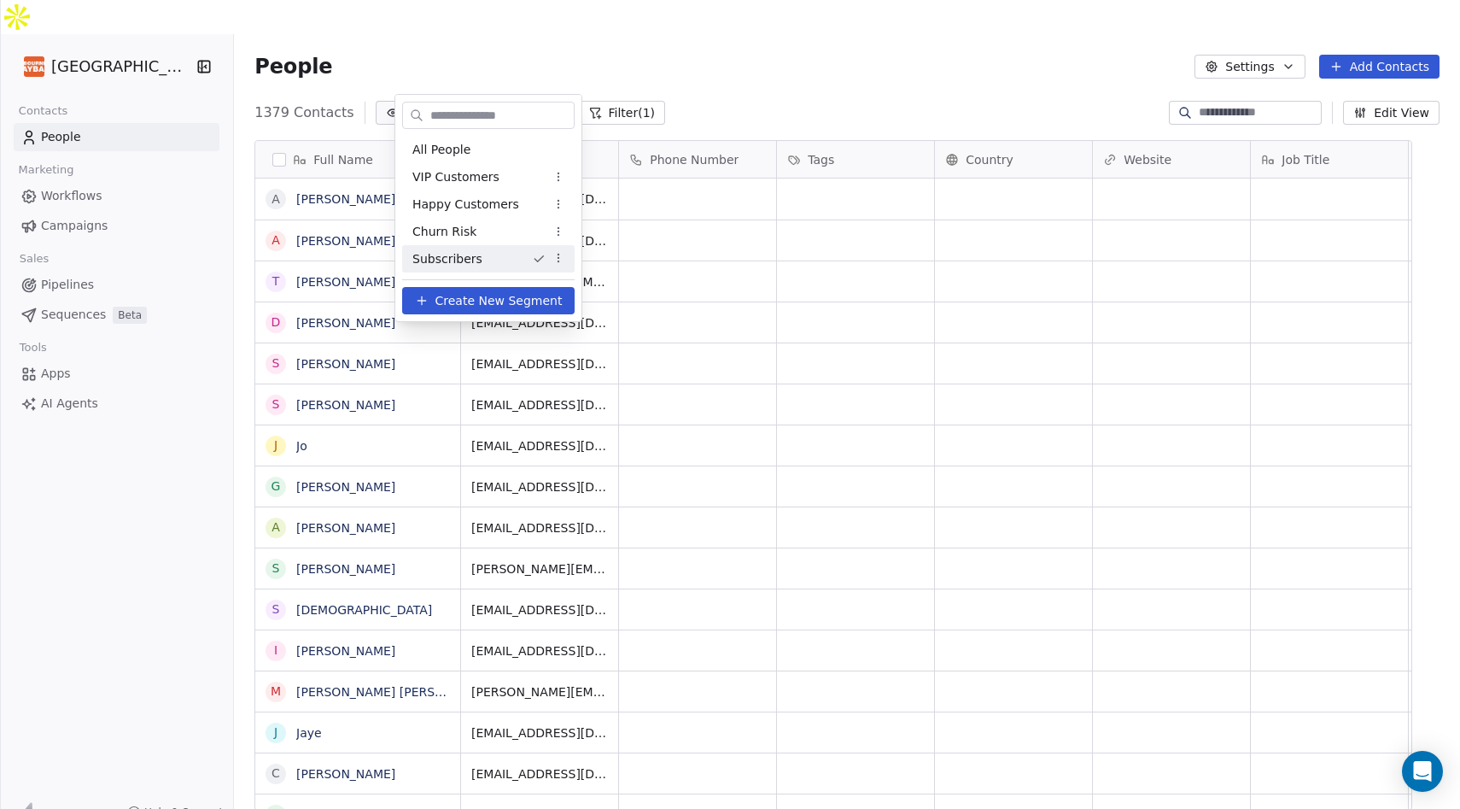
click at [720, 55] on html "Melbourne Playback Theatre Contacts People Marketing Workflows Campaigns Sales …" at bounding box center [730, 421] width 1460 height 843
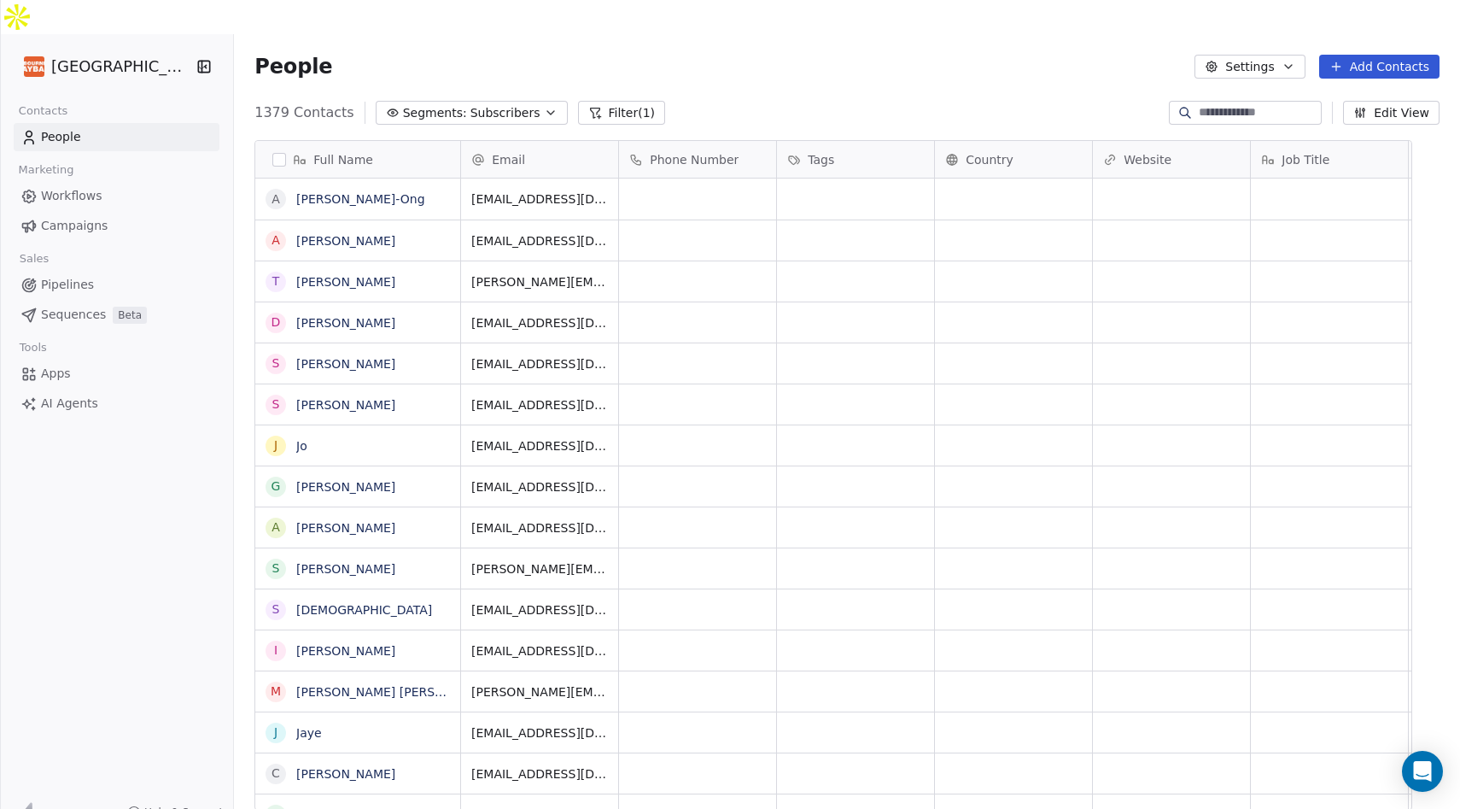
click at [634, 101] on button "Filter (1)" at bounding box center [622, 113] width 88 height 24
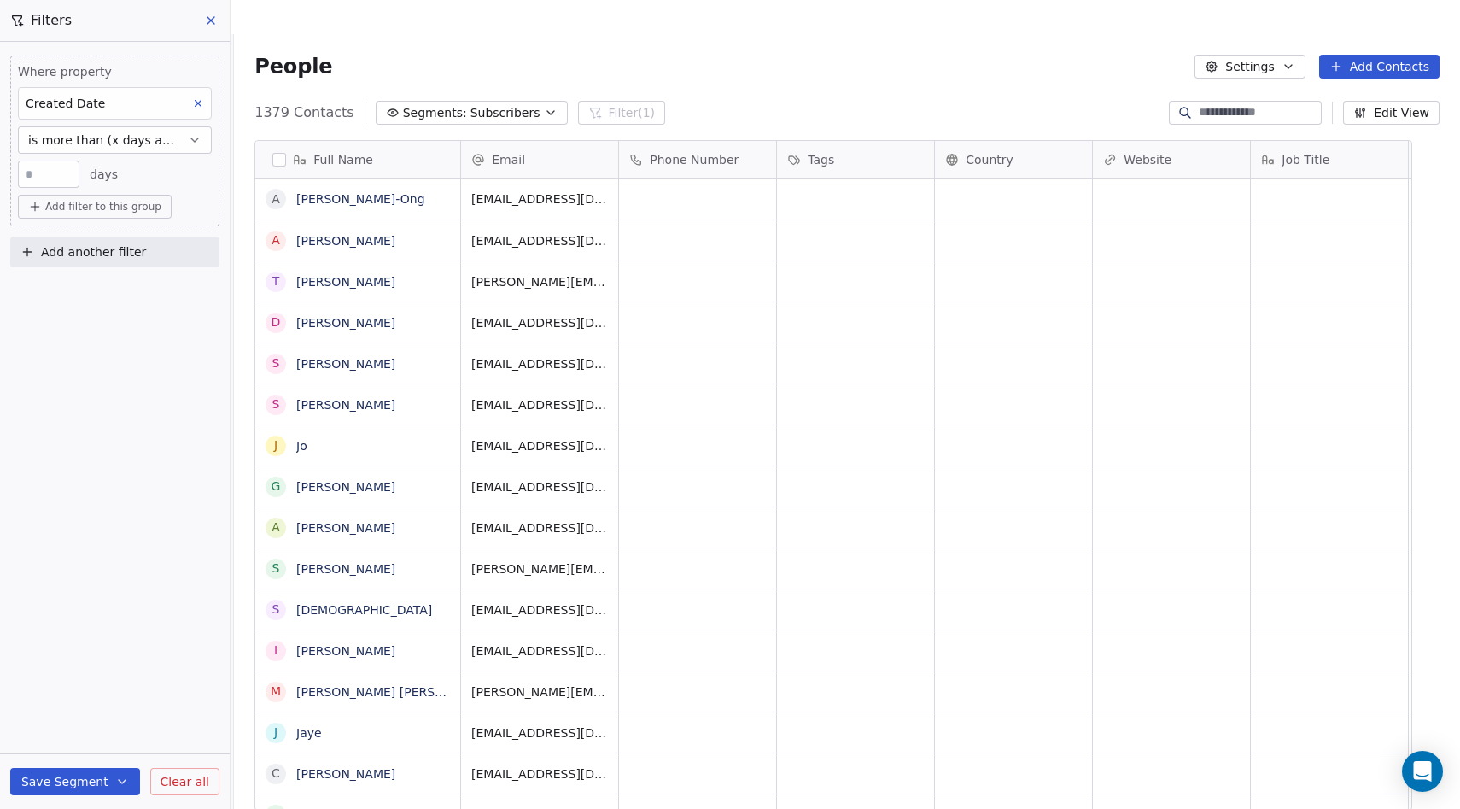
click at [207, 24] on icon at bounding box center [210, 20] width 7 height 7
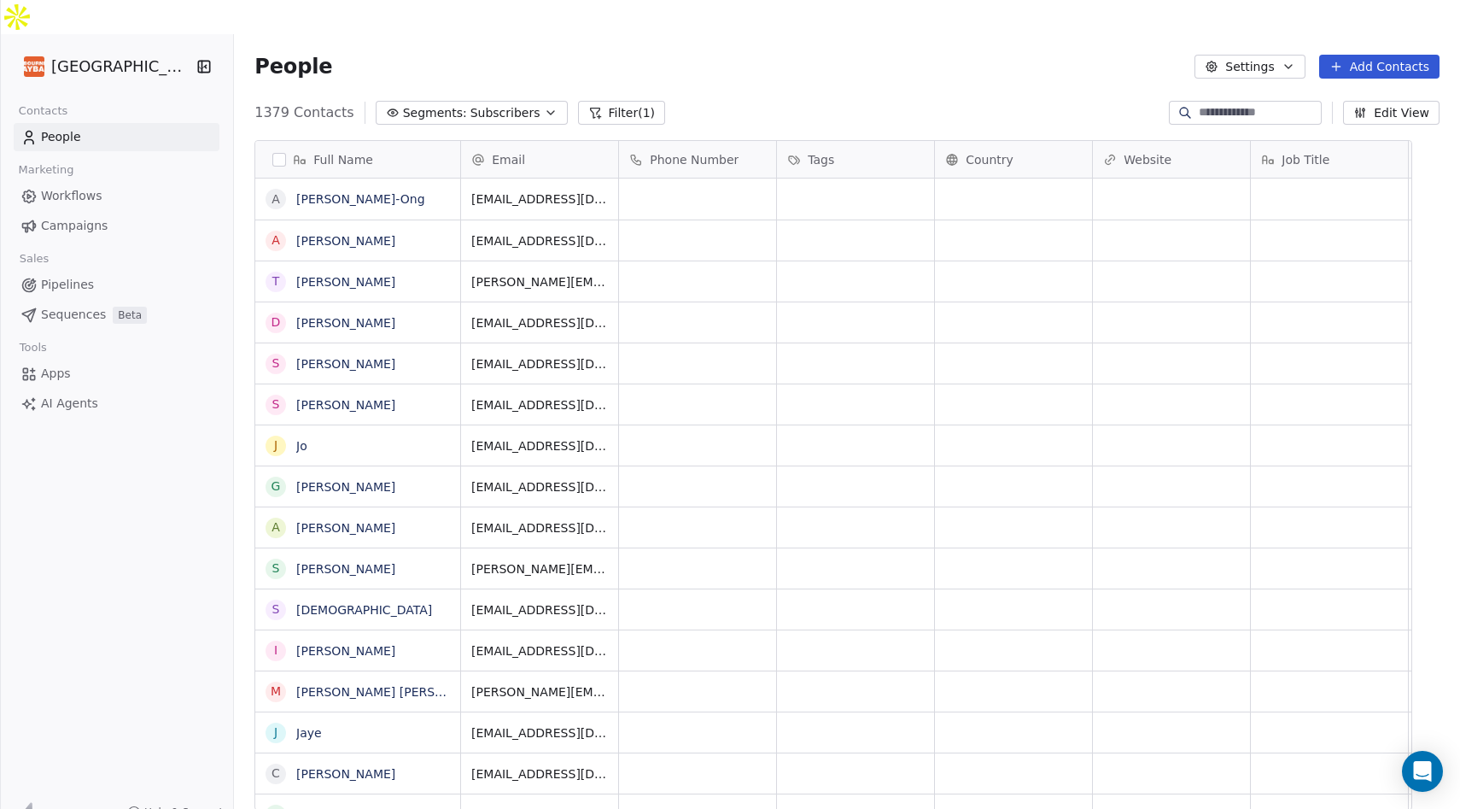
click at [557, 106] on icon "button" at bounding box center [551, 113] width 14 height 14
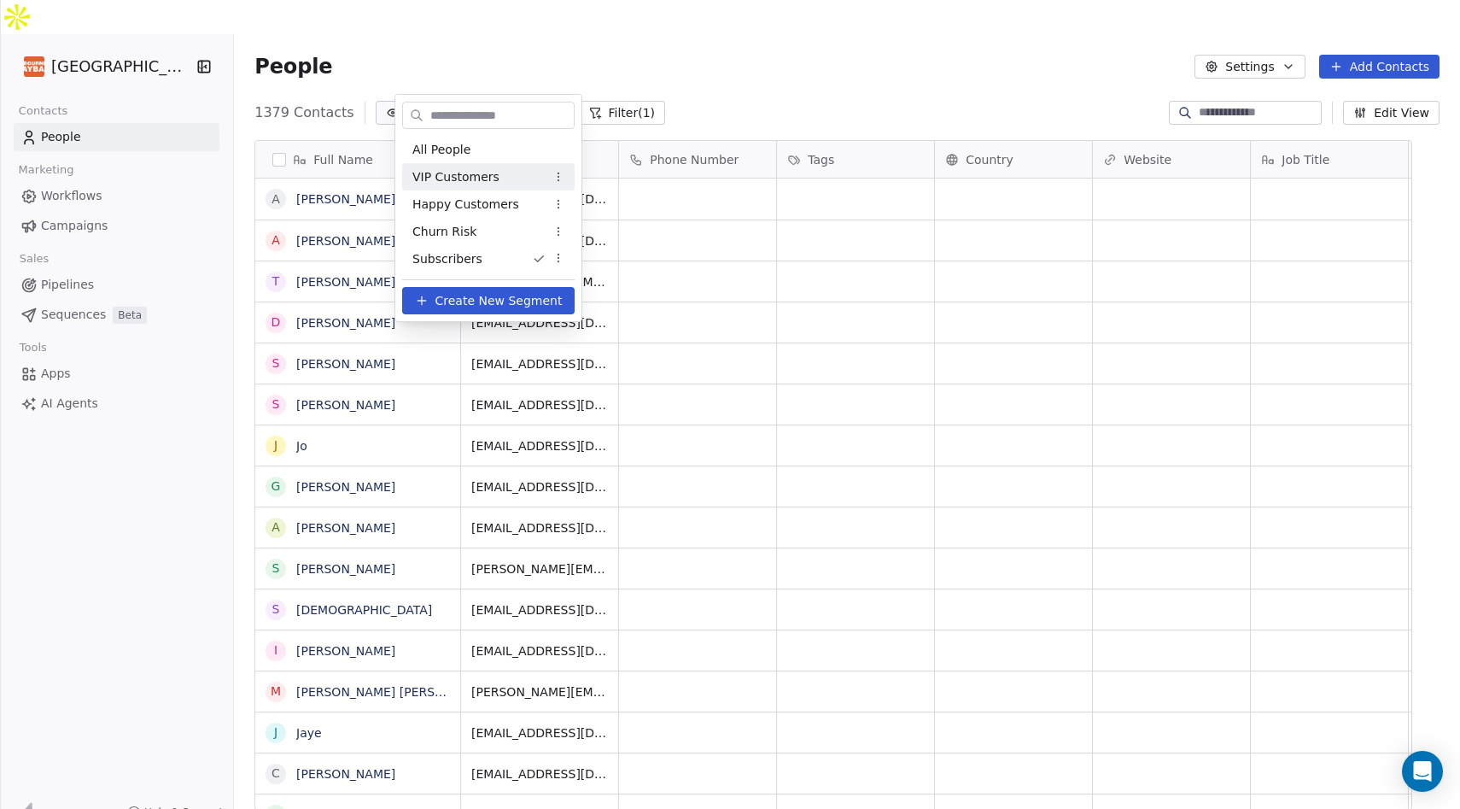
click at [518, 174] on div "VIP Customers" at bounding box center [488, 176] width 172 height 27
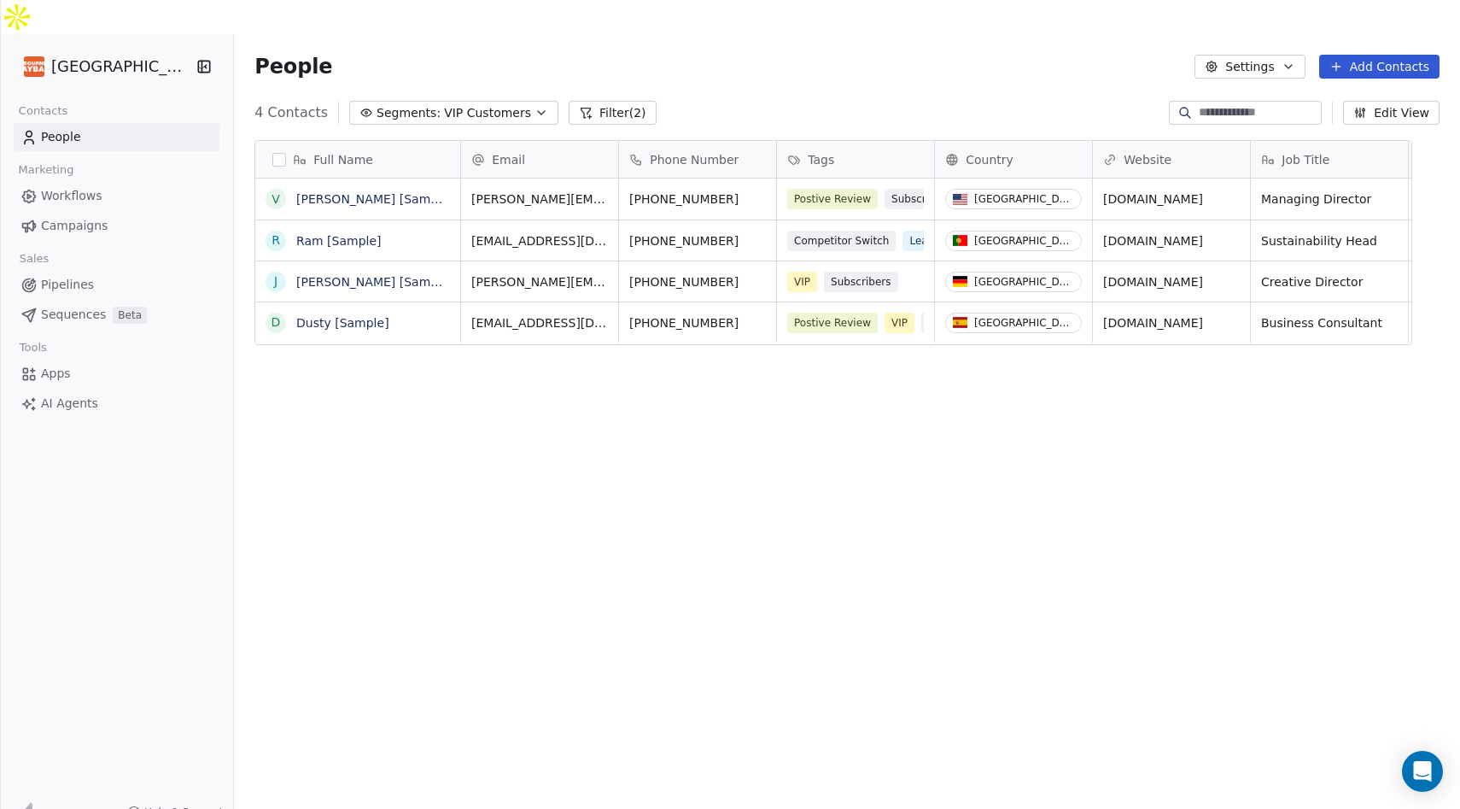
click at [545, 111] on icon "button" at bounding box center [541, 112] width 7 height 3
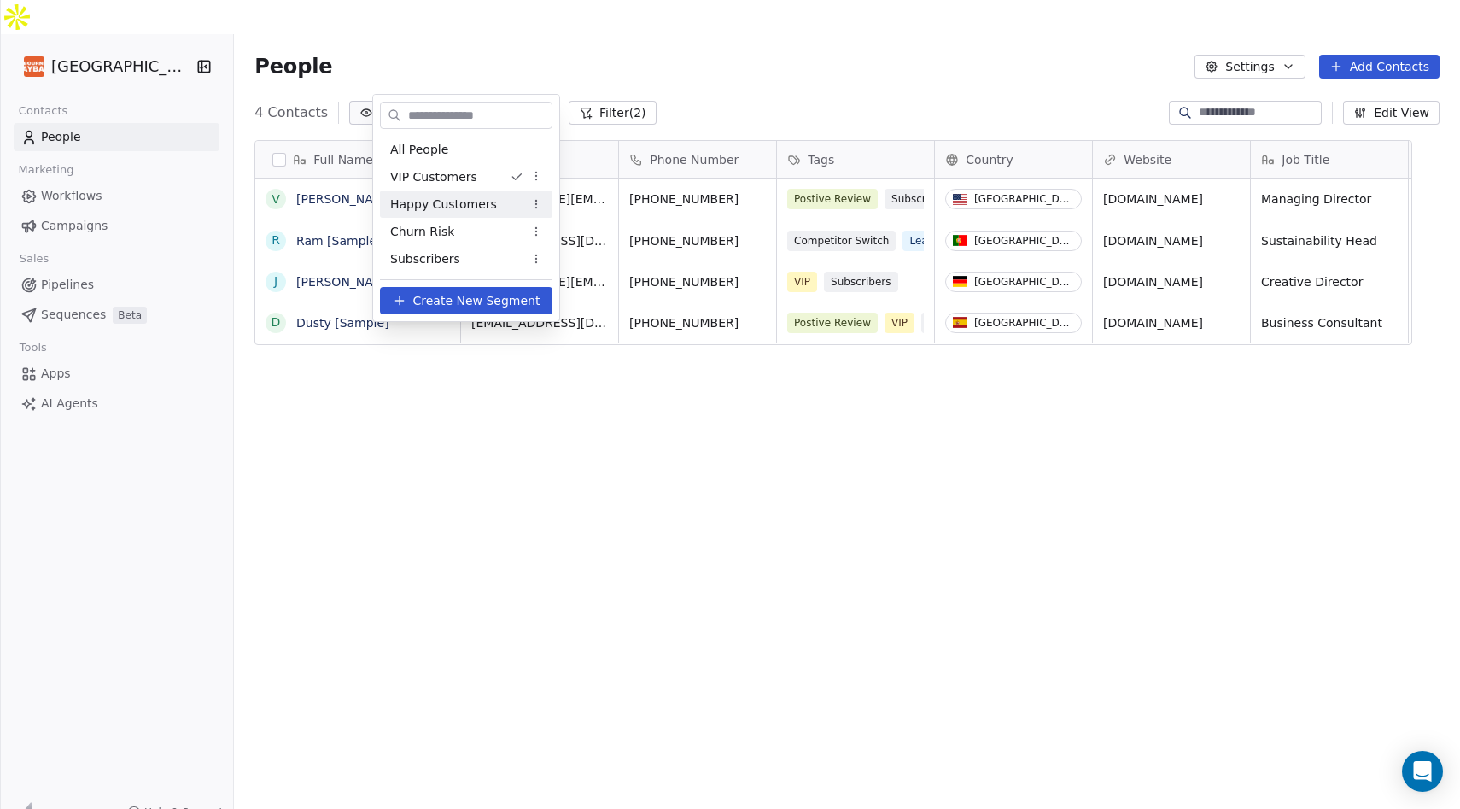
click at [501, 201] on div "Happy Customers" at bounding box center [466, 203] width 172 height 27
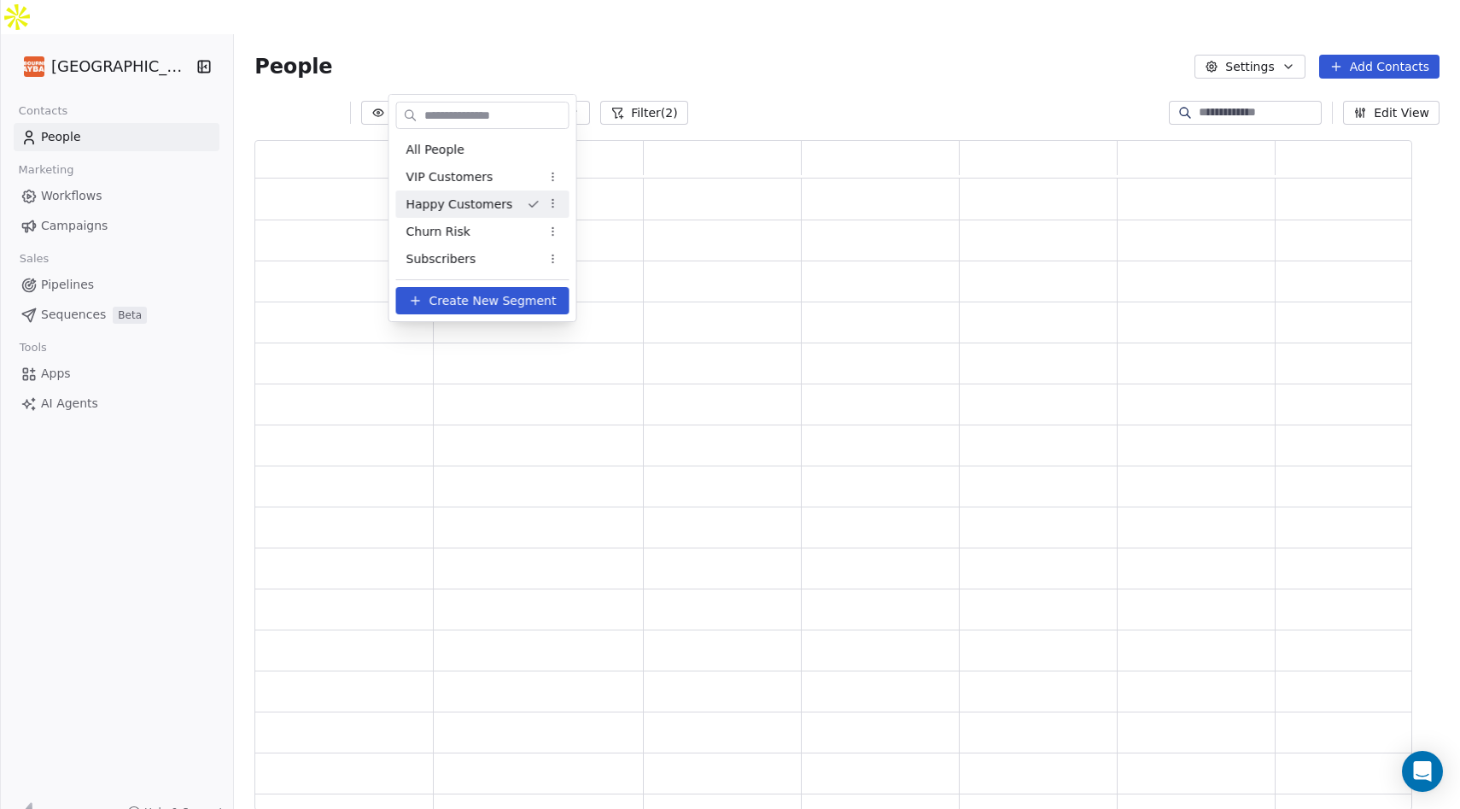
scroll to position [670, 1158]
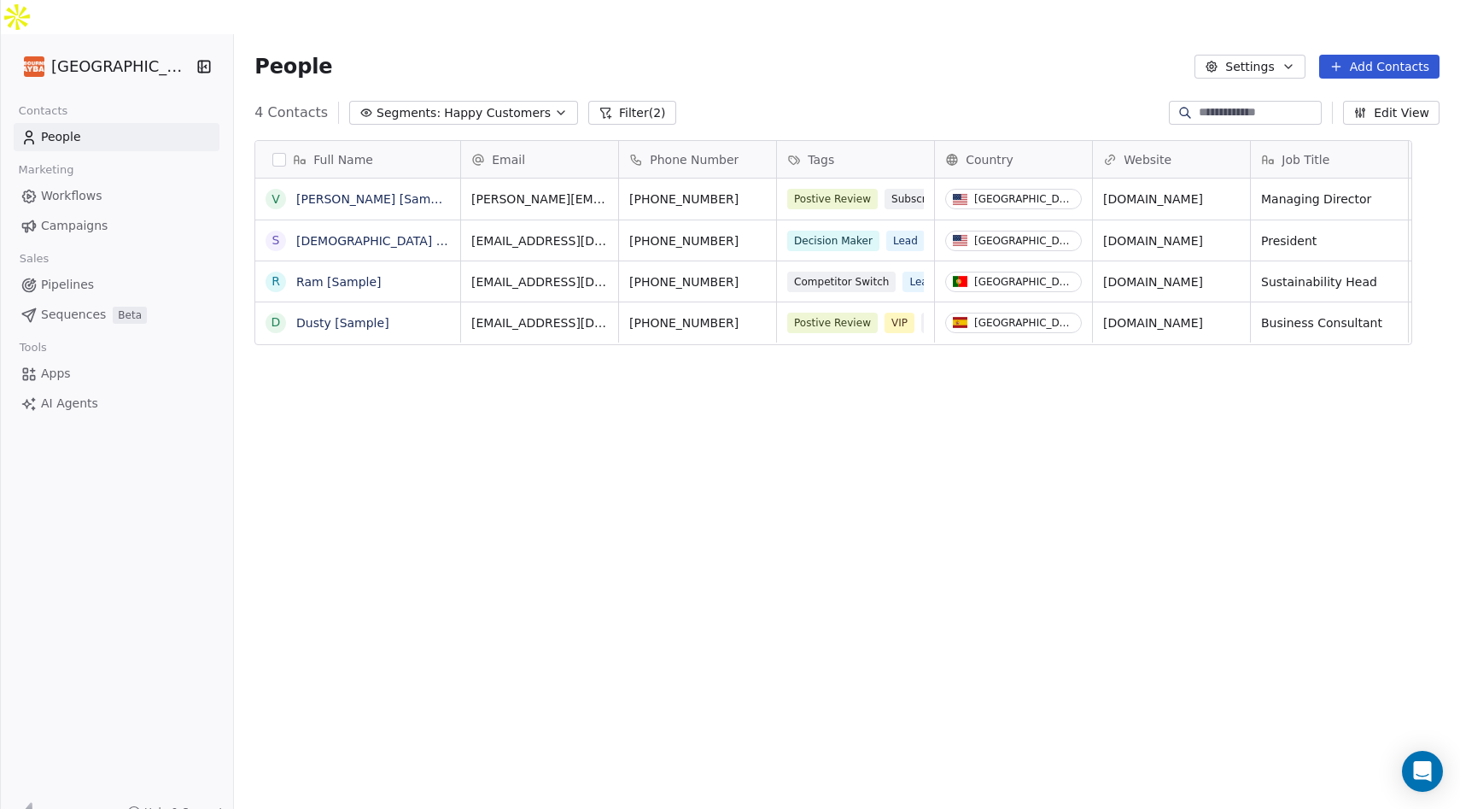
click at [618, 55] on div "People Settings Add Contacts" at bounding box center [846, 67] width 1185 height 24
click at [568, 106] on icon "button" at bounding box center [561, 113] width 14 height 14
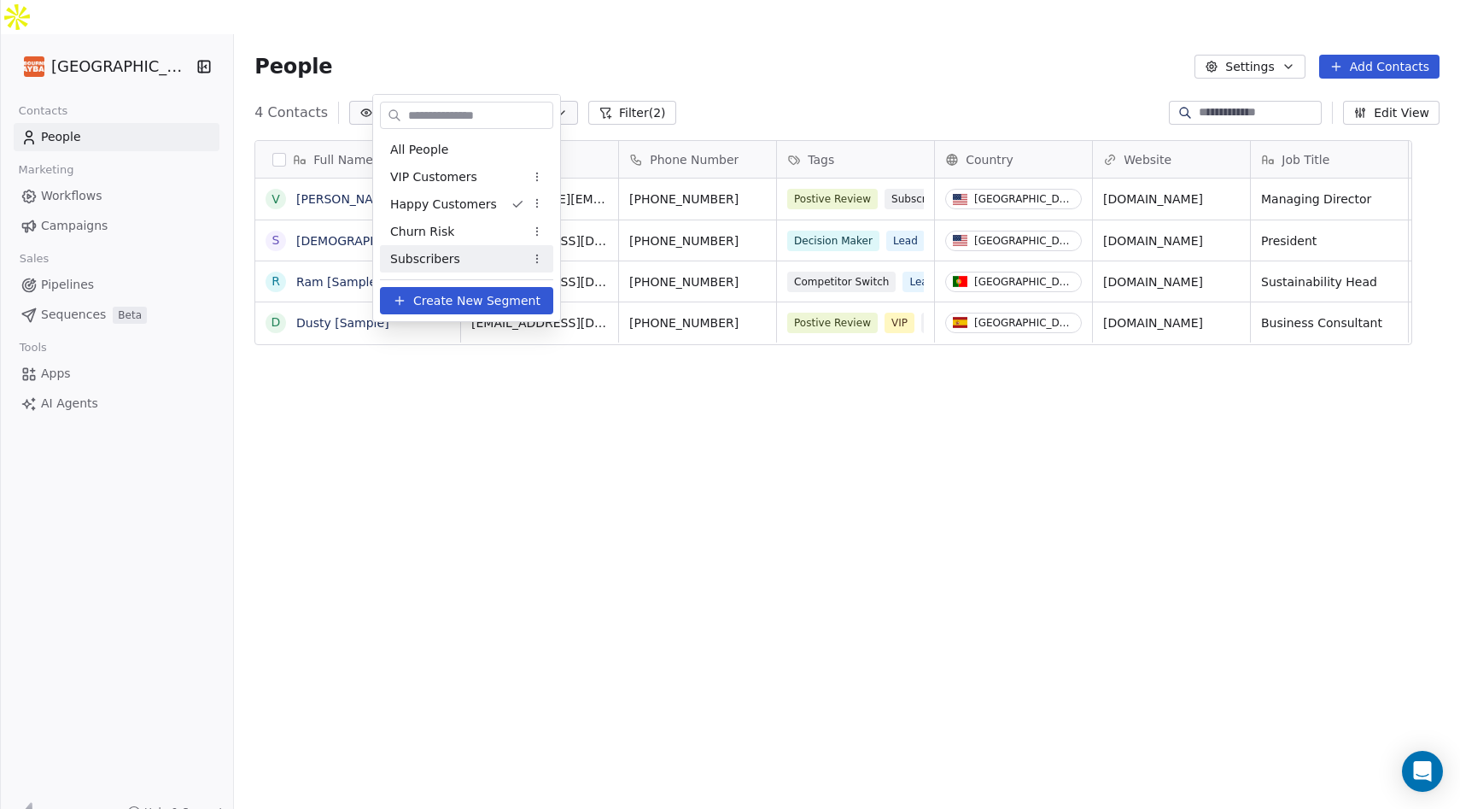
click at [516, 249] on div "Subscribers" at bounding box center [466, 258] width 173 height 27
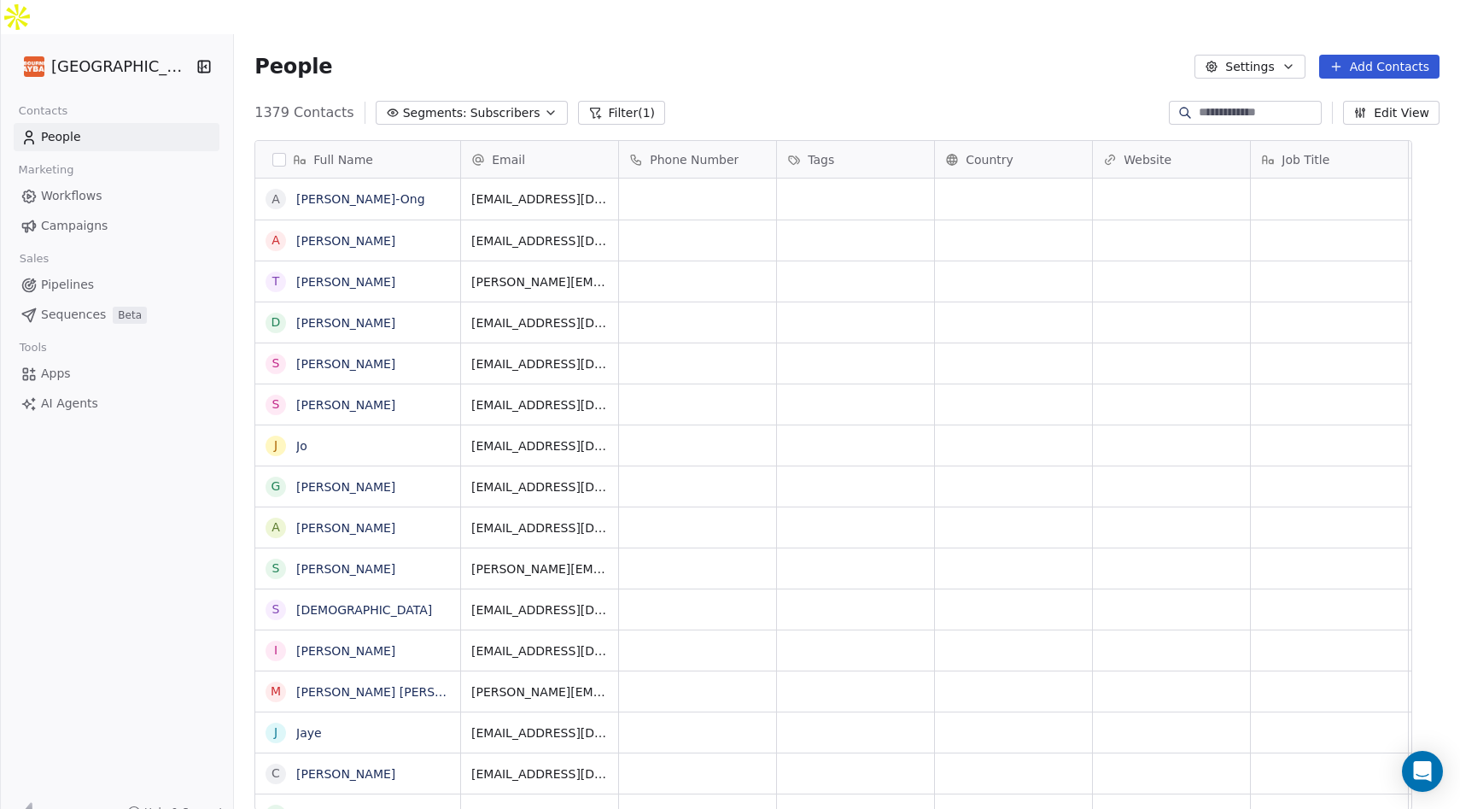
click at [631, 101] on button "Filter (1)" at bounding box center [622, 113] width 88 height 24
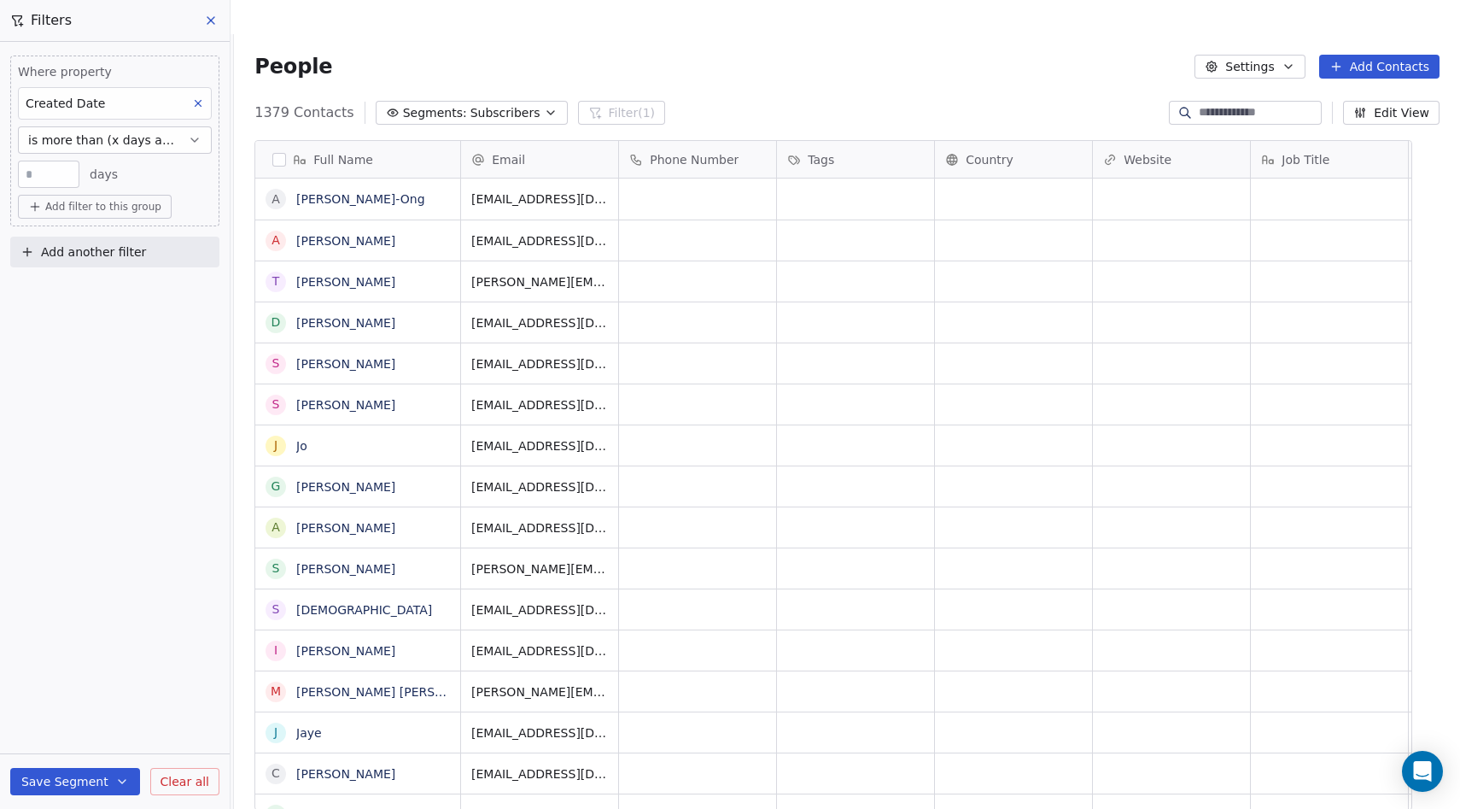
click at [185, 785] on span "Clear all" at bounding box center [185, 782] width 49 height 18
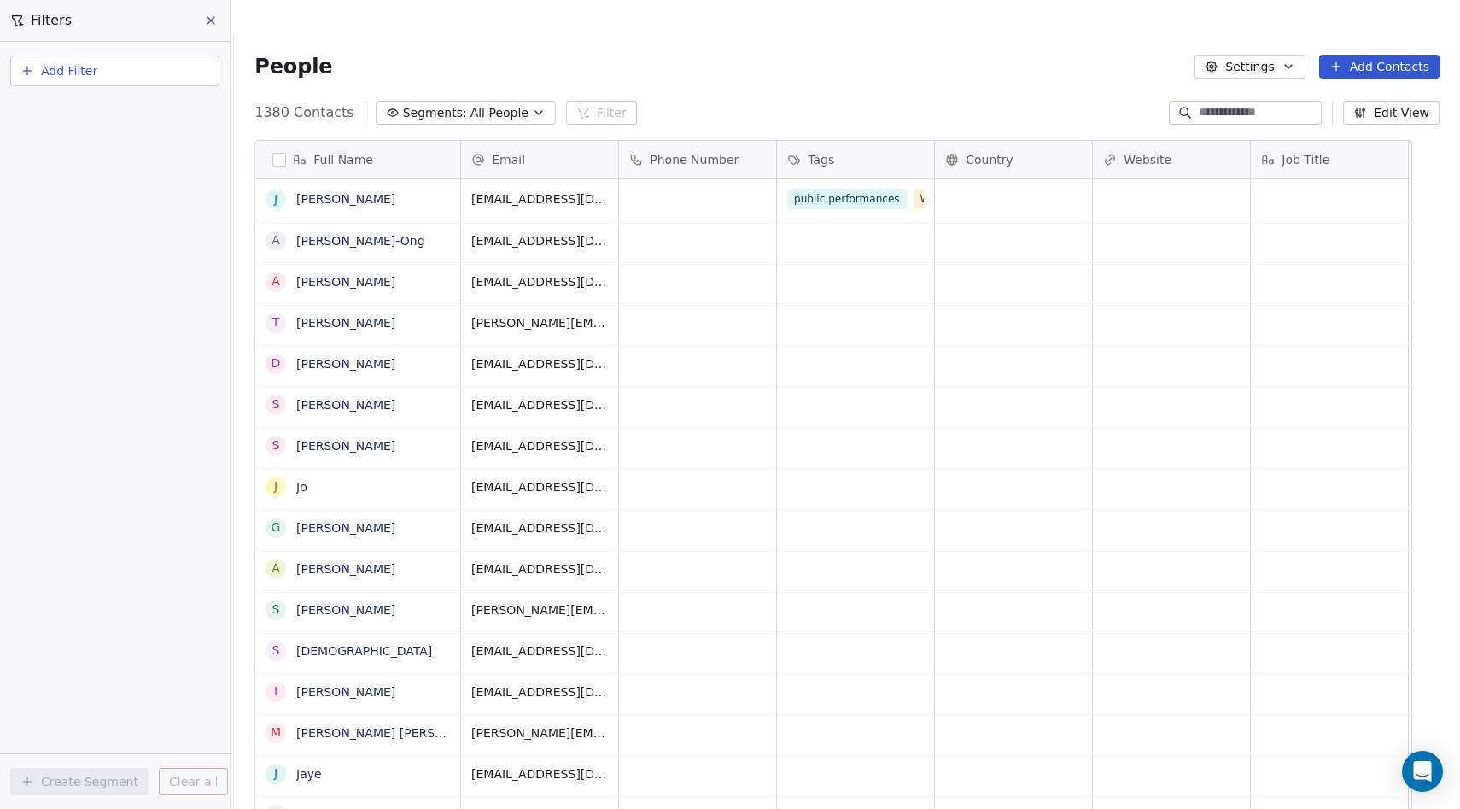
click at [546, 106] on icon "button" at bounding box center [539, 113] width 14 height 14
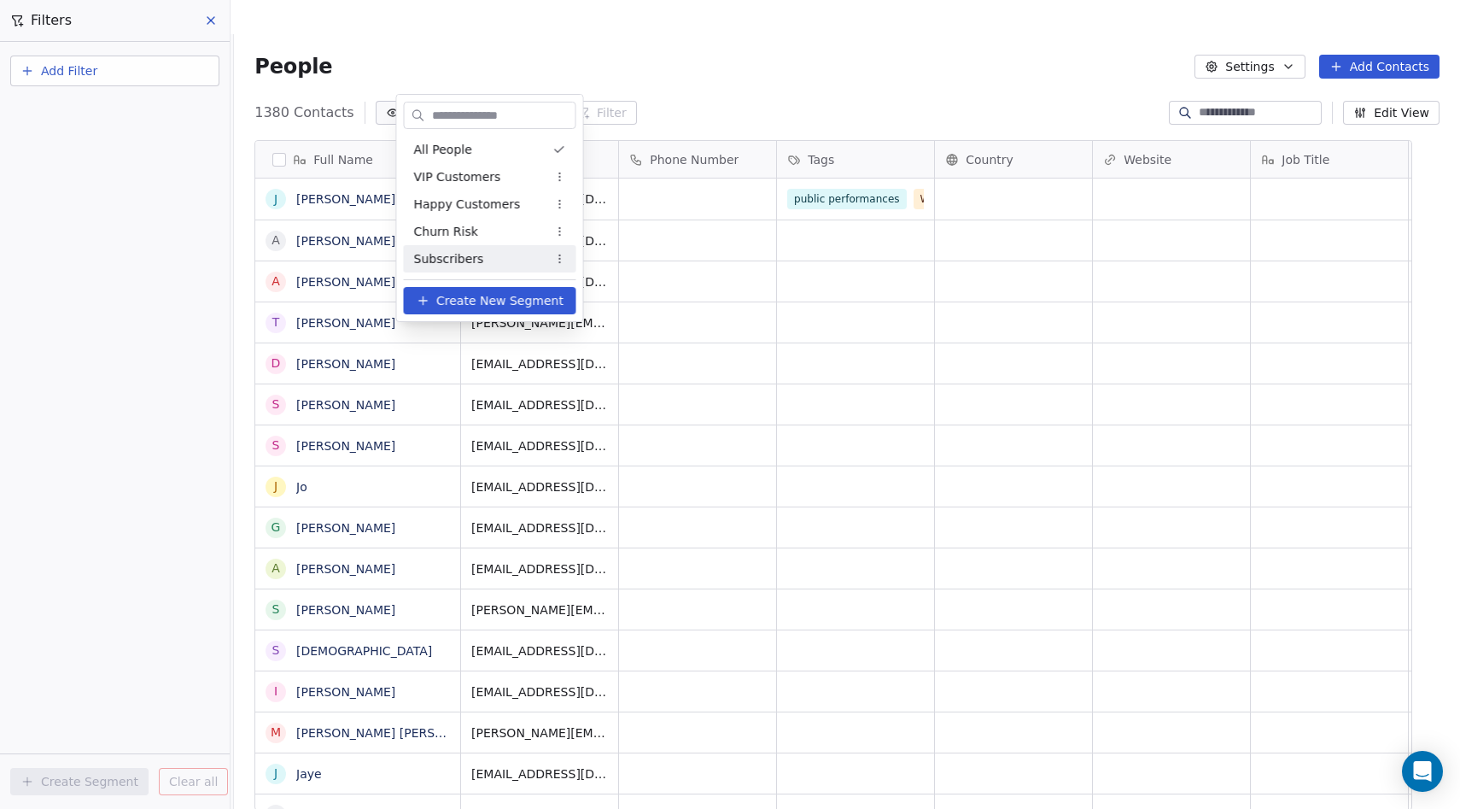
click at [519, 266] on div "Subscribers" at bounding box center [490, 258] width 172 height 27
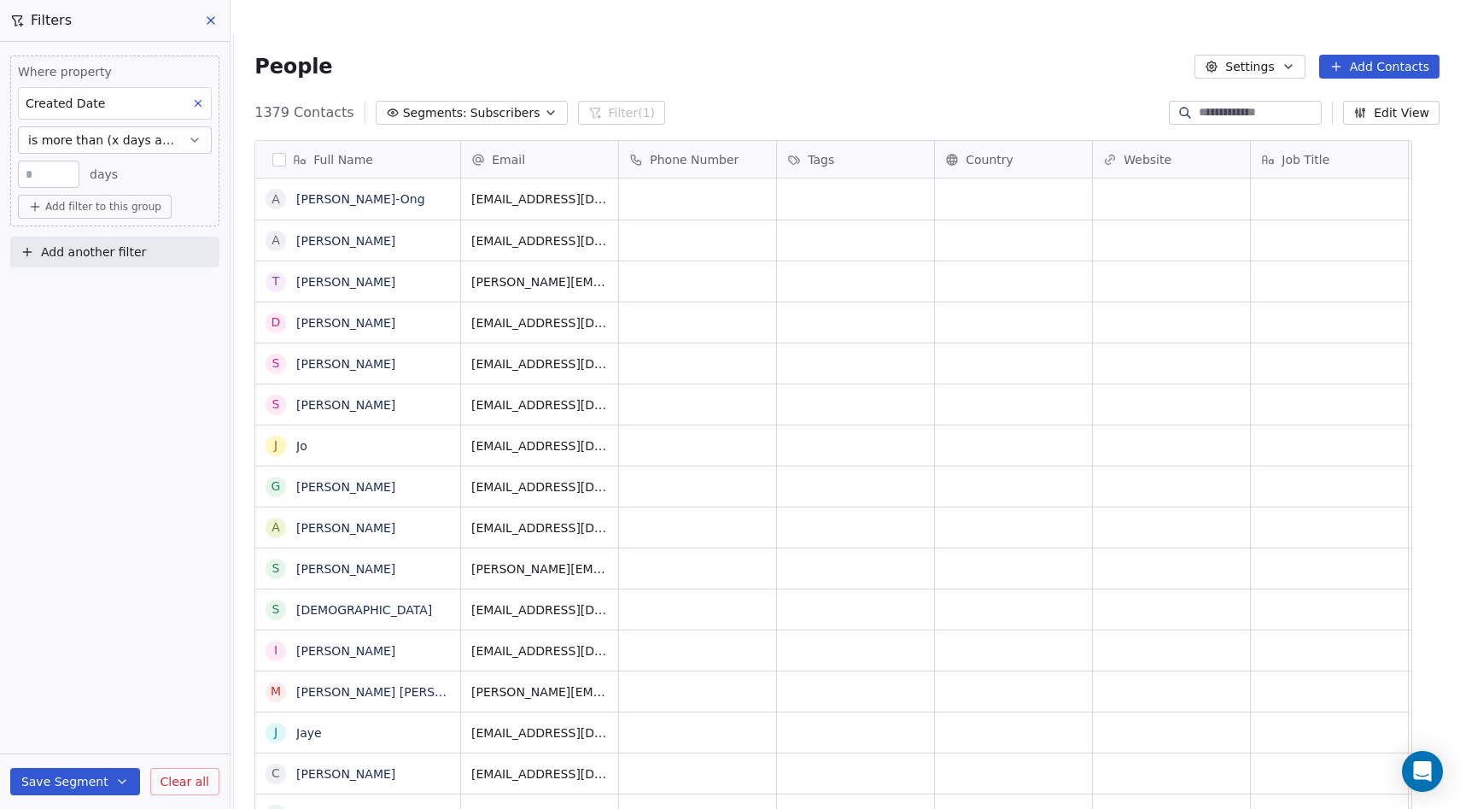
click at [192, 102] on icon at bounding box center [198, 103] width 12 height 12
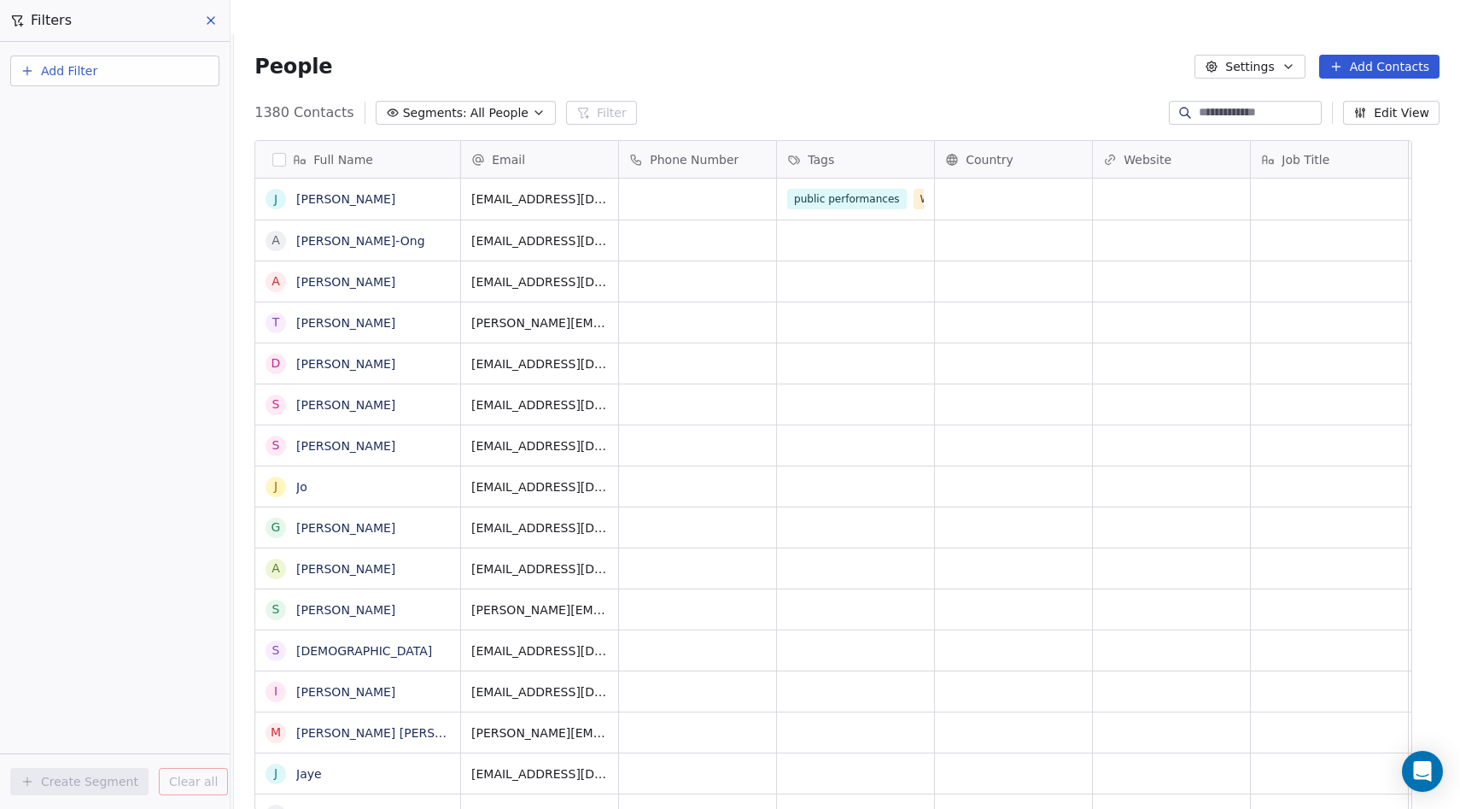
click at [120, 69] on button "Add Filter" at bounding box center [114, 70] width 209 height 31
click at [558, 80] on html "Melbourne Playback Theatre Contacts People Marketing Workflows Campaigns Sales …" at bounding box center [730, 421] width 1460 height 843
click at [546, 106] on icon "button" at bounding box center [539, 113] width 14 height 14
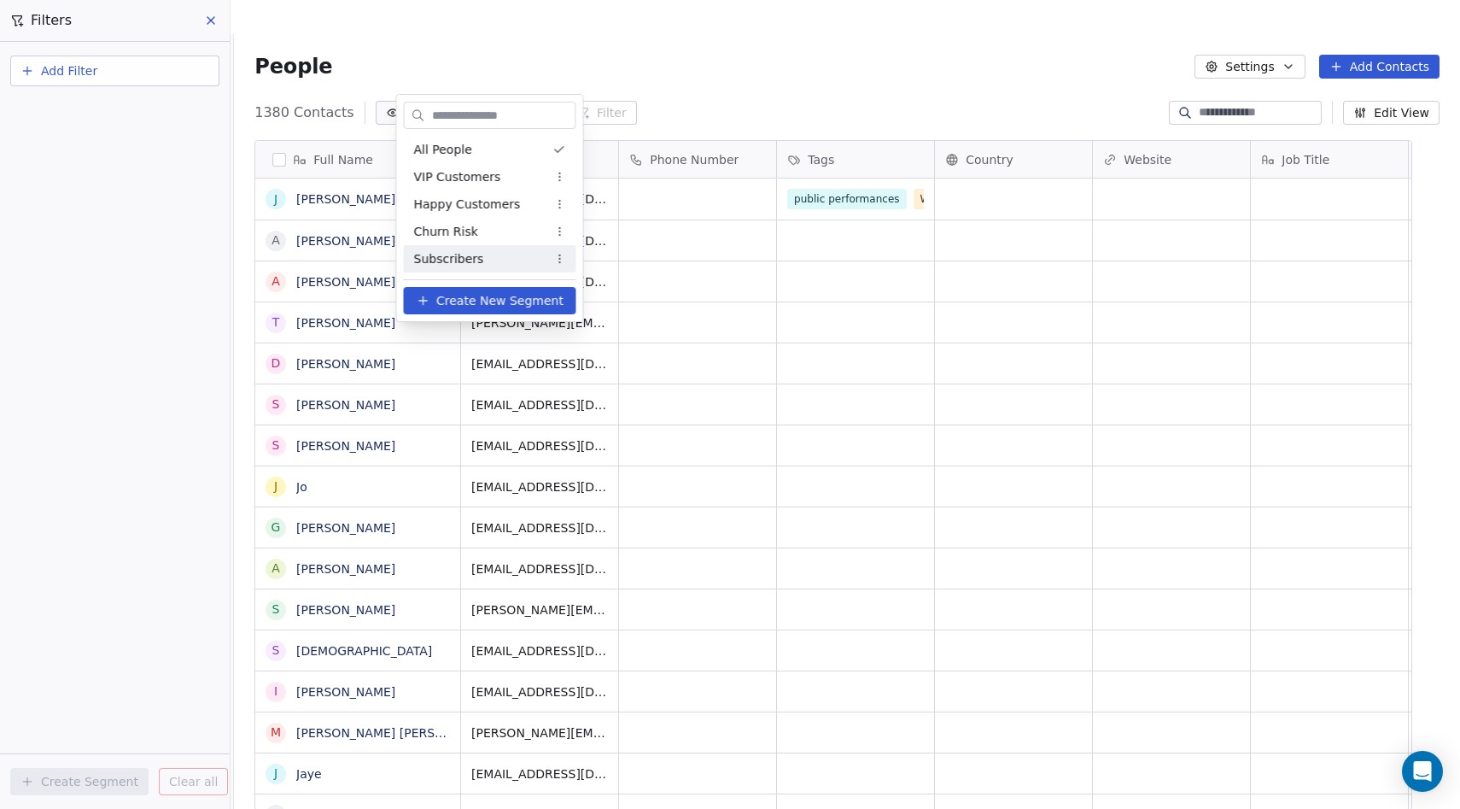
click at [563, 260] on html "Melbourne Playback Theatre Contacts People Marketing Workflows Campaigns Sales …" at bounding box center [730, 421] width 1460 height 843
click at [596, 347] on div "Delete" at bounding box center [614, 346] width 115 height 27
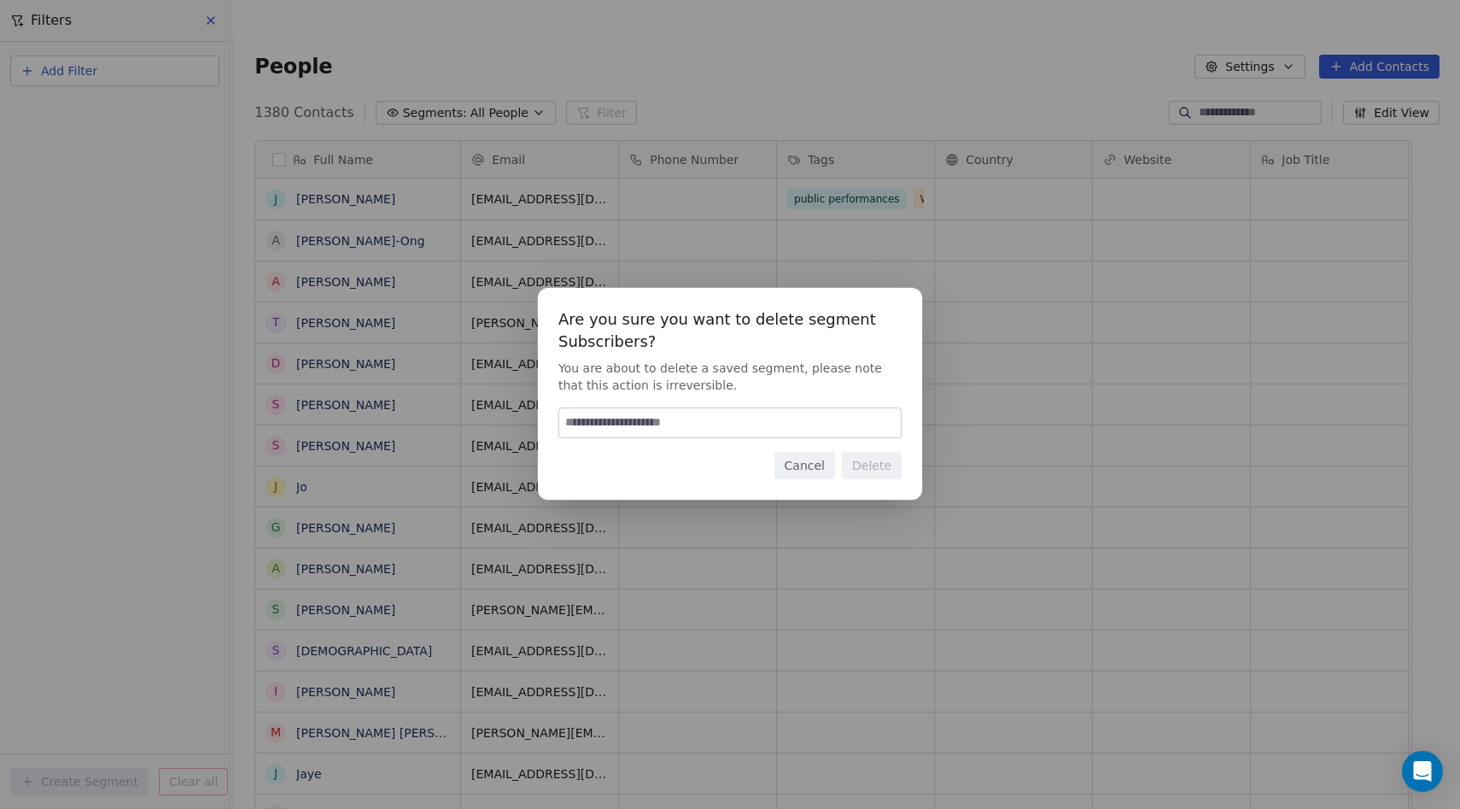
click at [668, 431] on input at bounding box center [730, 422] width 342 height 29
type input "******"
click at [871, 460] on button "Delete" at bounding box center [872, 465] width 60 height 27
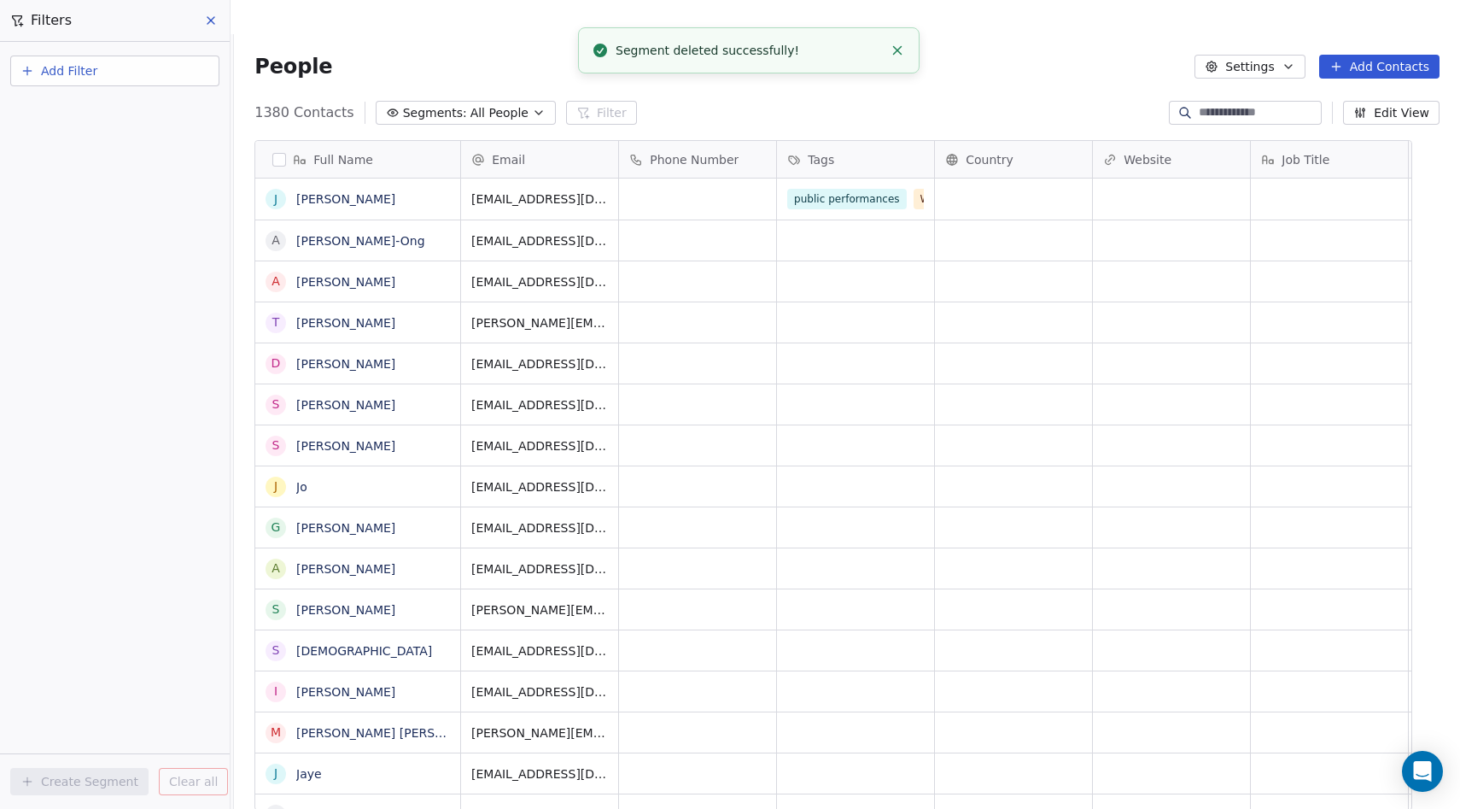
click at [546, 106] on icon "button" at bounding box center [539, 113] width 14 height 14
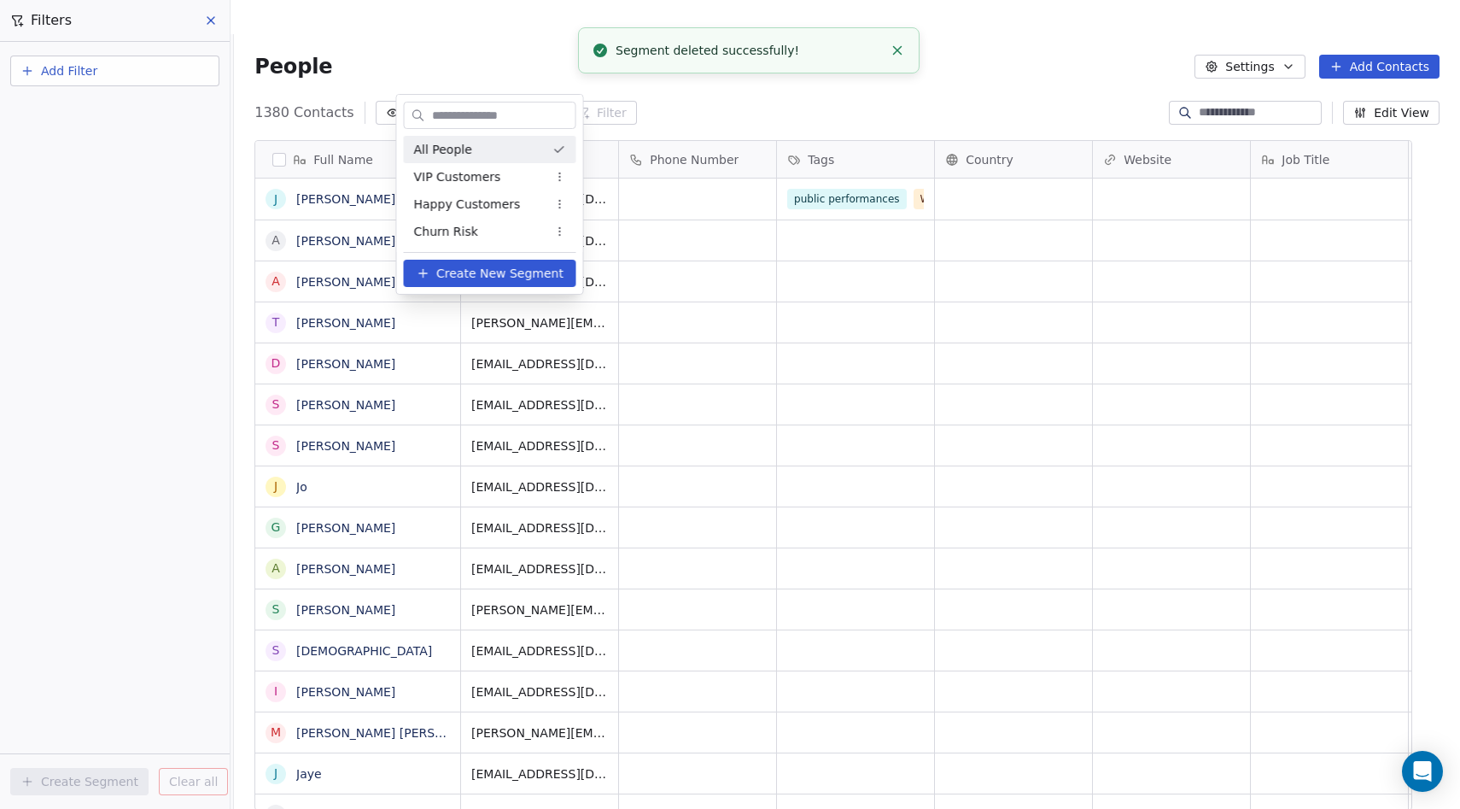
click at [164, 216] on html "Melbourne Playback Theatre Contacts People Marketing Workflows Campaigns Sales …" at bounding box center [730, 421] width 1460 height 843
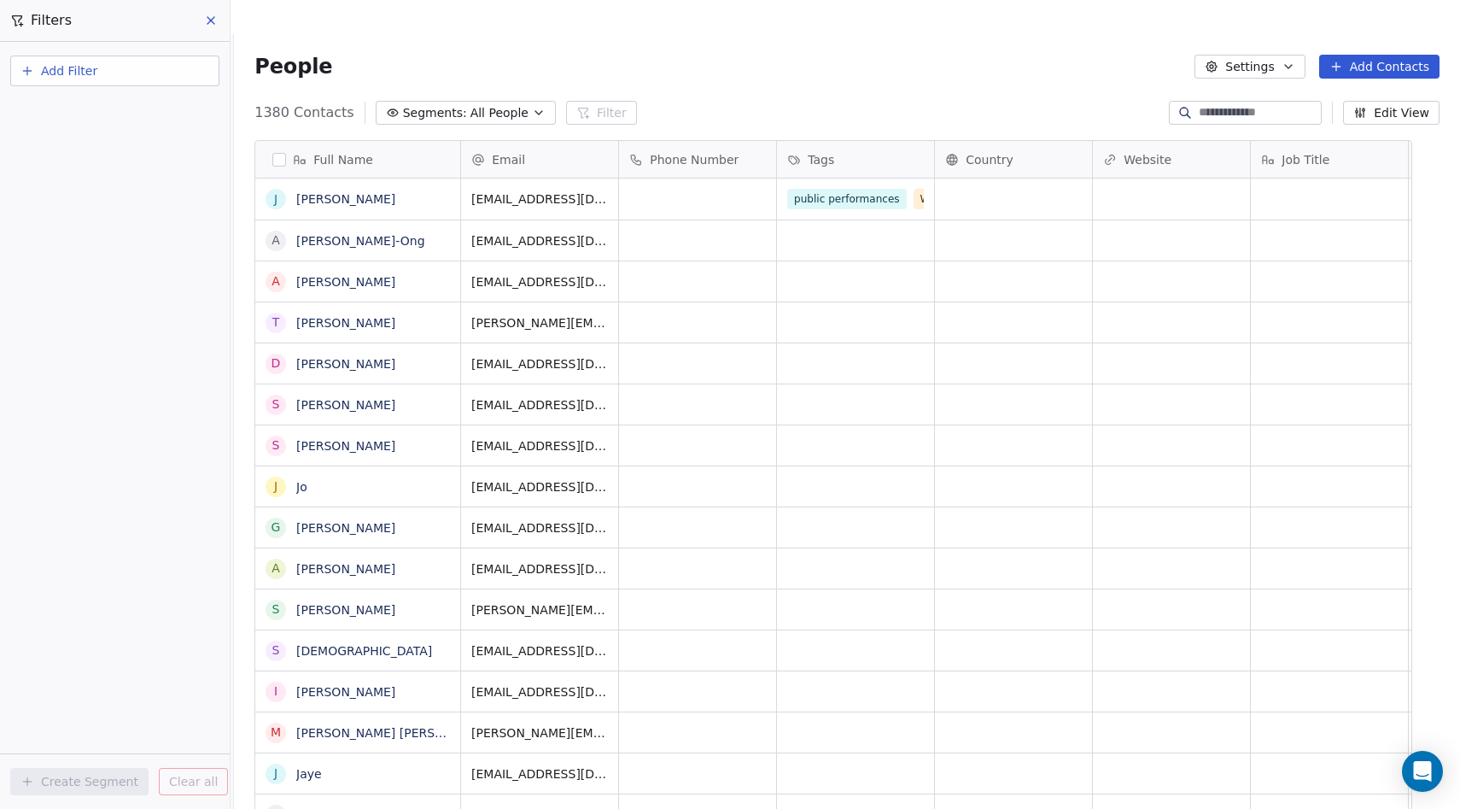
click at [211, 23] on icon at bounding box center [211, 21] width 14 height 14
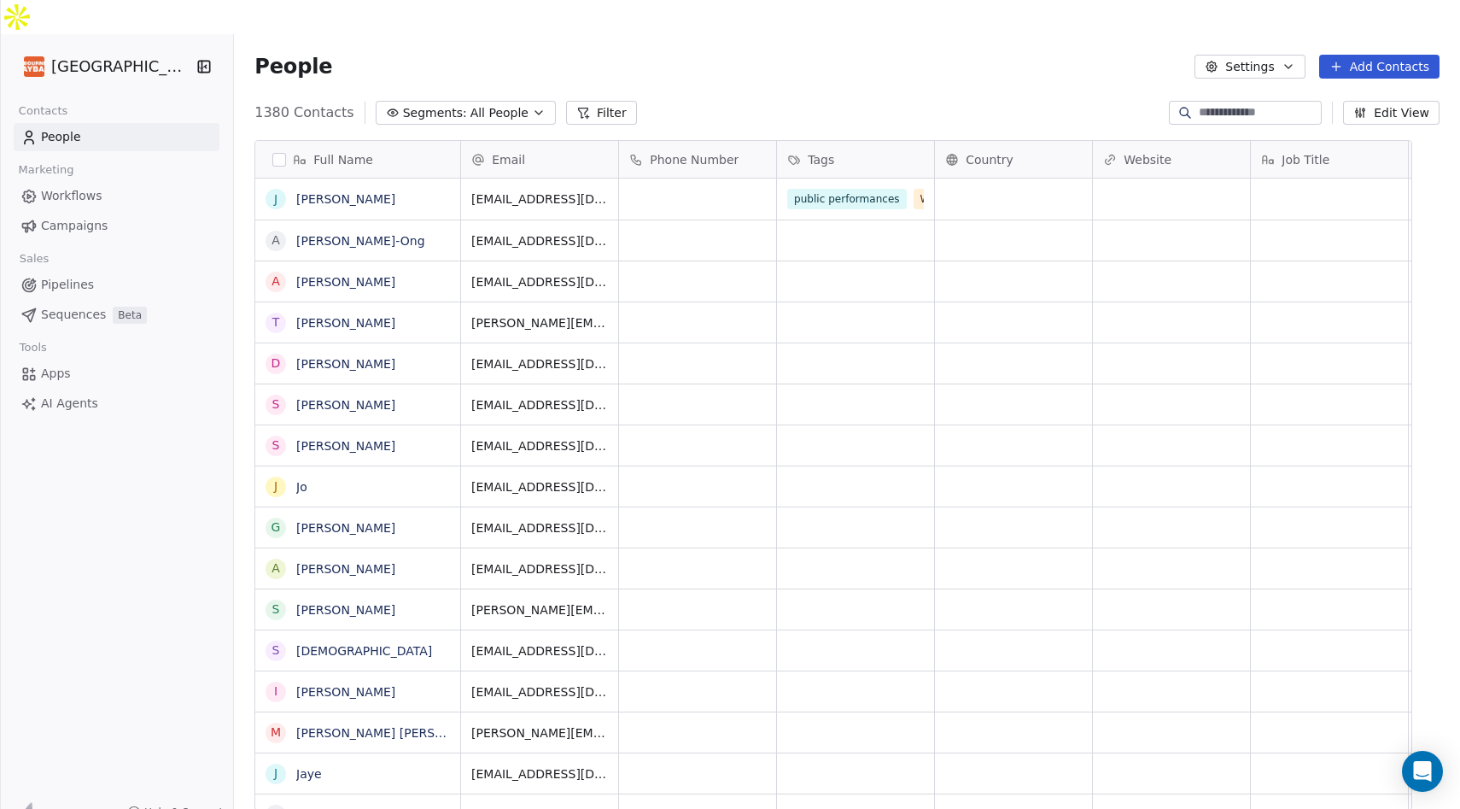
click at [104, 182] on link "Workflows" at bounding box center [117, 196] width 206 height 28
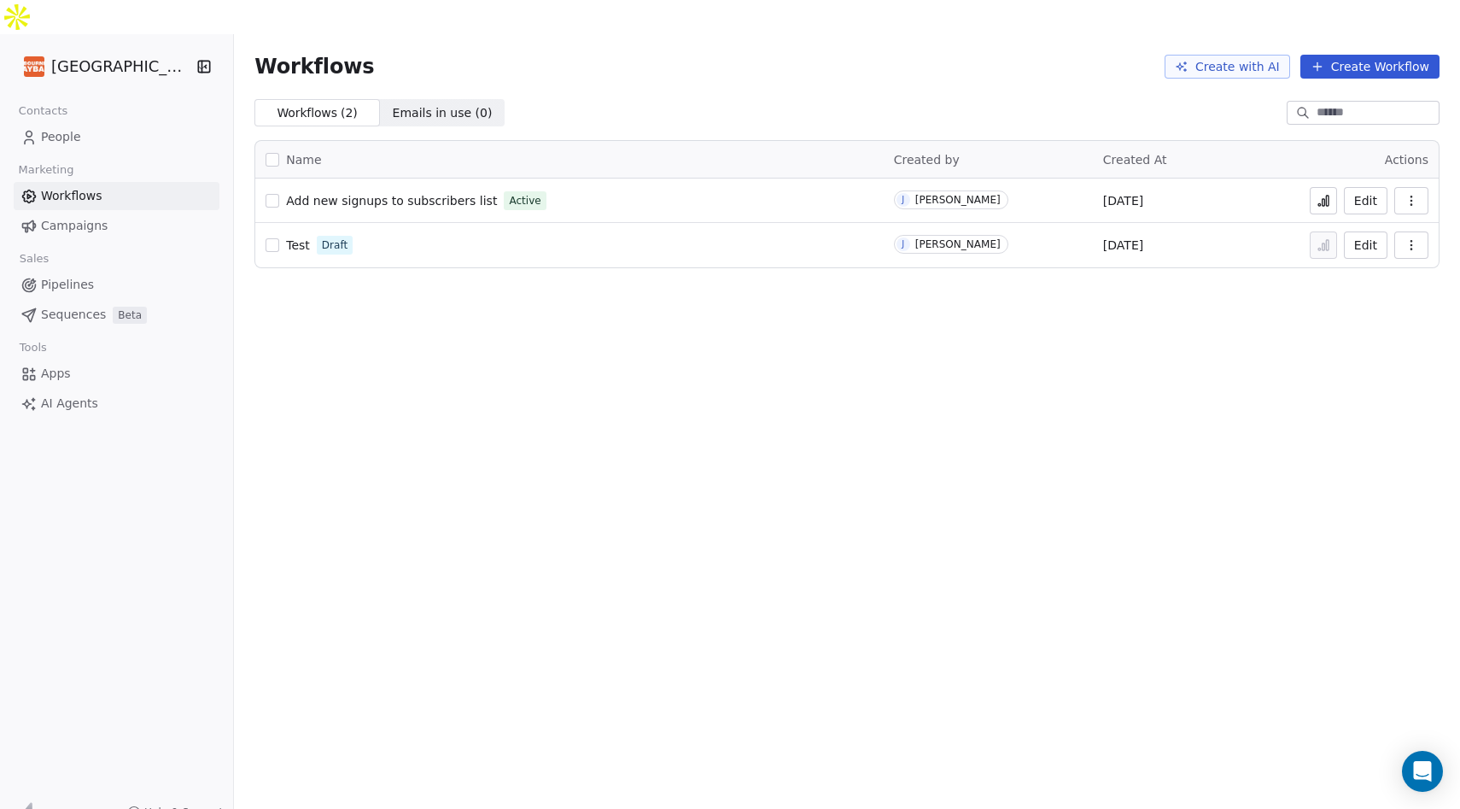
click at [1411, 194] on icon "button" at bounding box center [1411, 201] width 14 height 14
click at [1379, 285] on div "Delete" at bounding box center [1366, 289] width 109 height 27
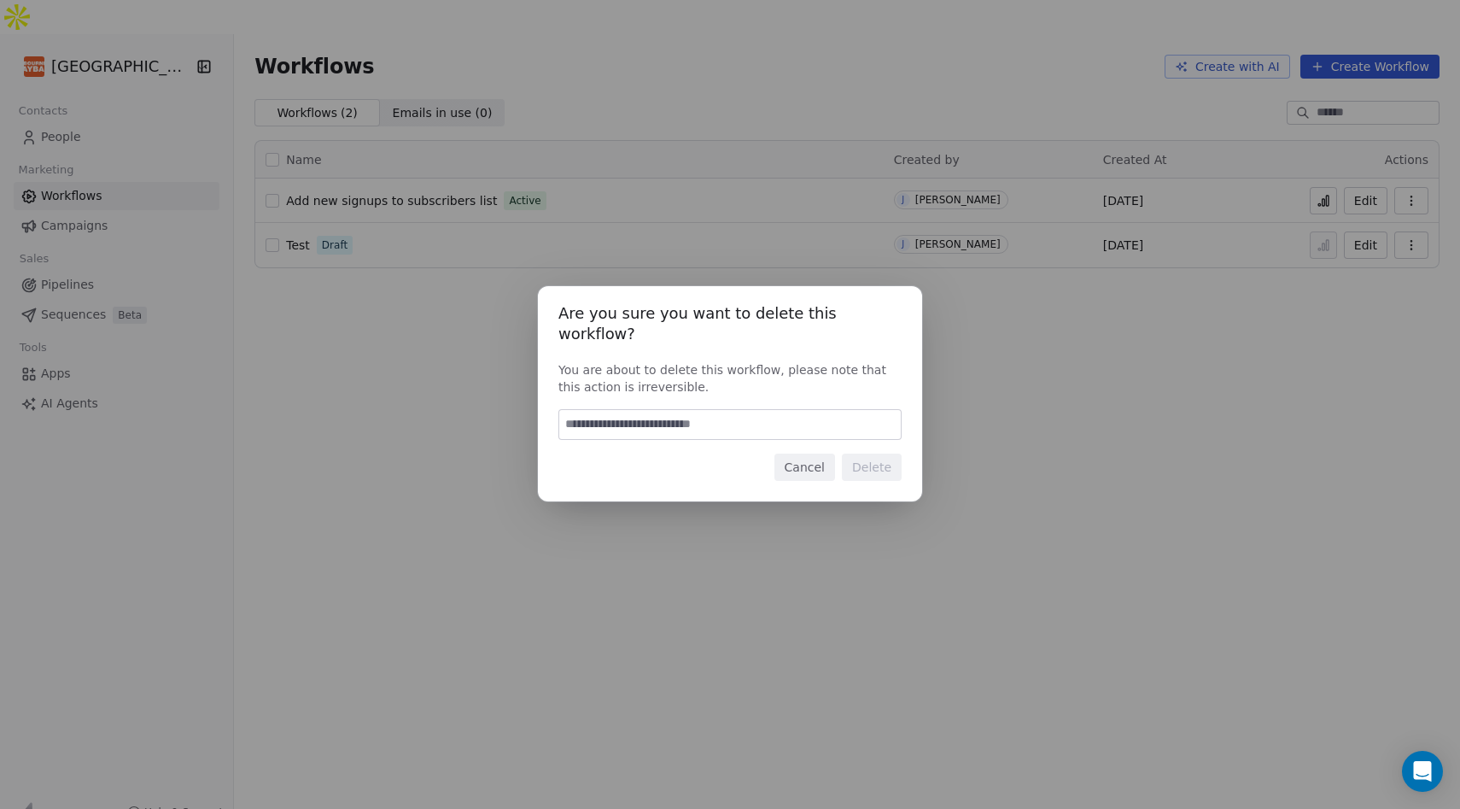
click at [757, 419] on input at bounding box center [730, 424] width 342 height 29
type input "******"
click at [867, 461] on button "Delete" at bounding box center [872, 466] width 60 height 27
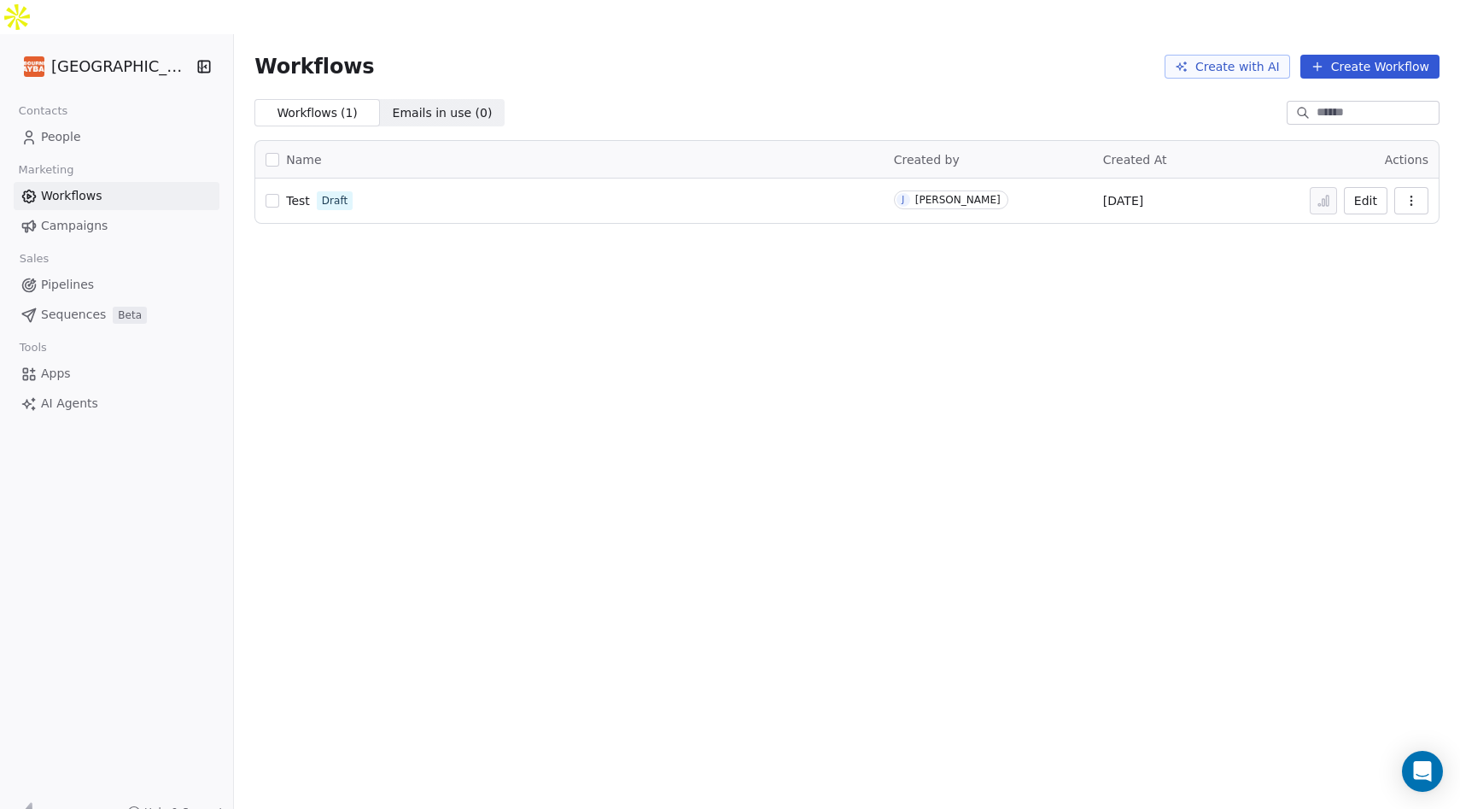
click at [79, 123] on link "People" at bounding box center [117, 137] width 206 height 28
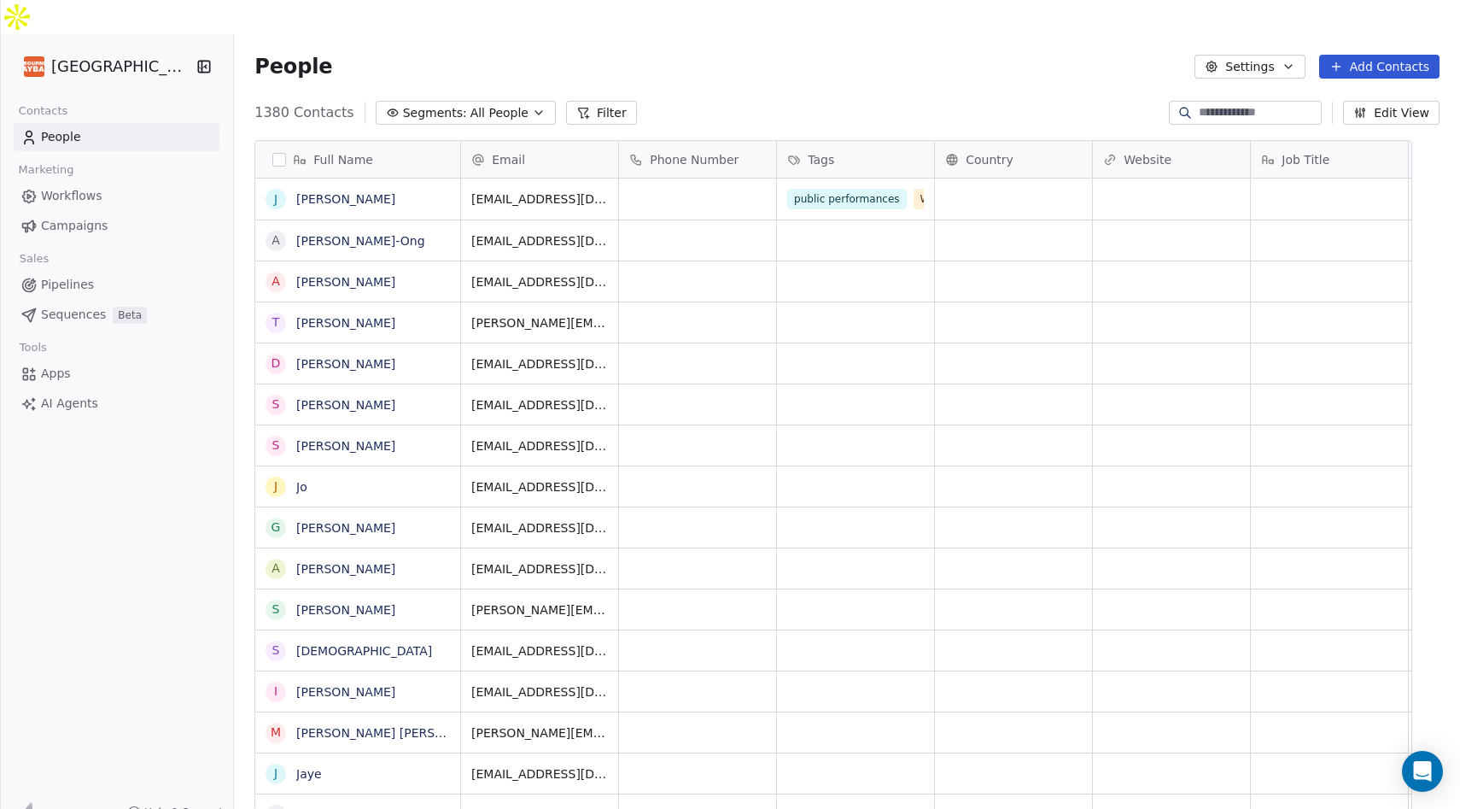
scroll to position [711, 1199]
click at [546, 106] on icon "button" at bounding box center [539, 113] width 14 height 14
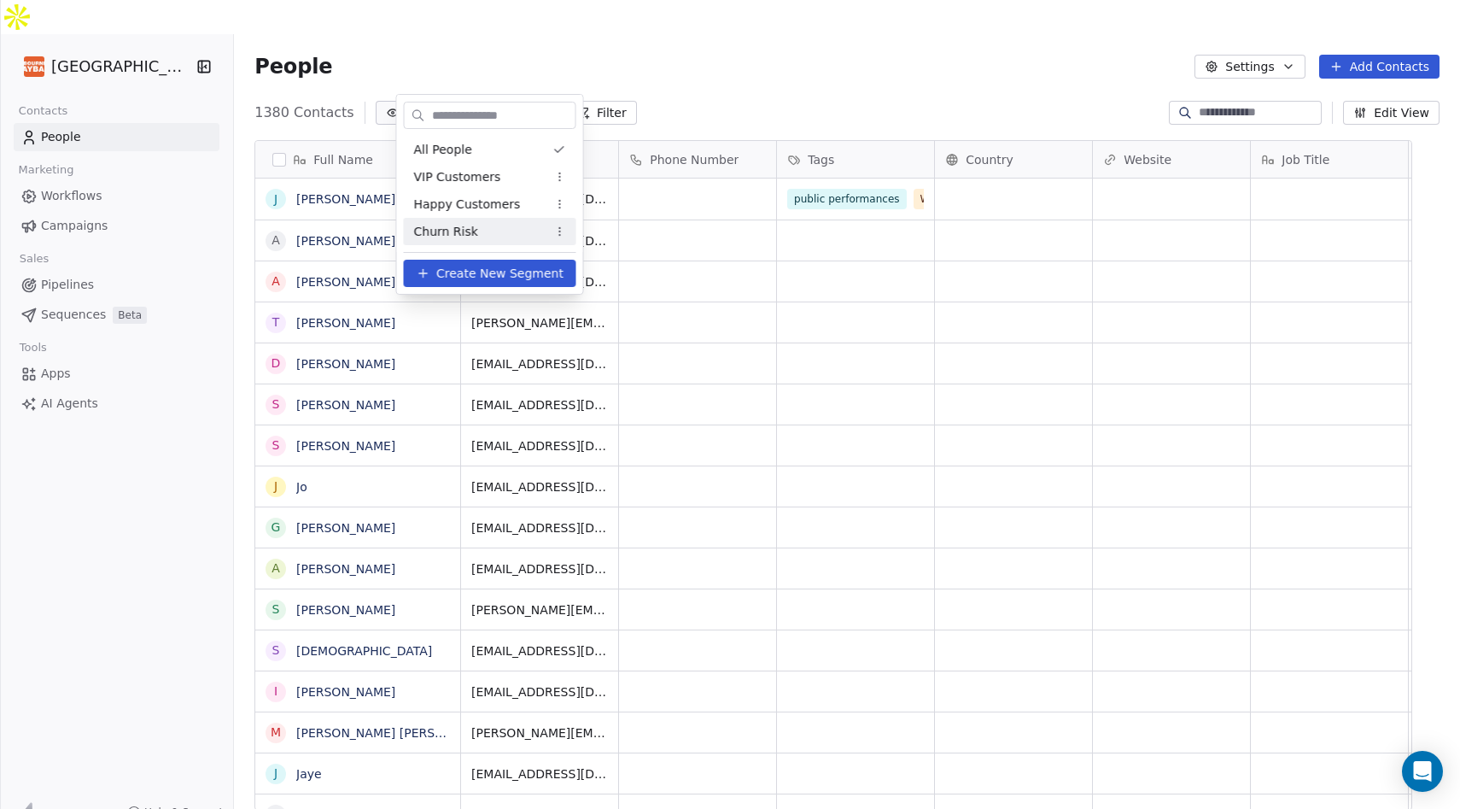
click at [480, 272] on span "Create New Segment" at bounding box center [499, 274] width 127 height 18
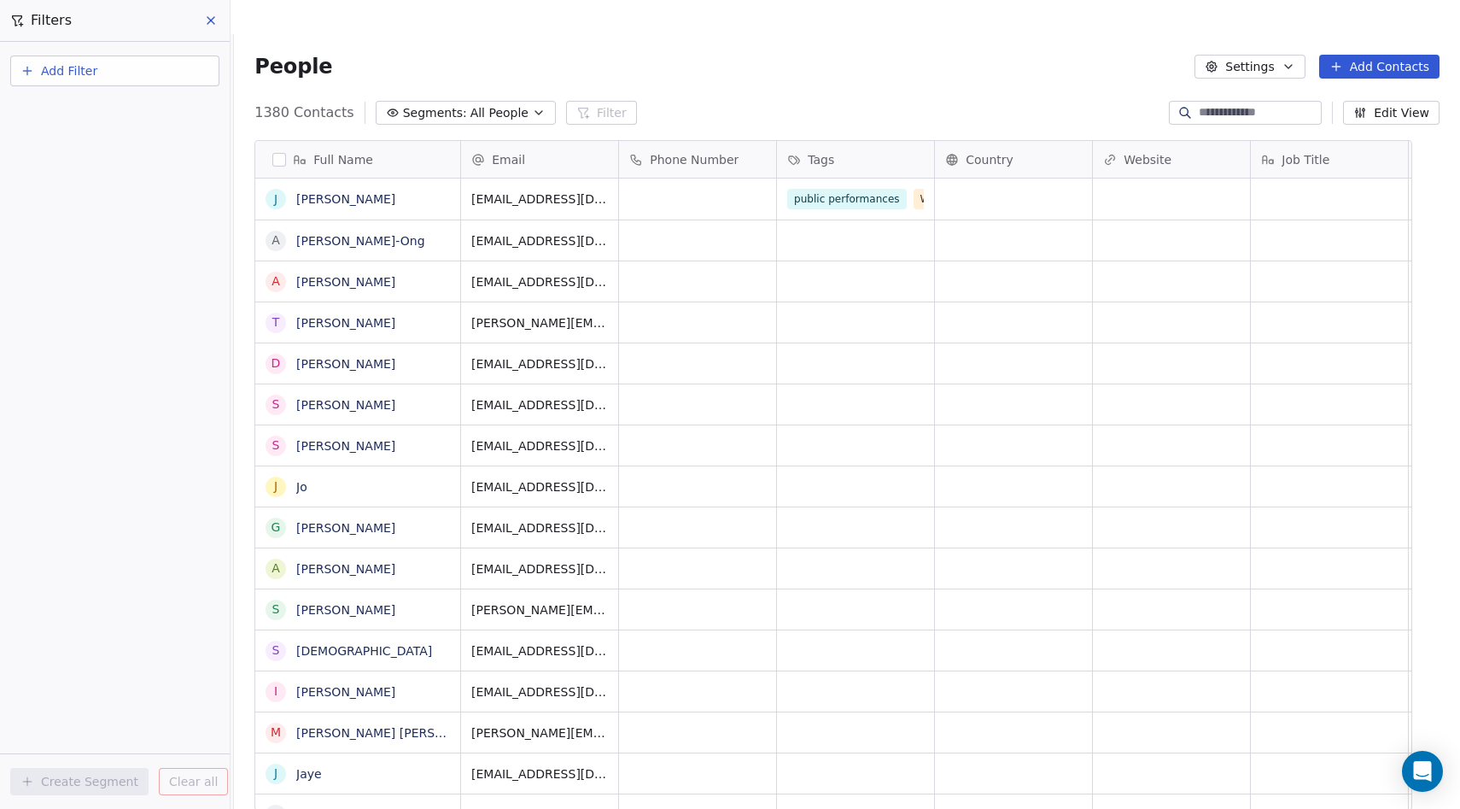
click at [148, 68] on button "Add Filter" at bounding box center [114, 70] width 209 height 31
click at [126, 106] on span "Contact properties" at bounding box center [83, 111] width 111 height 18
type input "****"
click at [123, 184] on div "Tags" at bounding box center [115, 172] width 194 height 27
click at [140, 179] on div "Includes" at bounding box center [115, 181] width 178 height 27
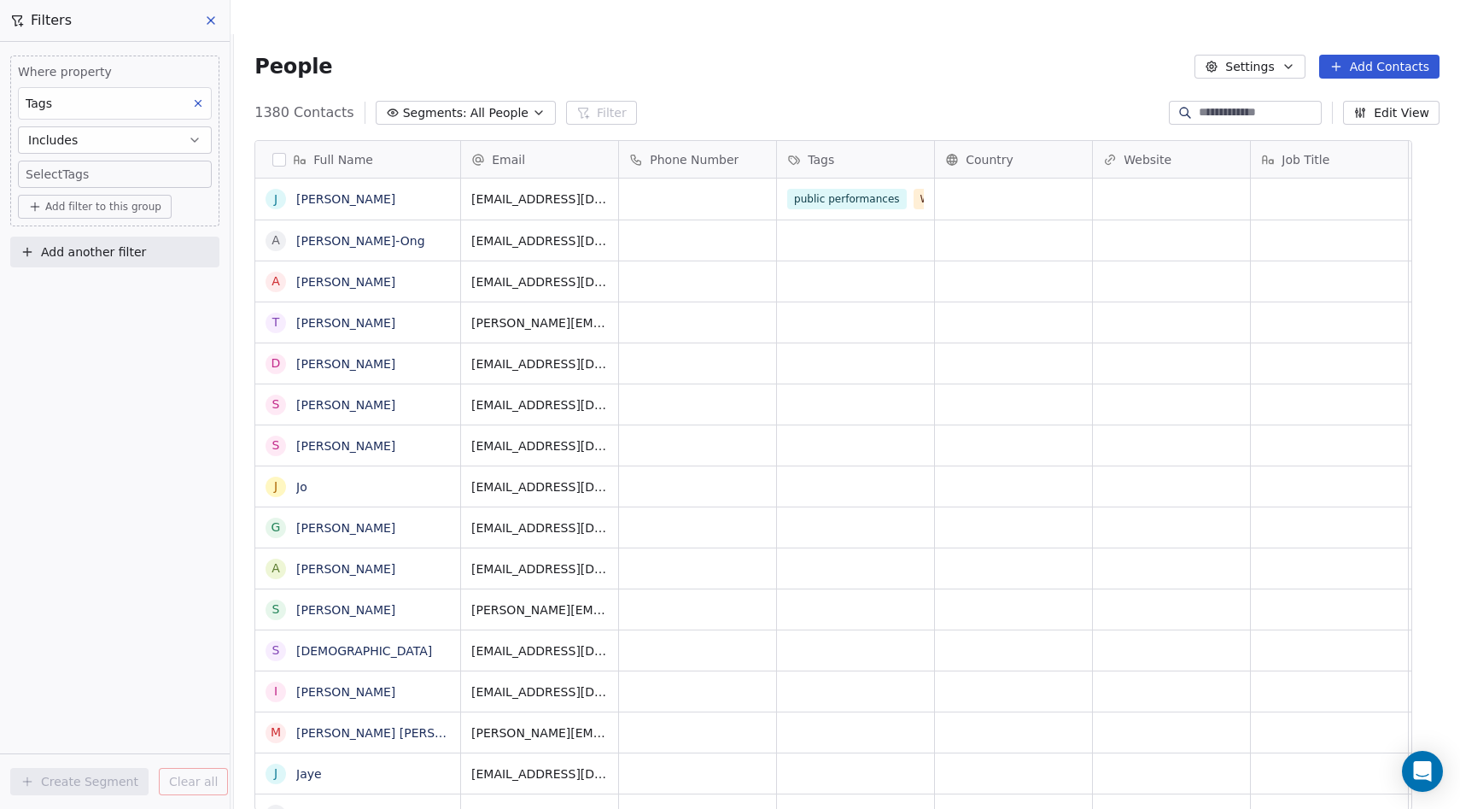
click at [124, 176] on body "Melbourne Playback Theatre Contacts People Marketing Workflows Campaigns Sales …" at bounding box center [730, 421] width 1460 height 843
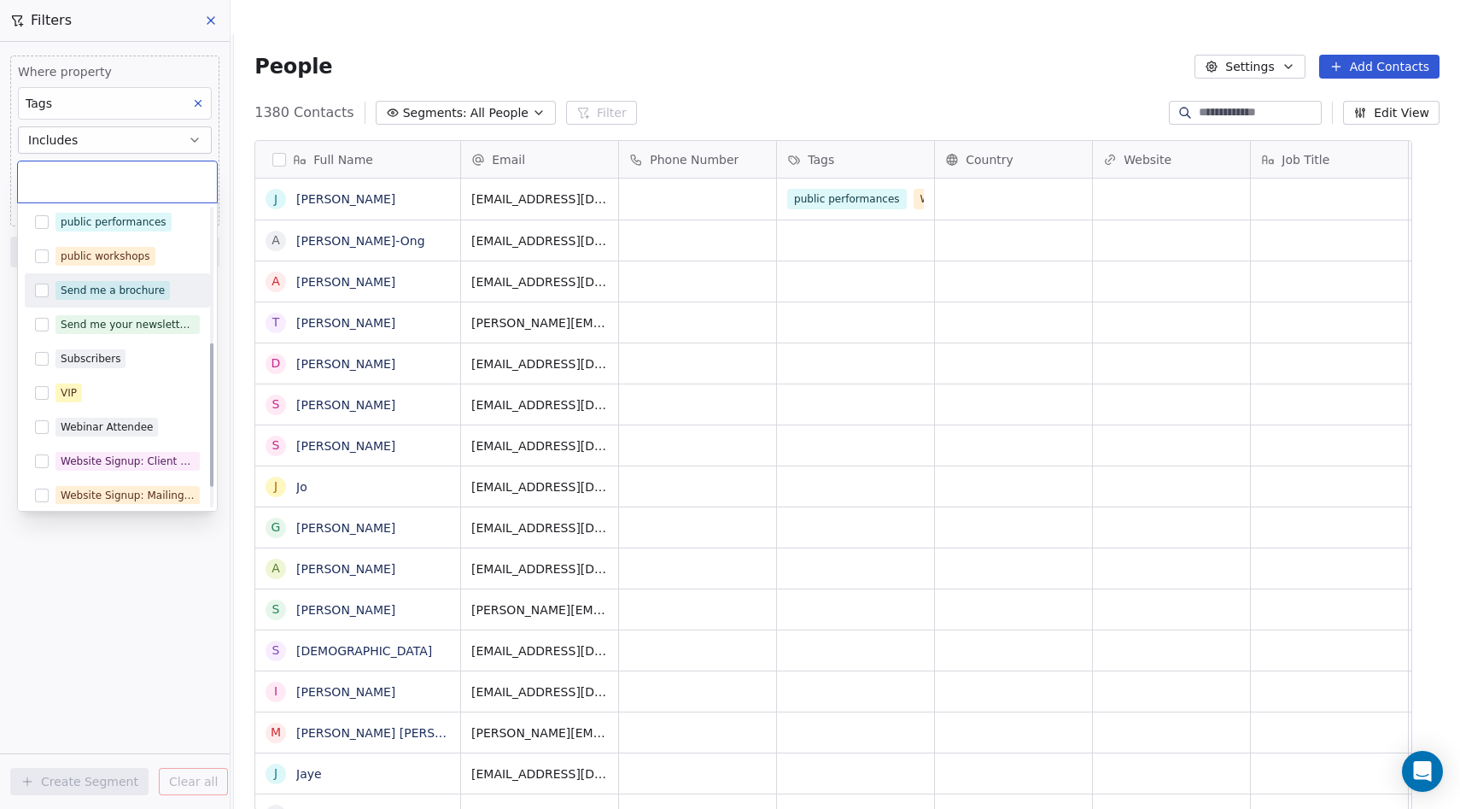
scroll to position [279, 0]
click at [131, 324] on div "Send me your newsletter (no more than 4 per year)" at bounding box center [128, 323] width 134 height 15
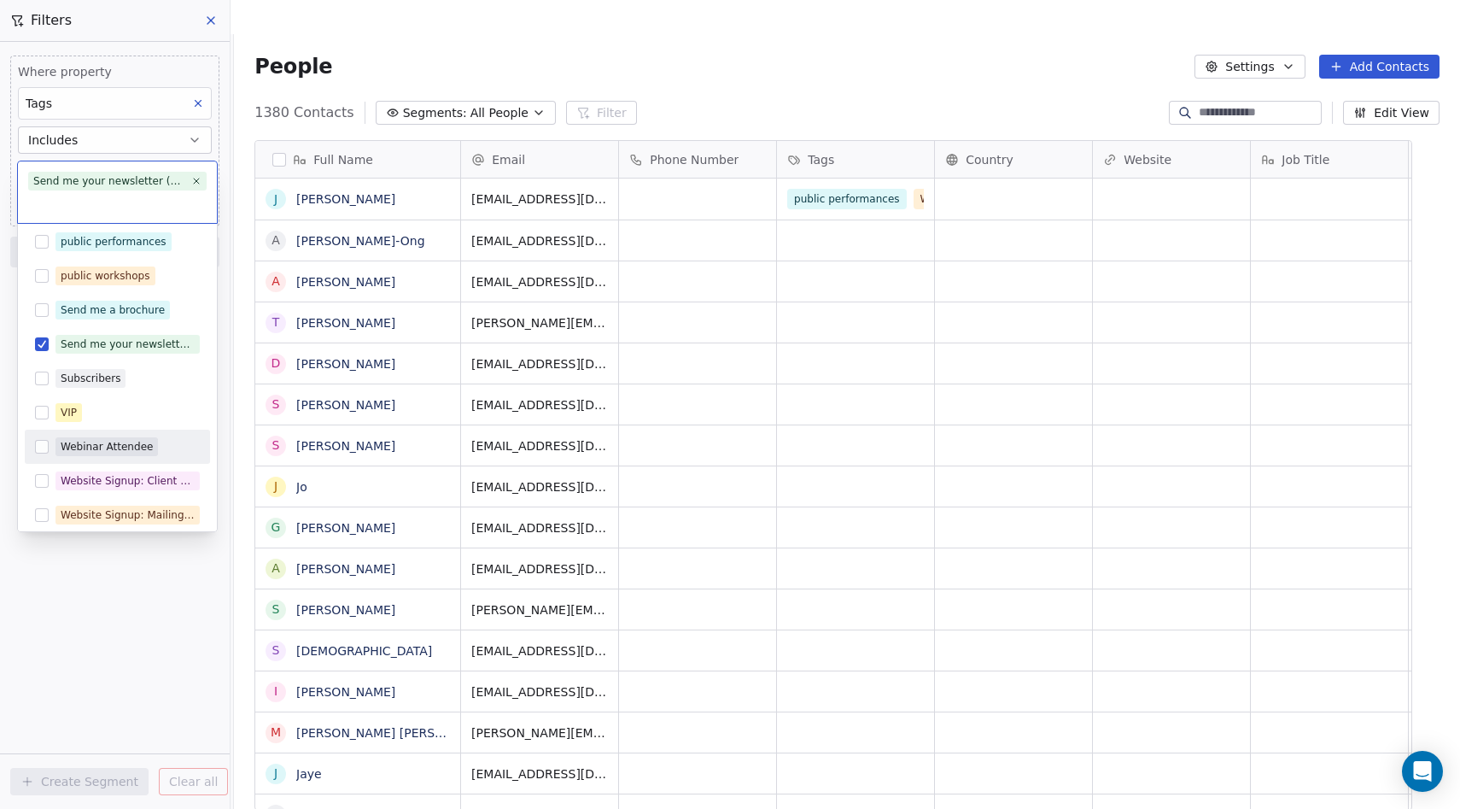
scroll to position [321, 0]
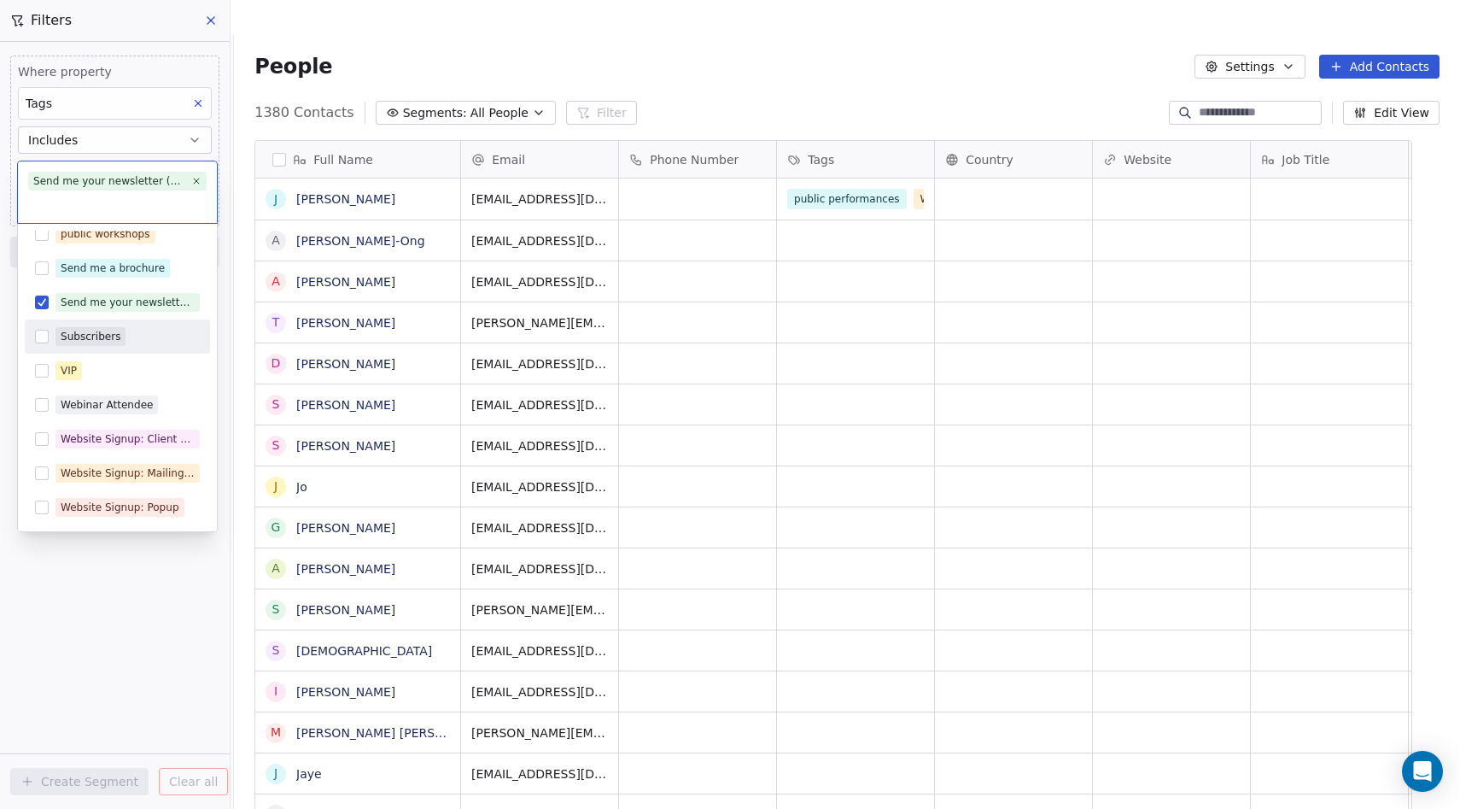
click at [102, 342] on div "Subscribers" at bounding box center [91, 336] width 60 height 15
click at [132, 474] on div "Website Signup: Mailing List" at bounding box center [128, 472] width 134 height 15
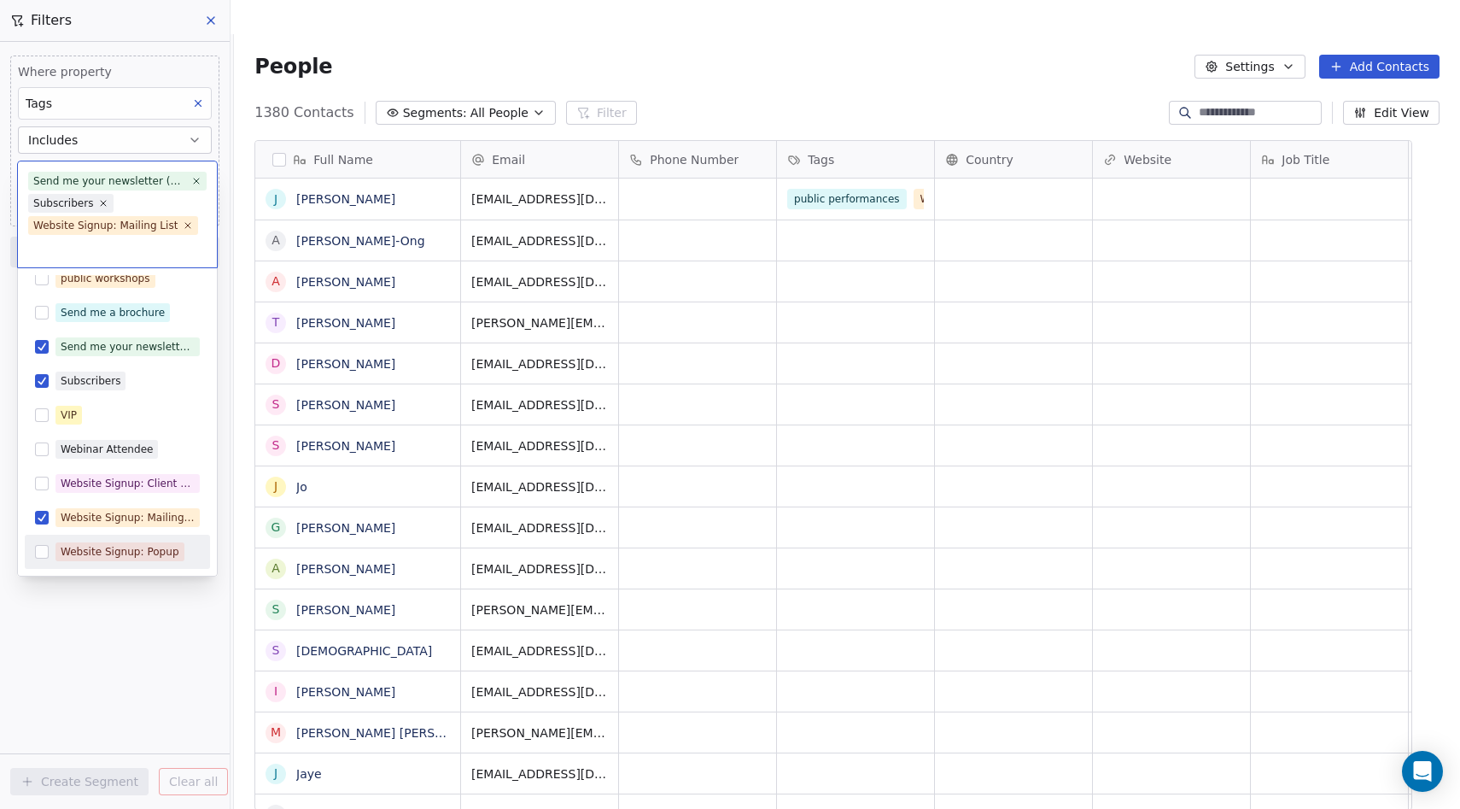
click at [141, 549] on div "Website Signup: Popup" at bounding box center [120, 551] width 119 height 15
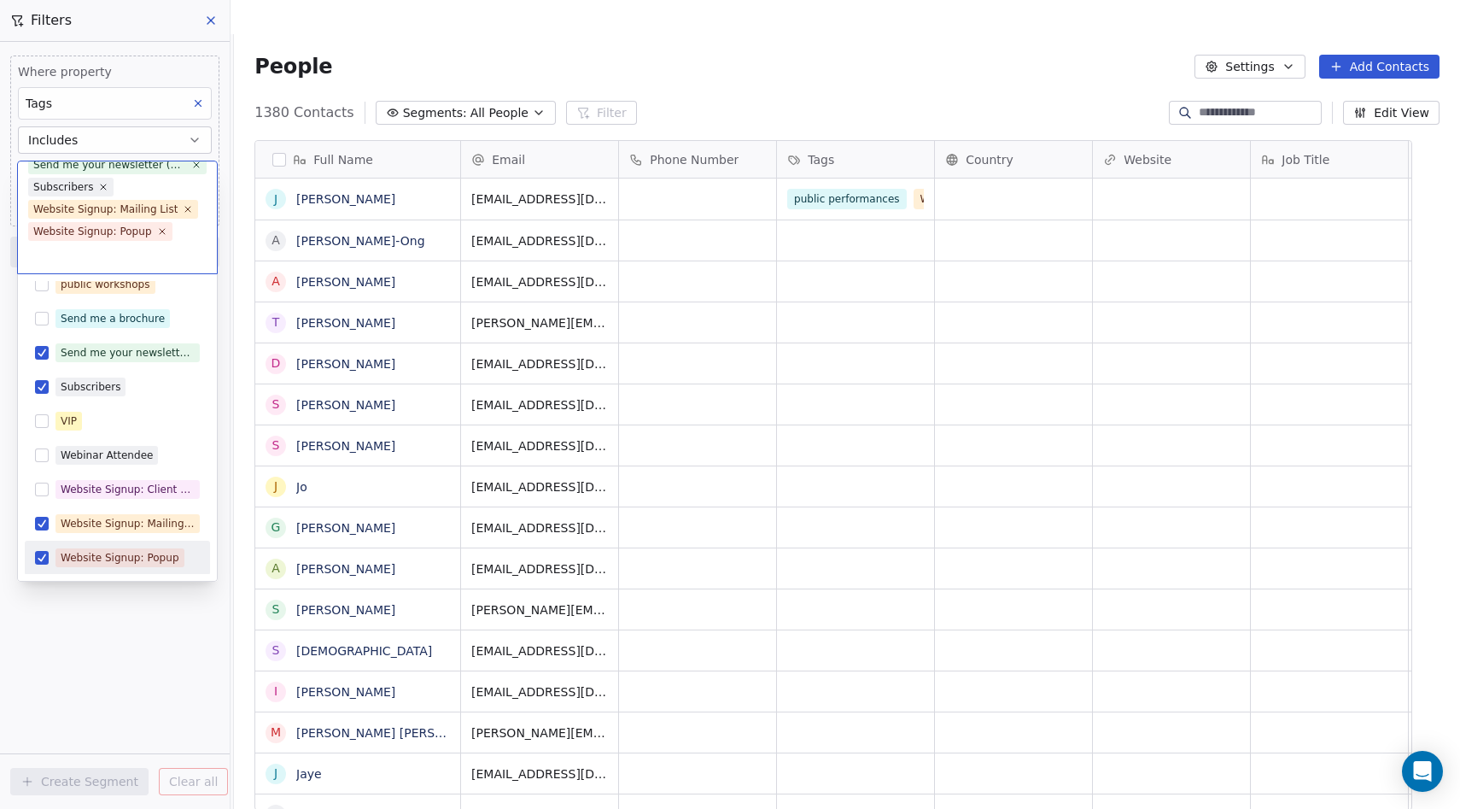
click at [131, 663] on html "Melbourne Playback Theatre Contacts People Marketing Workflows Campaigns Sales …" at bounding box center [730, 421] width 1460 height 843
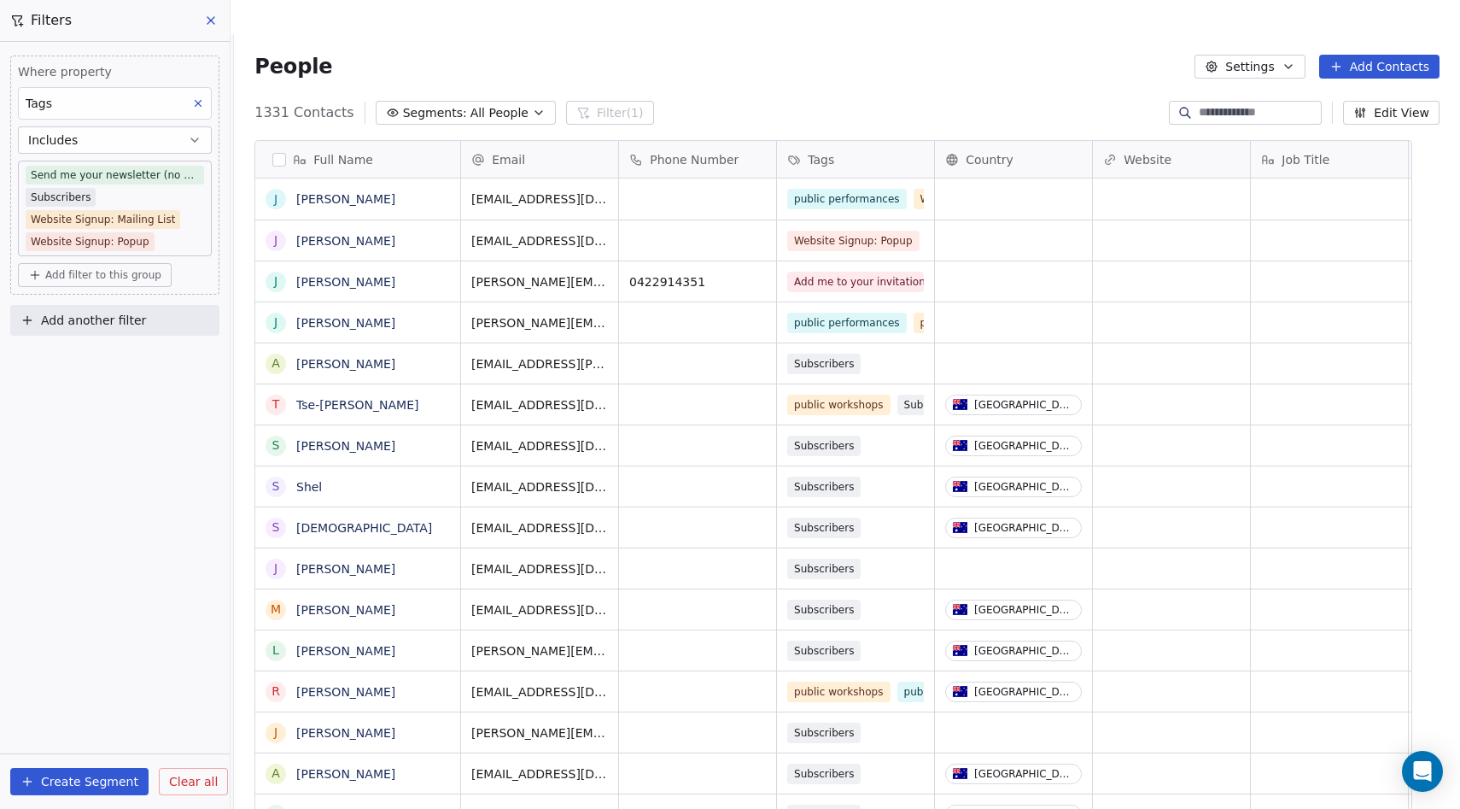
scroll to position [711, 1199]
click at [115, 781] on button "Create Segment" at bounding box center [79, 781] width 138 height 27
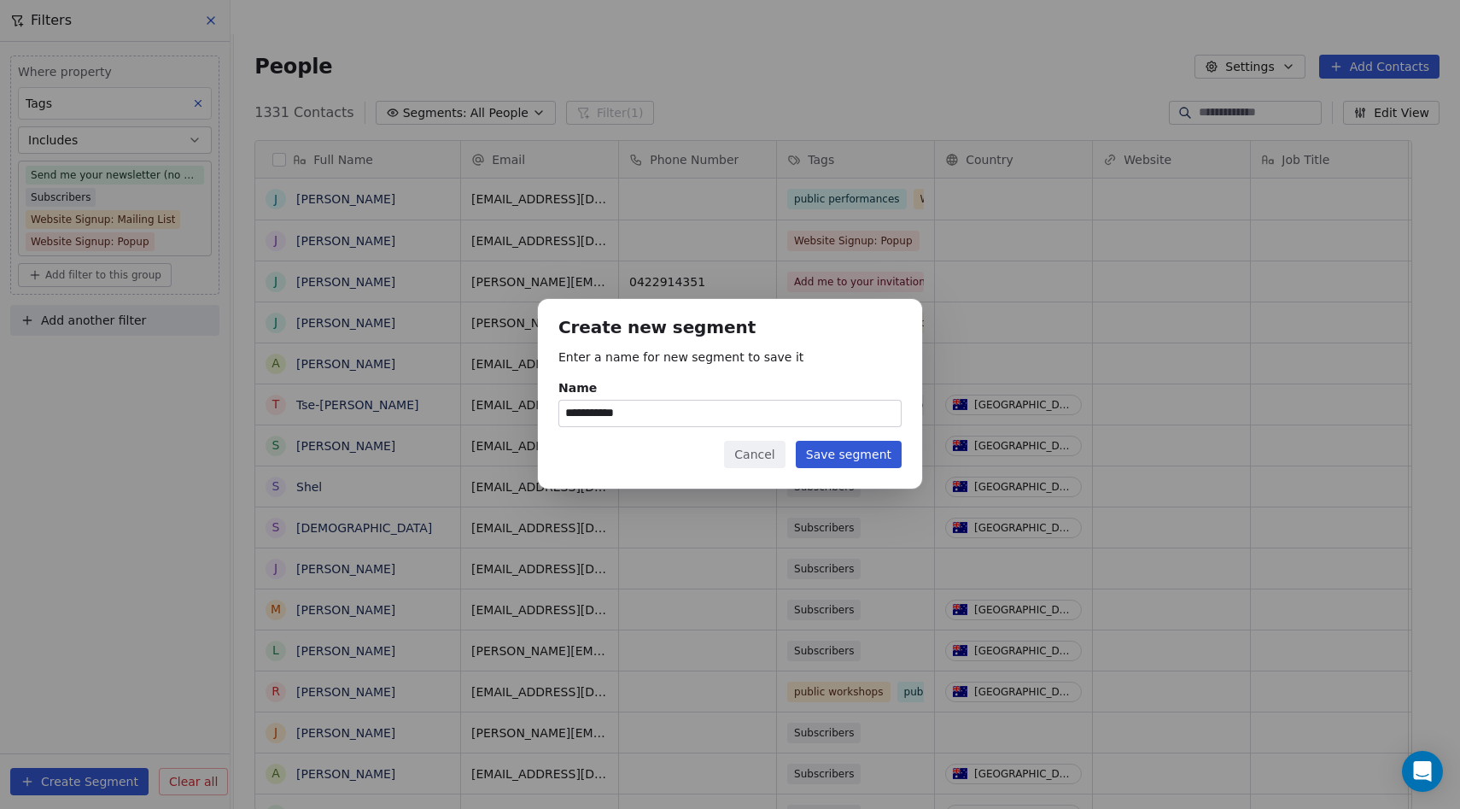
type input "**********"
click at [834, 444] on button "Save segment" at bounding box center [849, 454] width 106 height 27
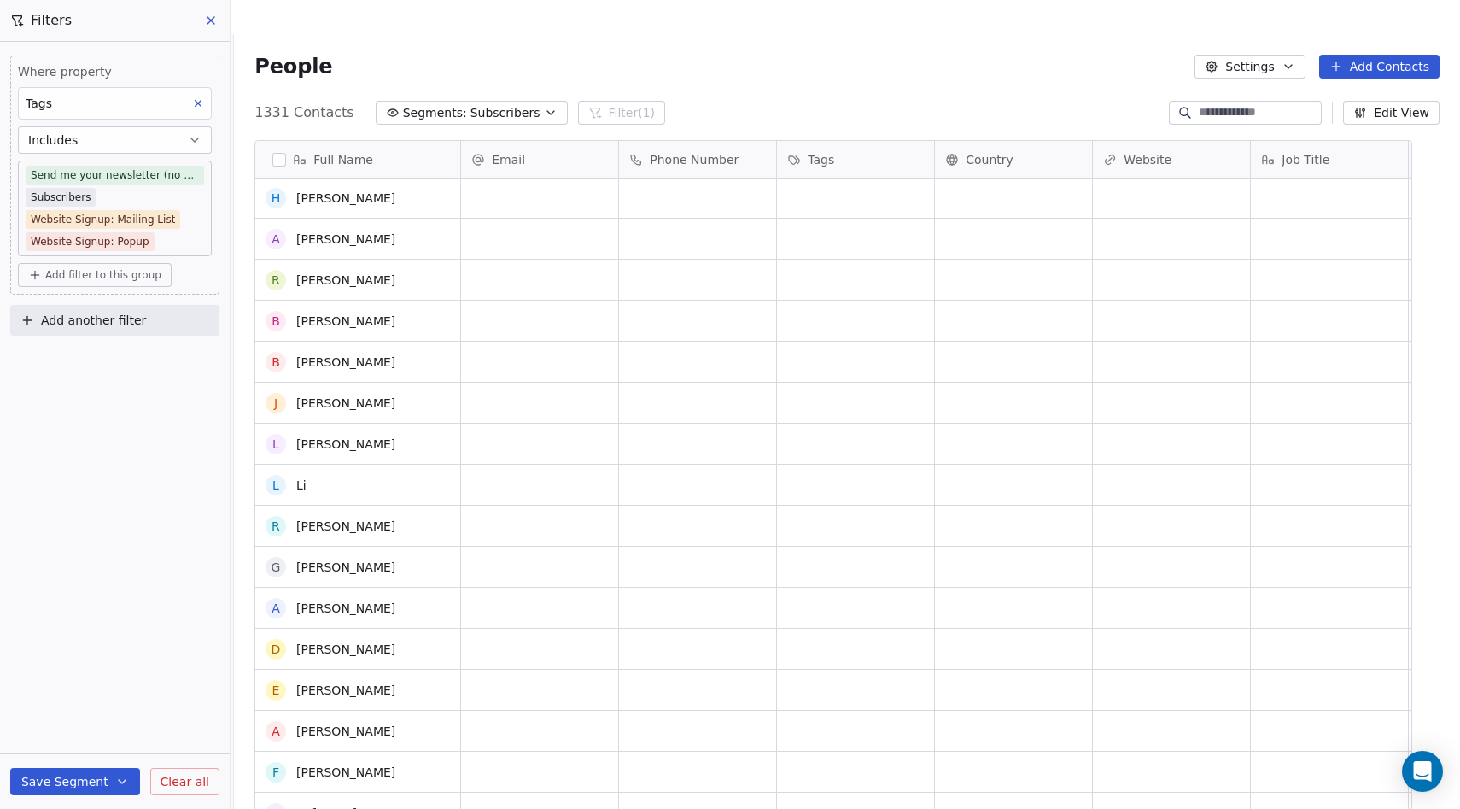
scroll to position [0, 0]
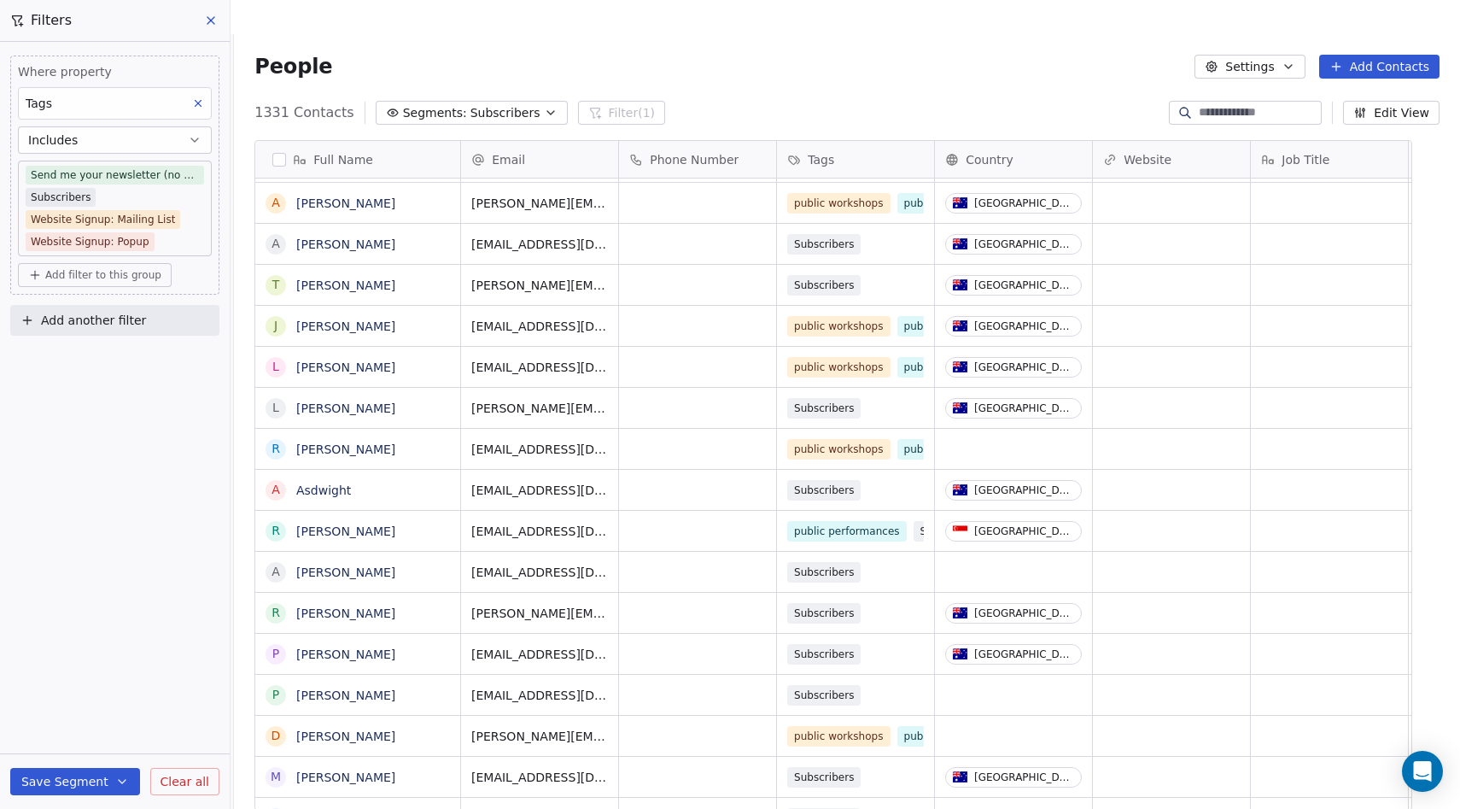
click at [55, 790] on button "Save Segment" at bounding box center [75, 781] width 130 height 27
click at [123, 582] on div "Where property Tags Includes Send me your newsletter (no more than 4 per year) …" at bounding box center [115, 425] width 230 height 767
click at [211, 24] on icon at bounding box center [211, 21] width 14 height 14
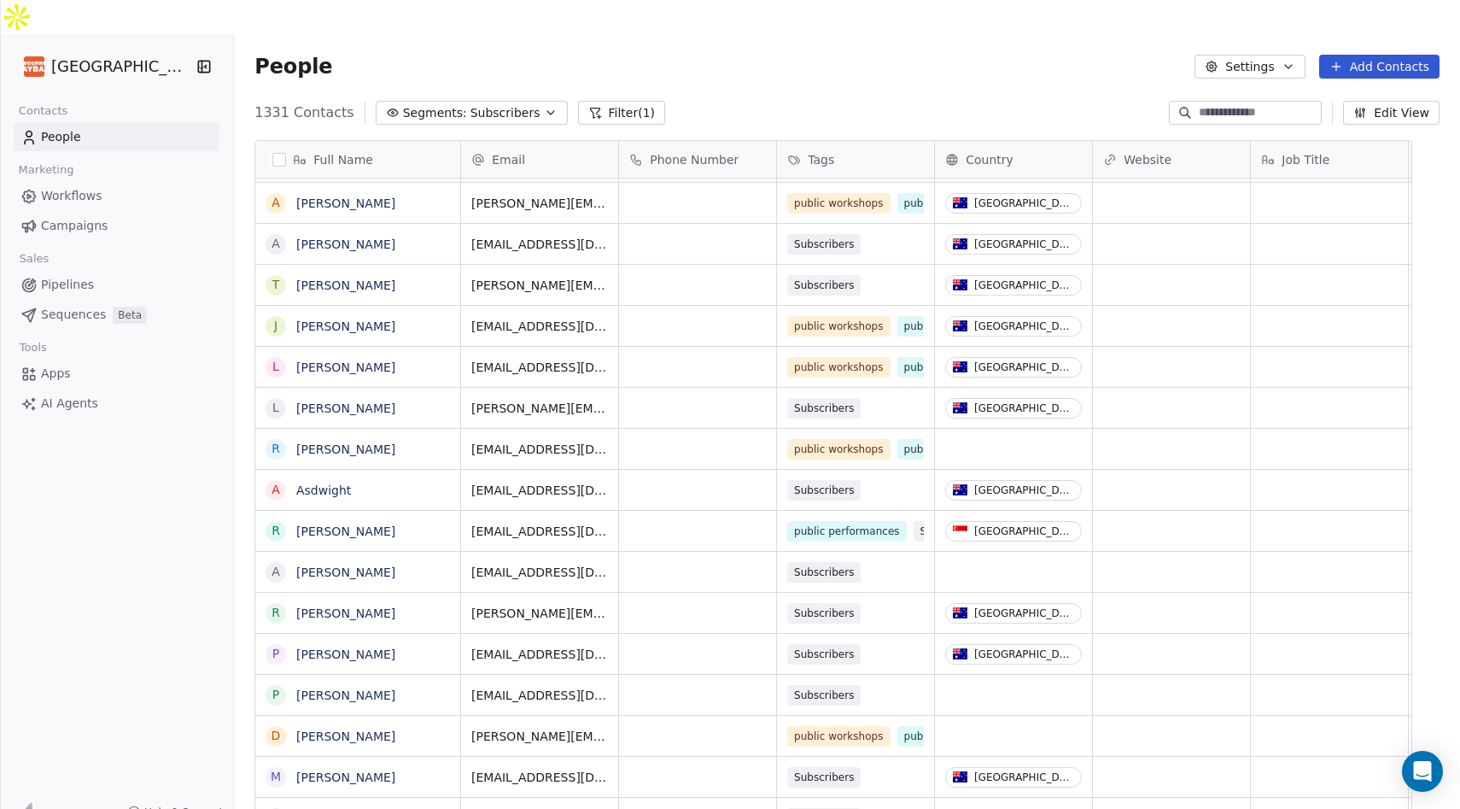
click at [123, 212] on link "Campaigns" at bounding box center [117, 226] width 206 height 28
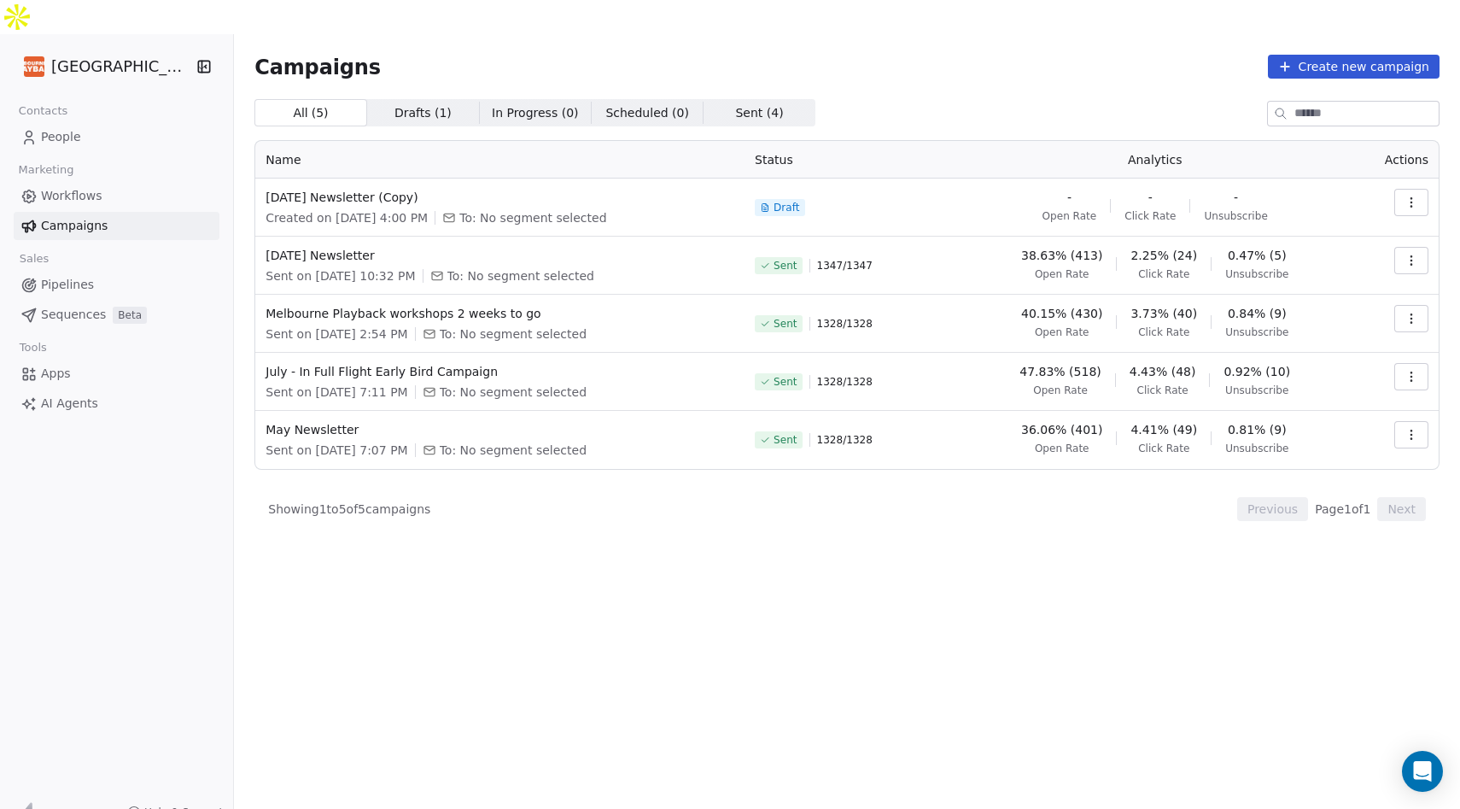
click at [1416, 254] on icon "button" at bounding box center [1411, 261] width 14 height 14
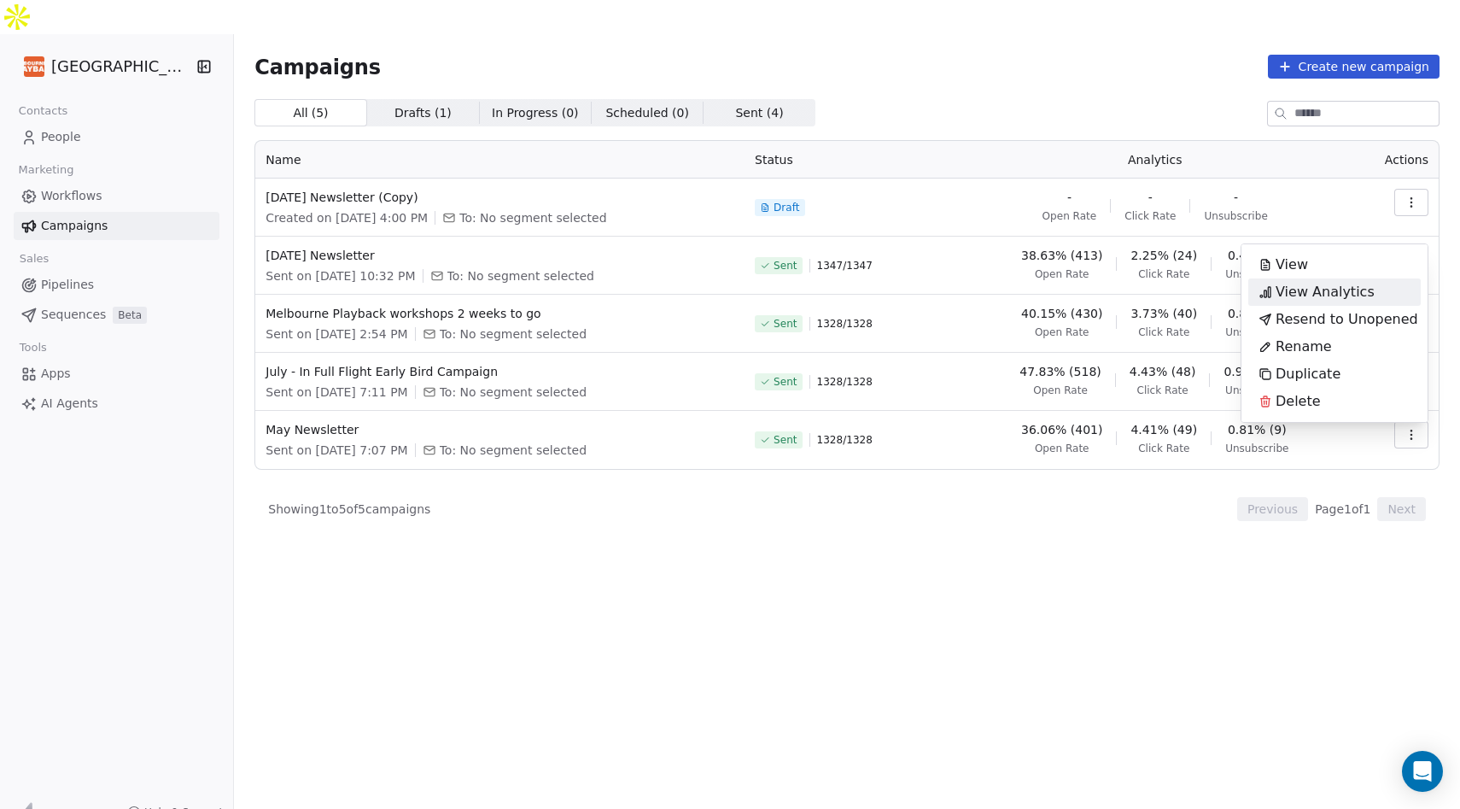
click at [1313, 296] on span "View Analytics" at bounding box center [1325, 292] width 99 height 20
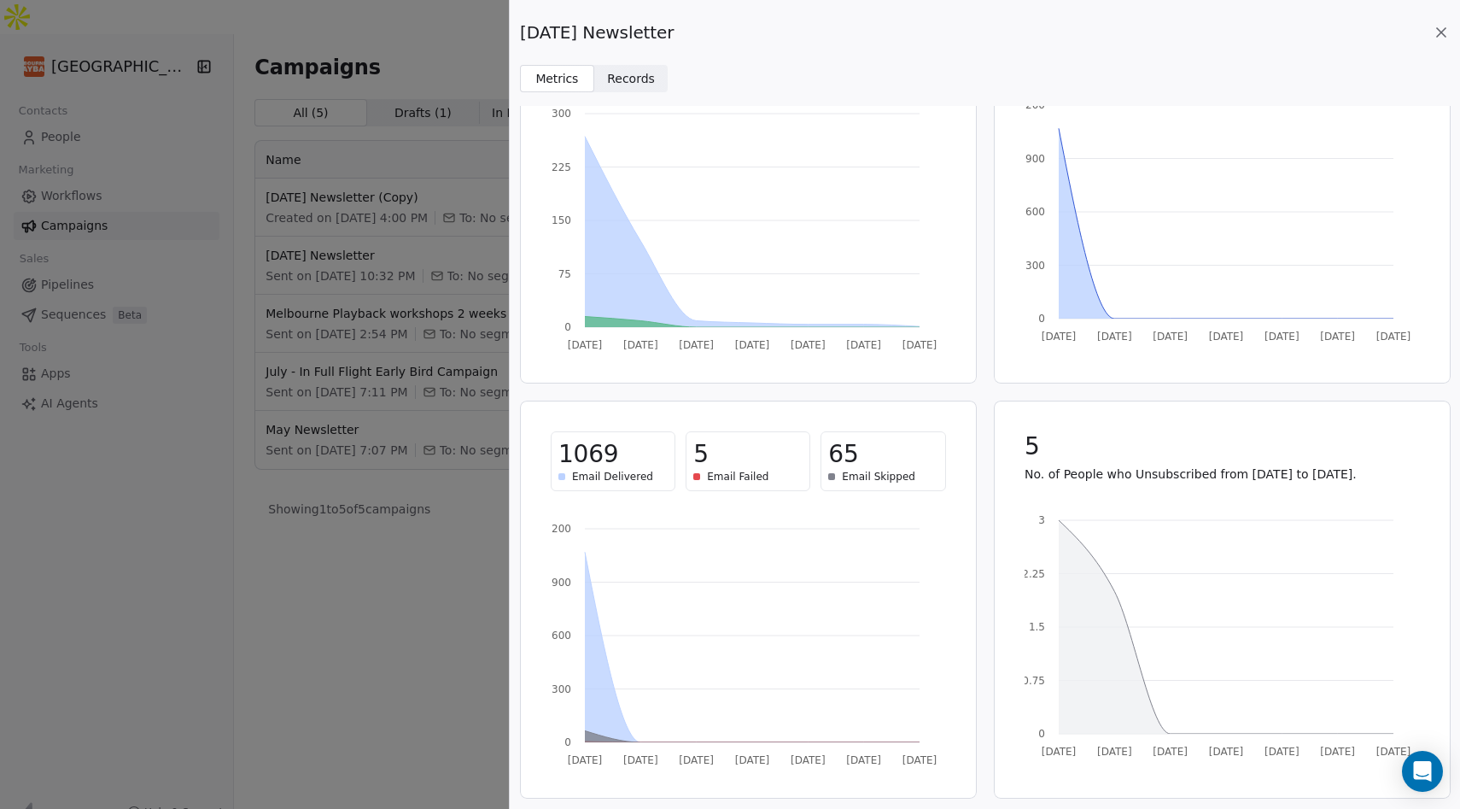
click at [1030, 447] on span "5" at bounding box center [1032, 446] width 15 height 31
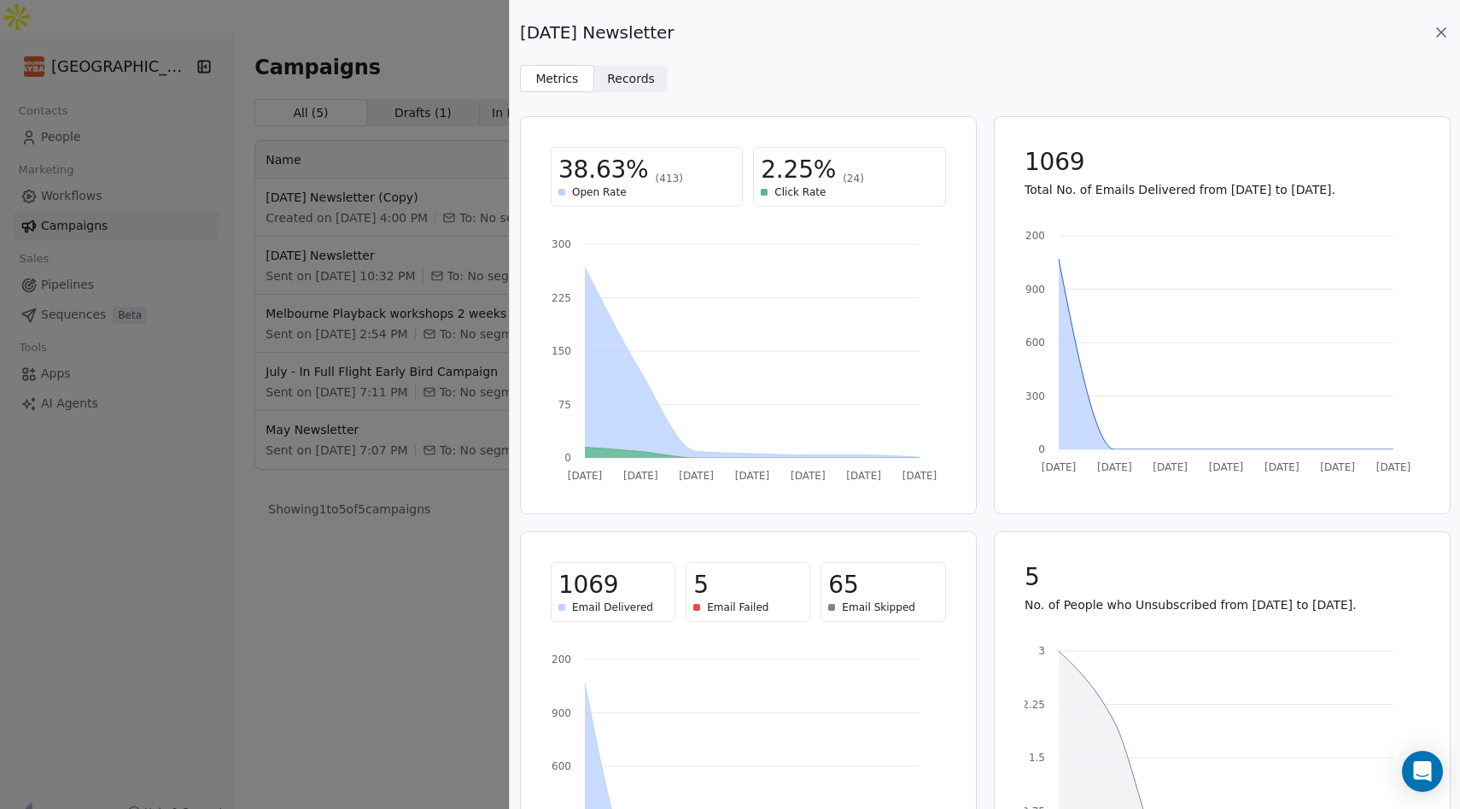
click at [1068, 163] on span "1069" at bounding box center [1055, 162] width 60 height 31
click at [639, 85] on span "Records" at bounding box center [631, 79] width 48 height 18
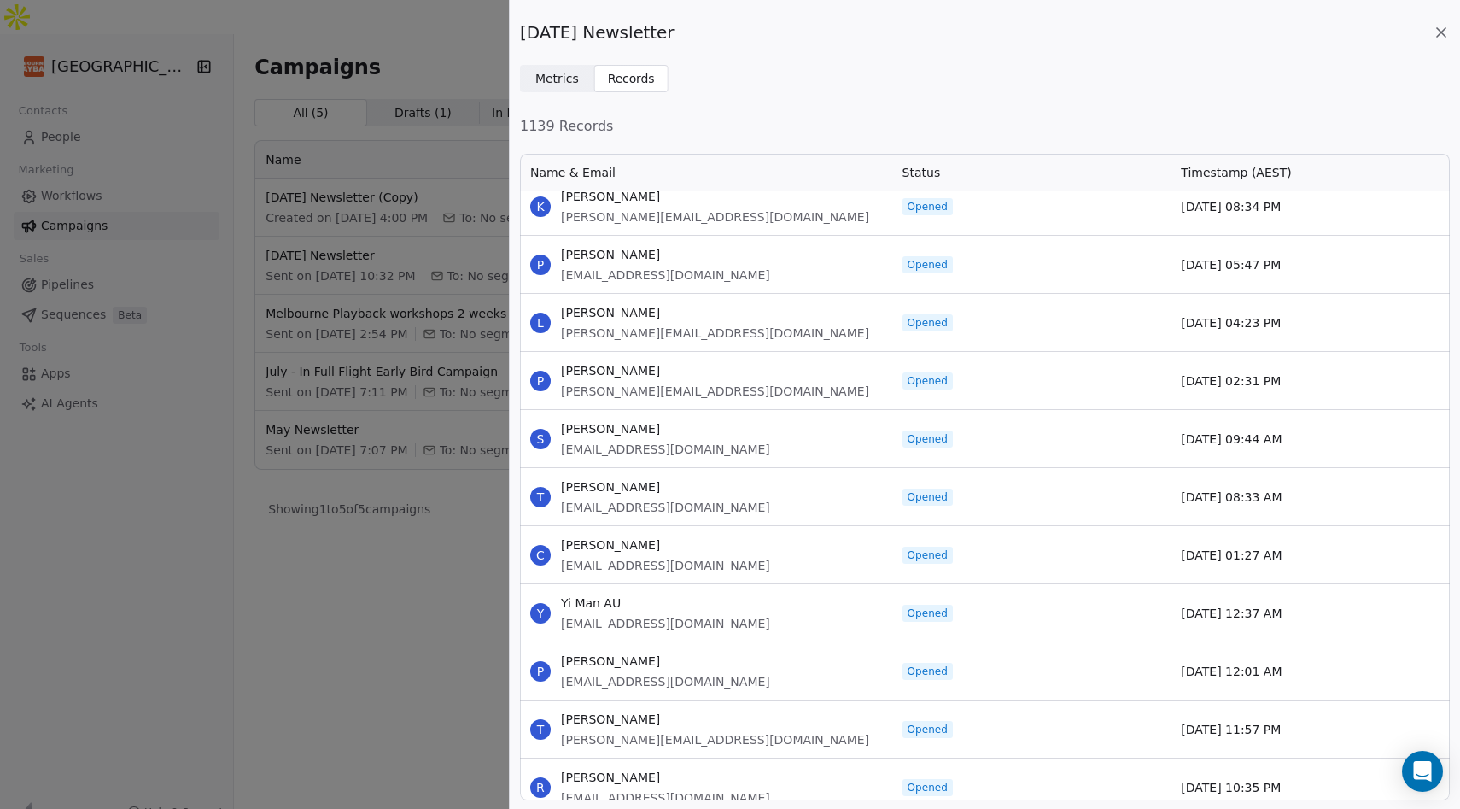
click at [1447, 24] on icon at bounding box center [1441, 32] width 17 height 17
